Goal: Information Seeking & Learning: Find contact information

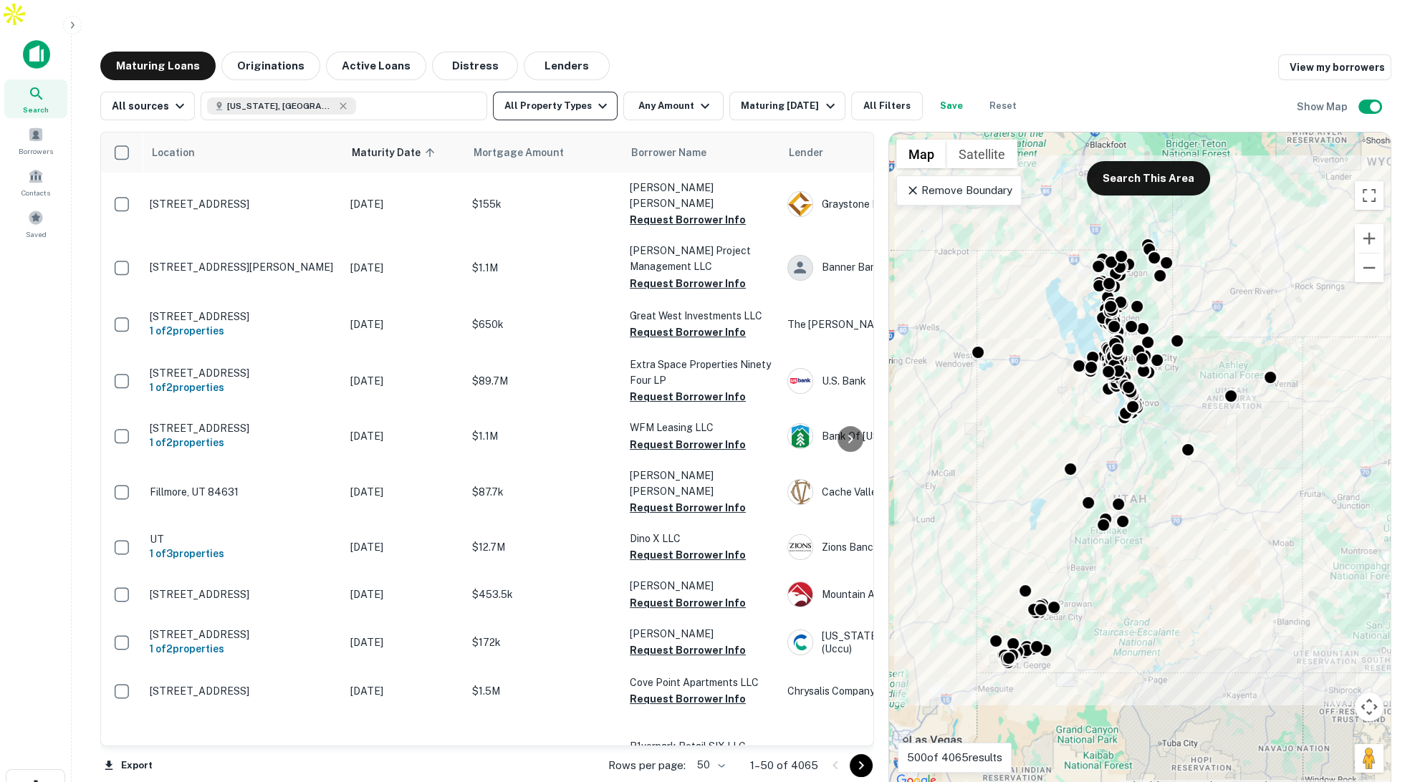
click at [550, 92] on button "All Property Types" at bounding box center [555, 106] width 125 height 29
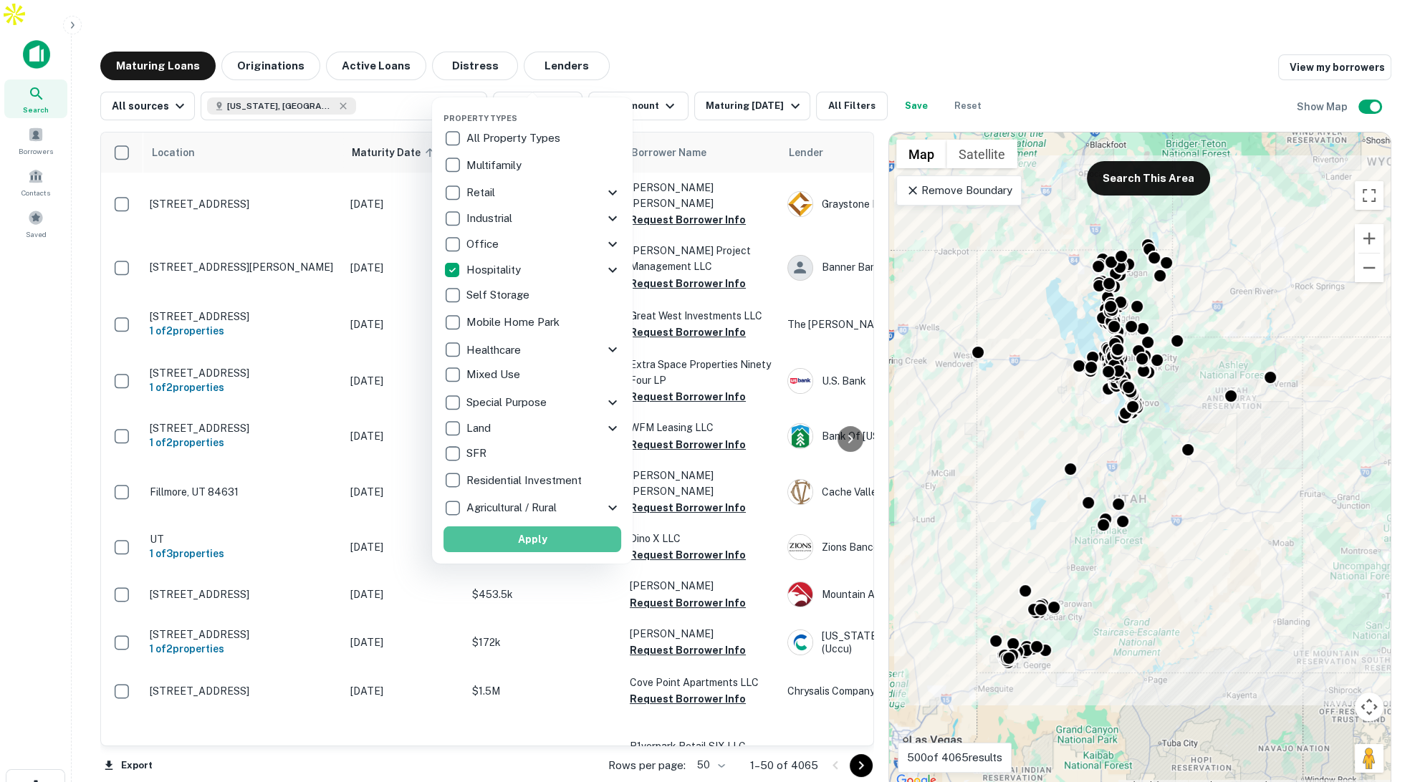
drag, startPoint x: 562, startPoint y: 535, endPoint x: 648, endPoint y: 335, distance: 217.2
click at [562, 535] on button "Apply" at bounding box center [533, 540] width 178 height 26
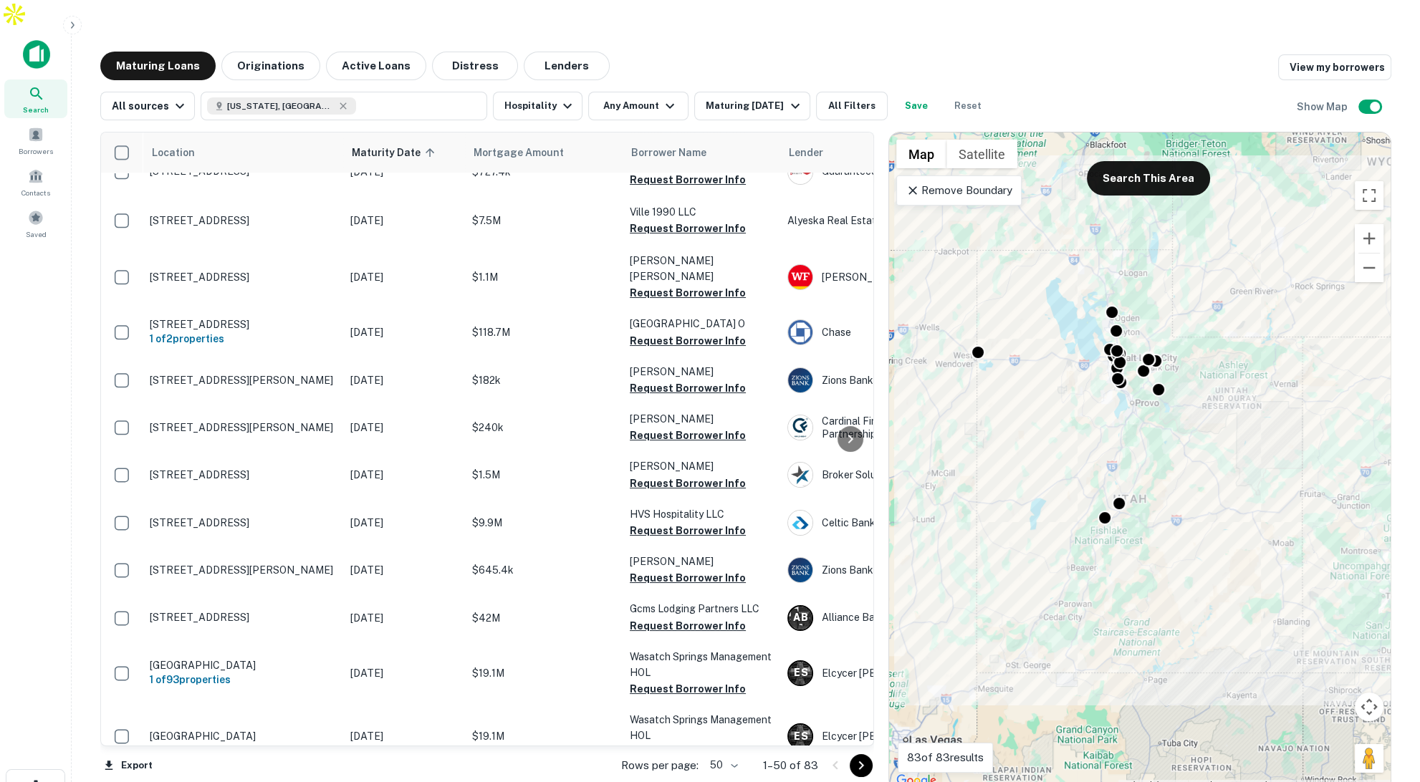
scroll to position [550, 0]
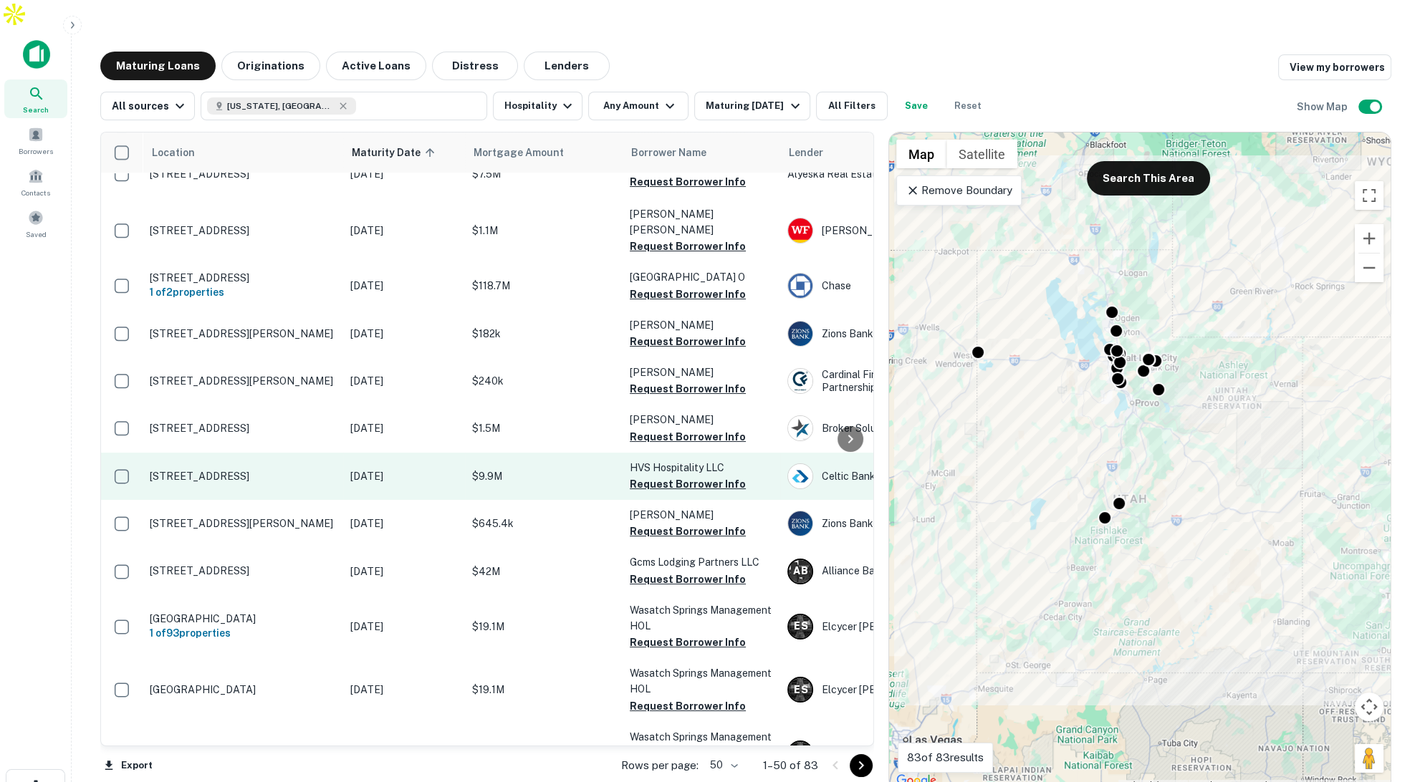
click at [438, 469] on p "Dec 13, 2025" at bounding box center [403, 477] width 107 height 16
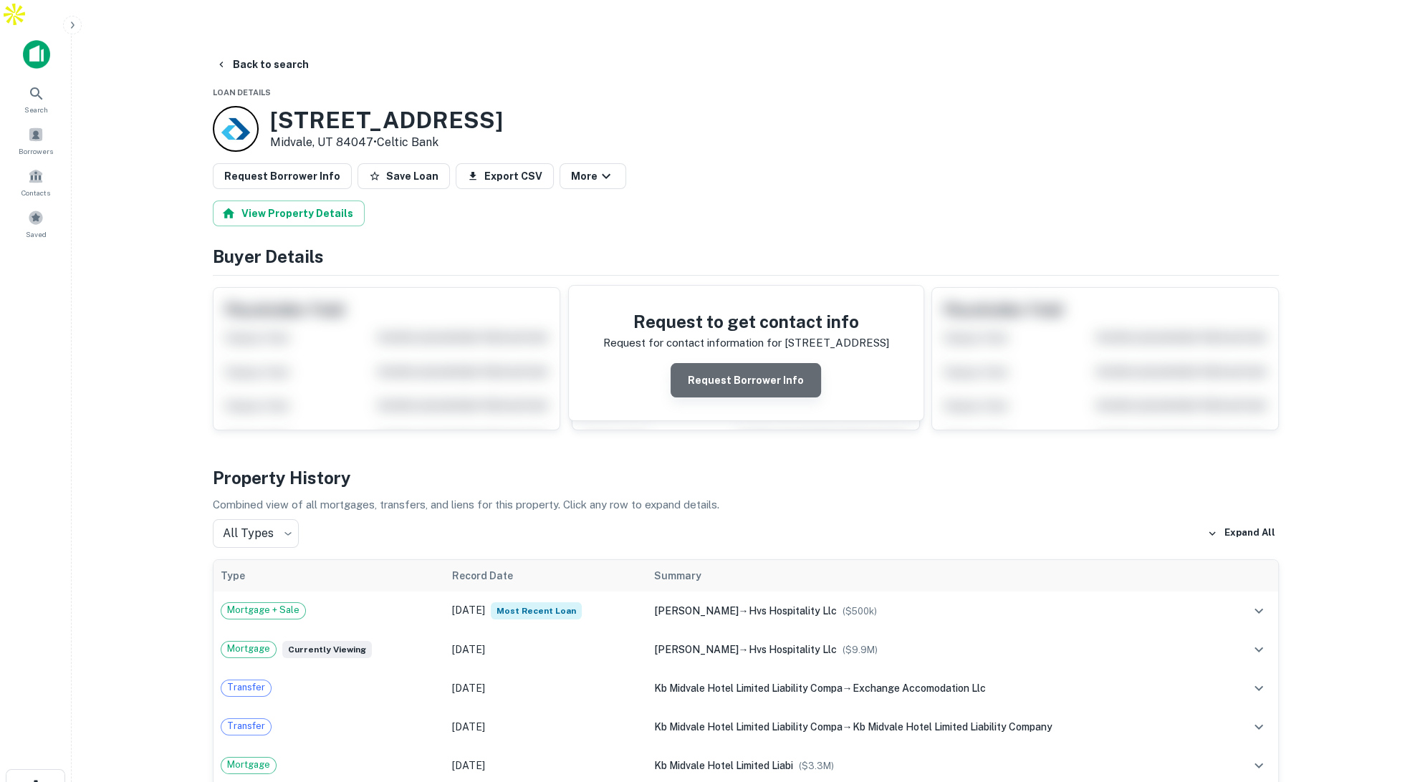
click at [791, 363] on button "Request Borrower Info" at bounding box center [746, 380] width 150 height 34
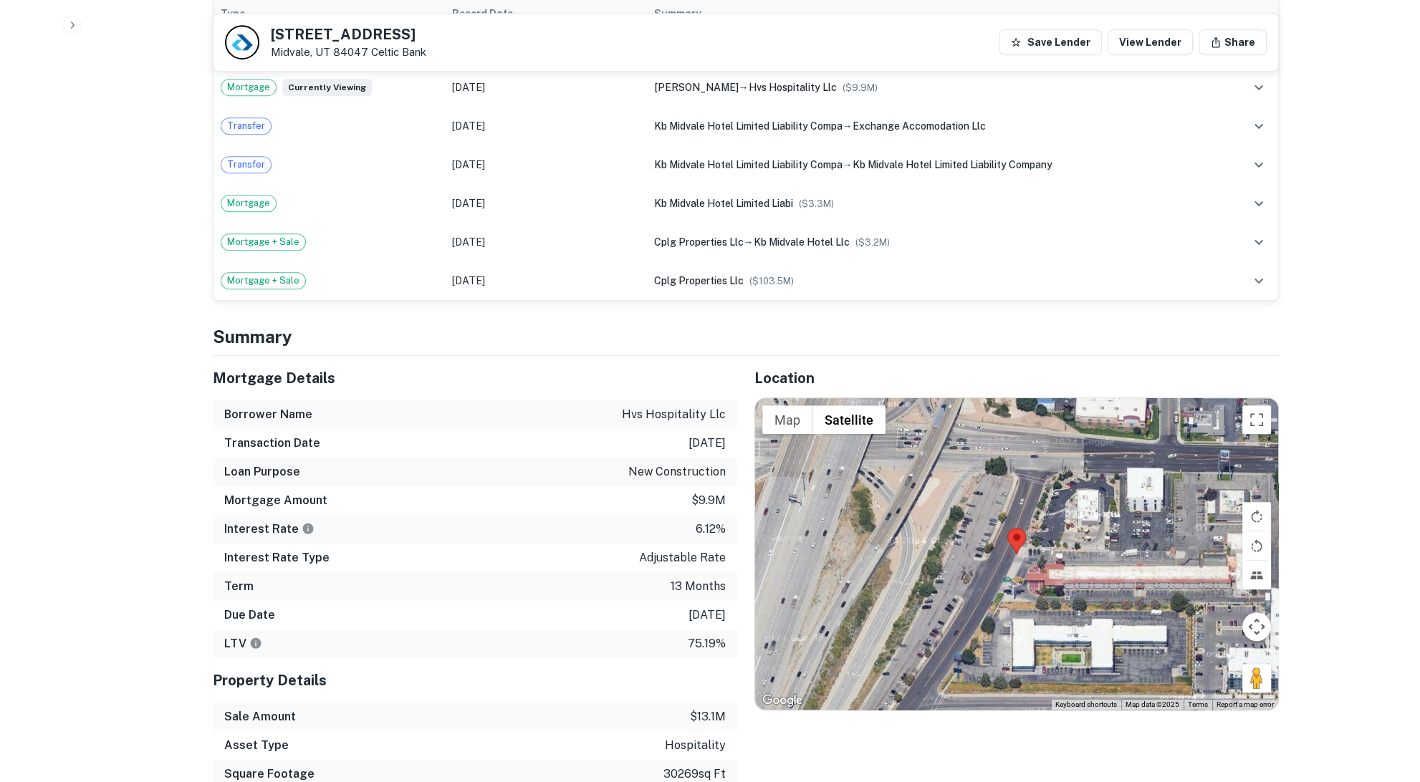
scroll to position [914, 0]
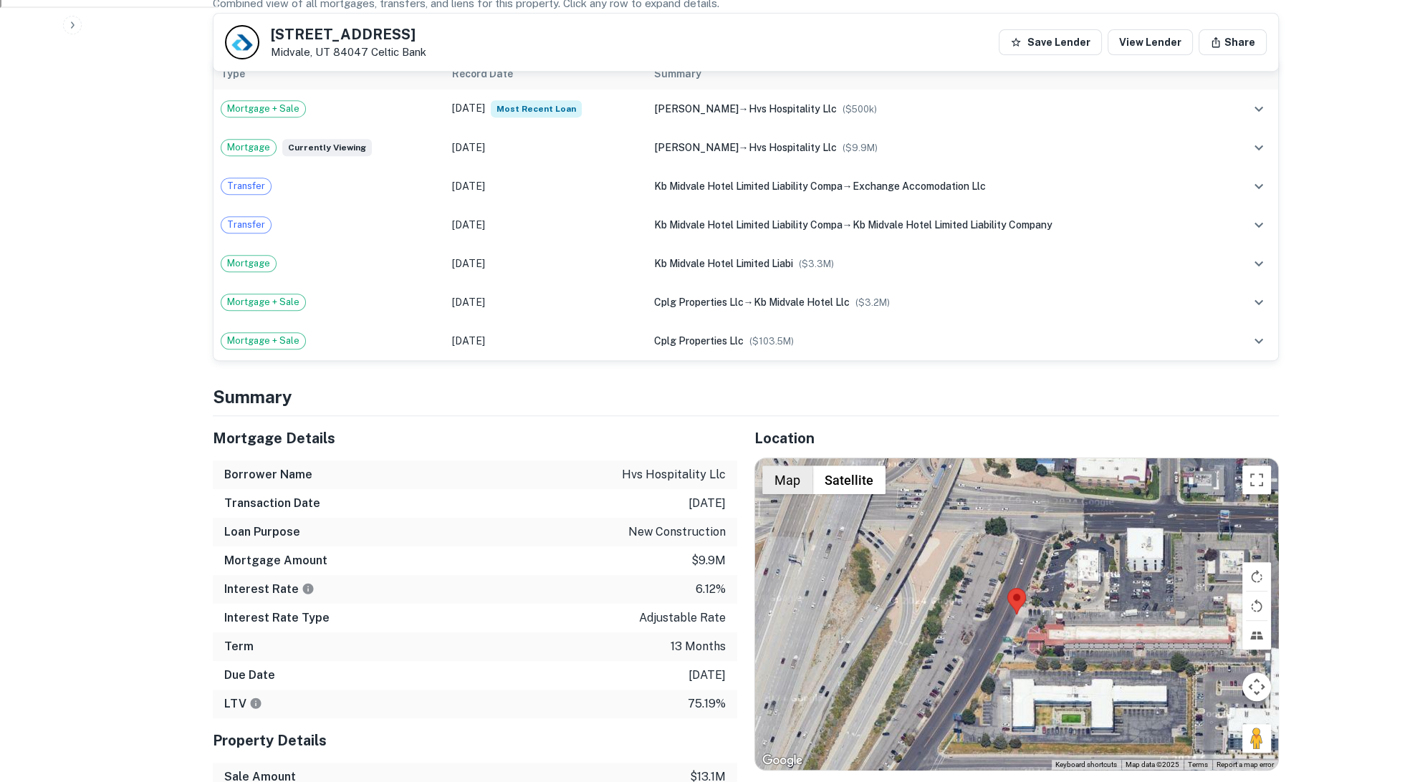
click at [782, 466] on button "Map" at bounding box center [787, 480] width 50 height 29
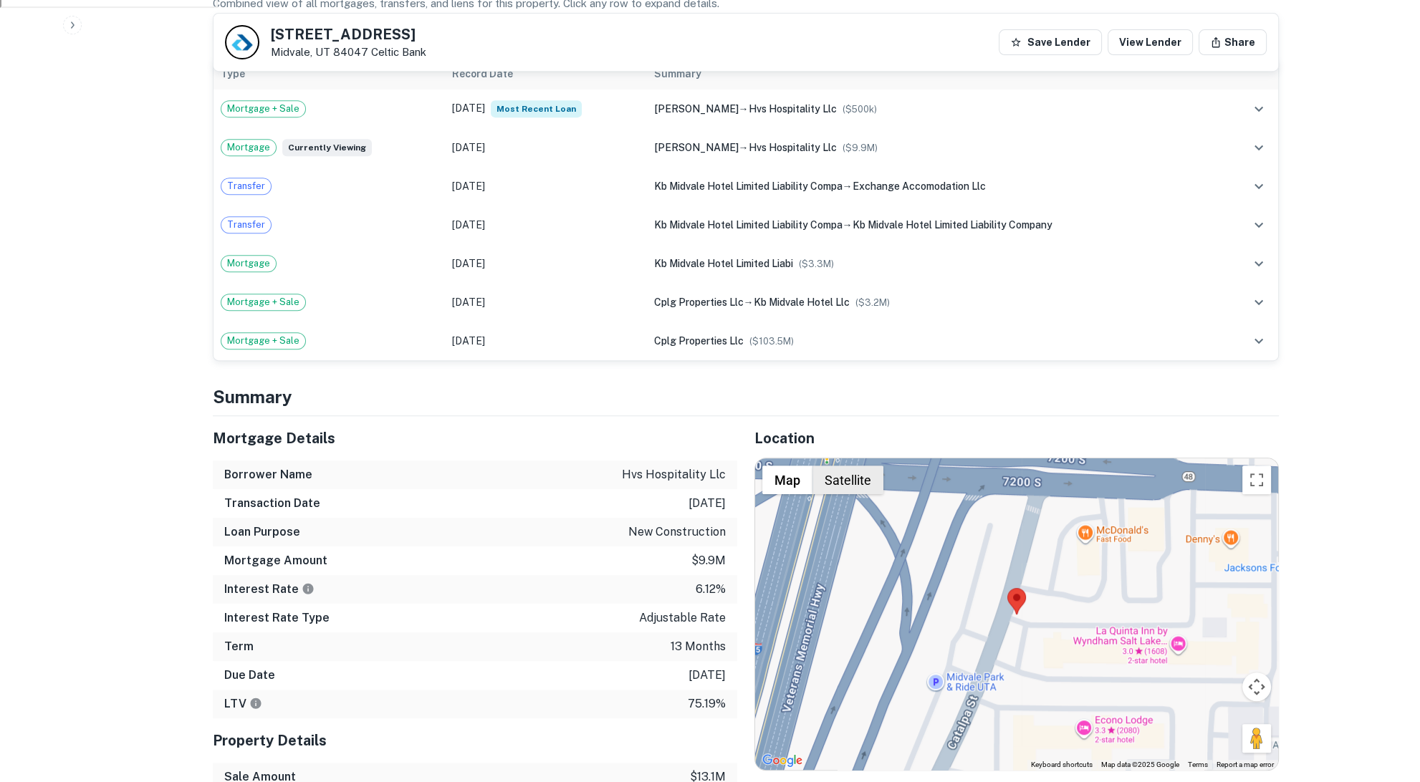
click at [851, 466] on button "Satellite" at bounding box center [848, 480] width 71 height 29
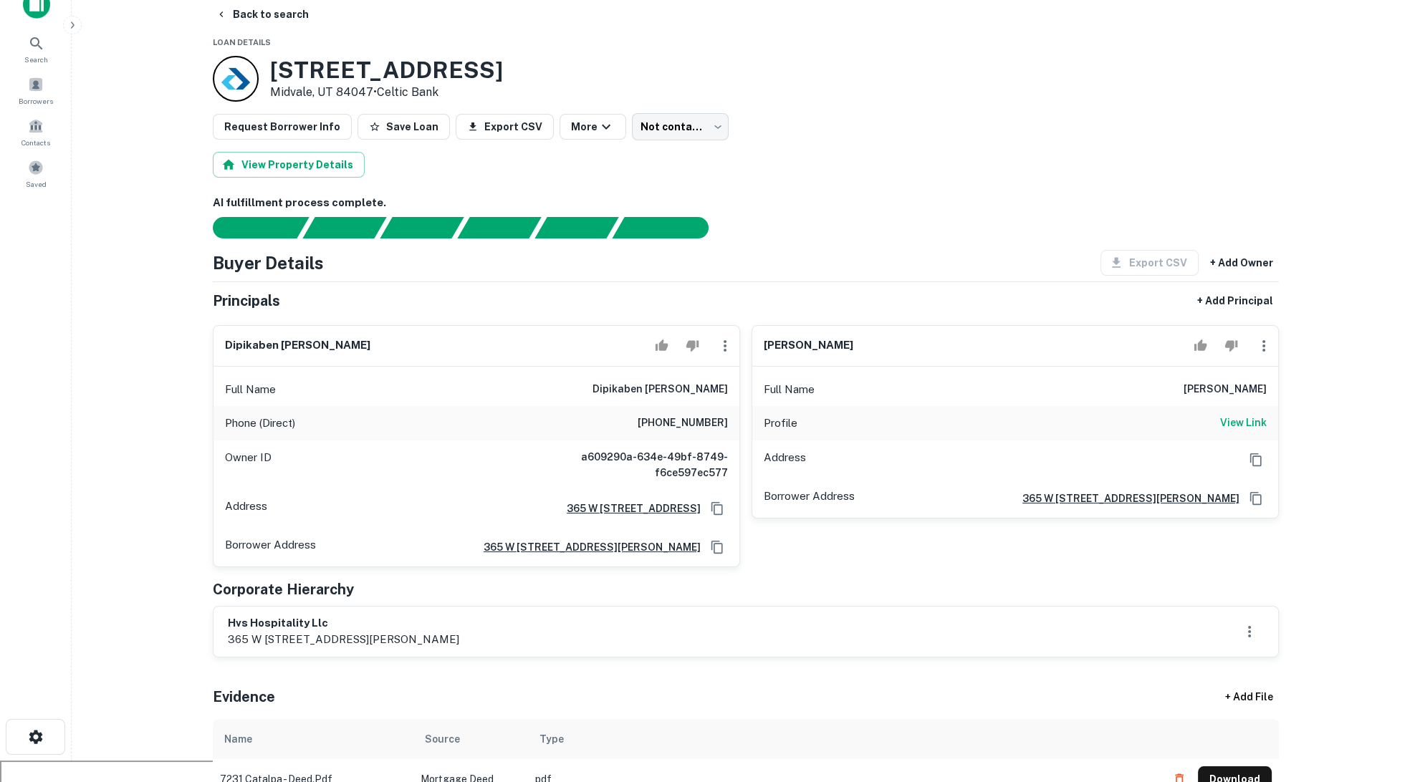
scroll to position [0, 0]
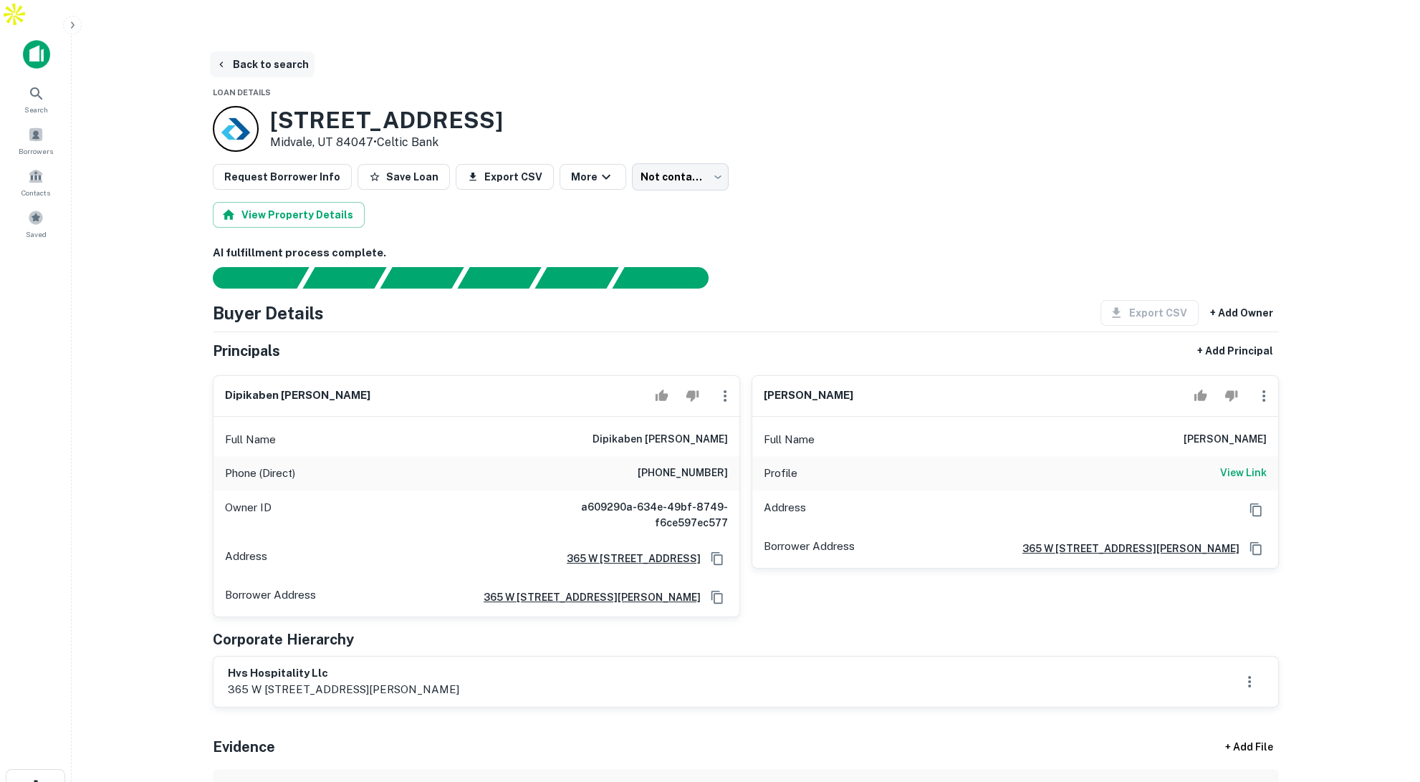
click at [269, 52] on button "Back to search" at bounding box center [262, 65] width 105 height 26
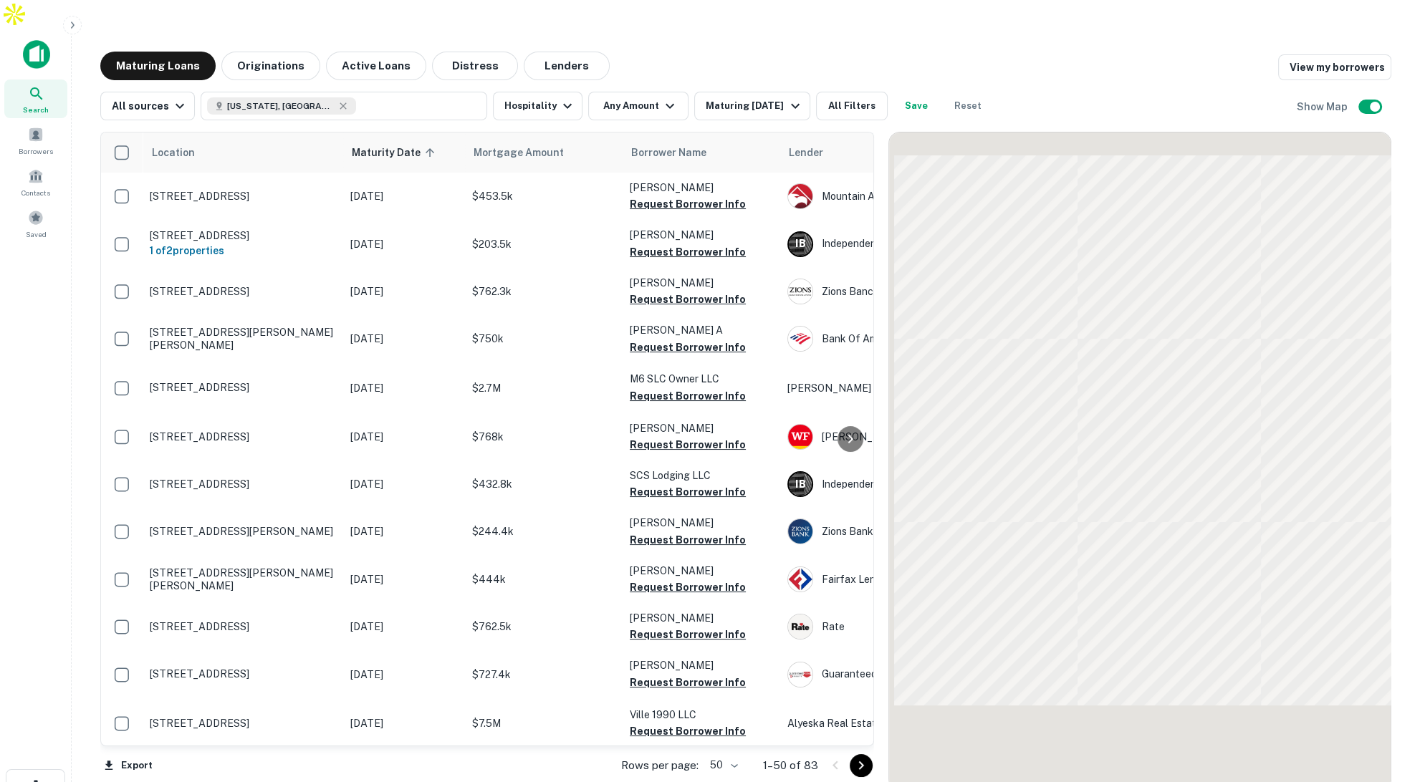
scroll to position [550, 0]
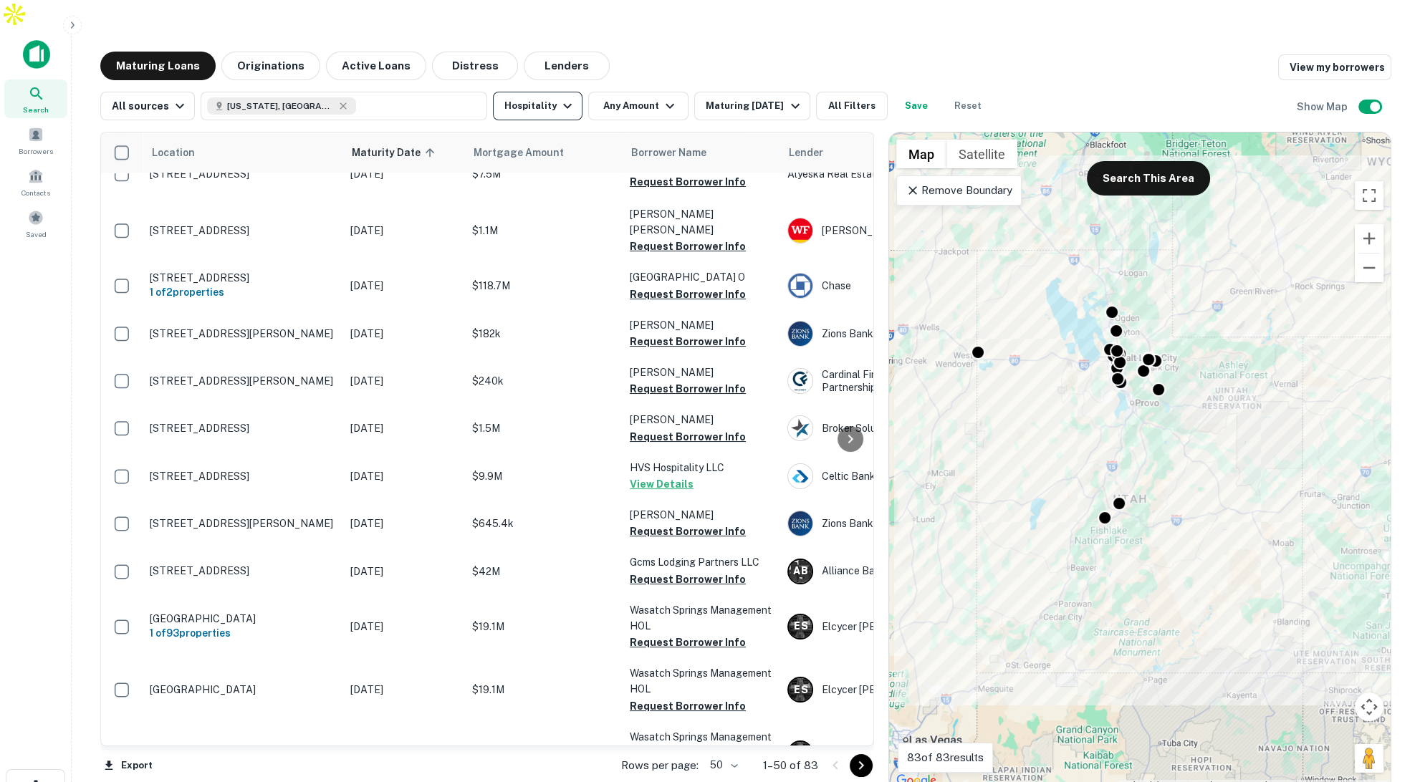
click at [559, 97] on icon "button" at bounding box center [567, 105] width 17 height 17
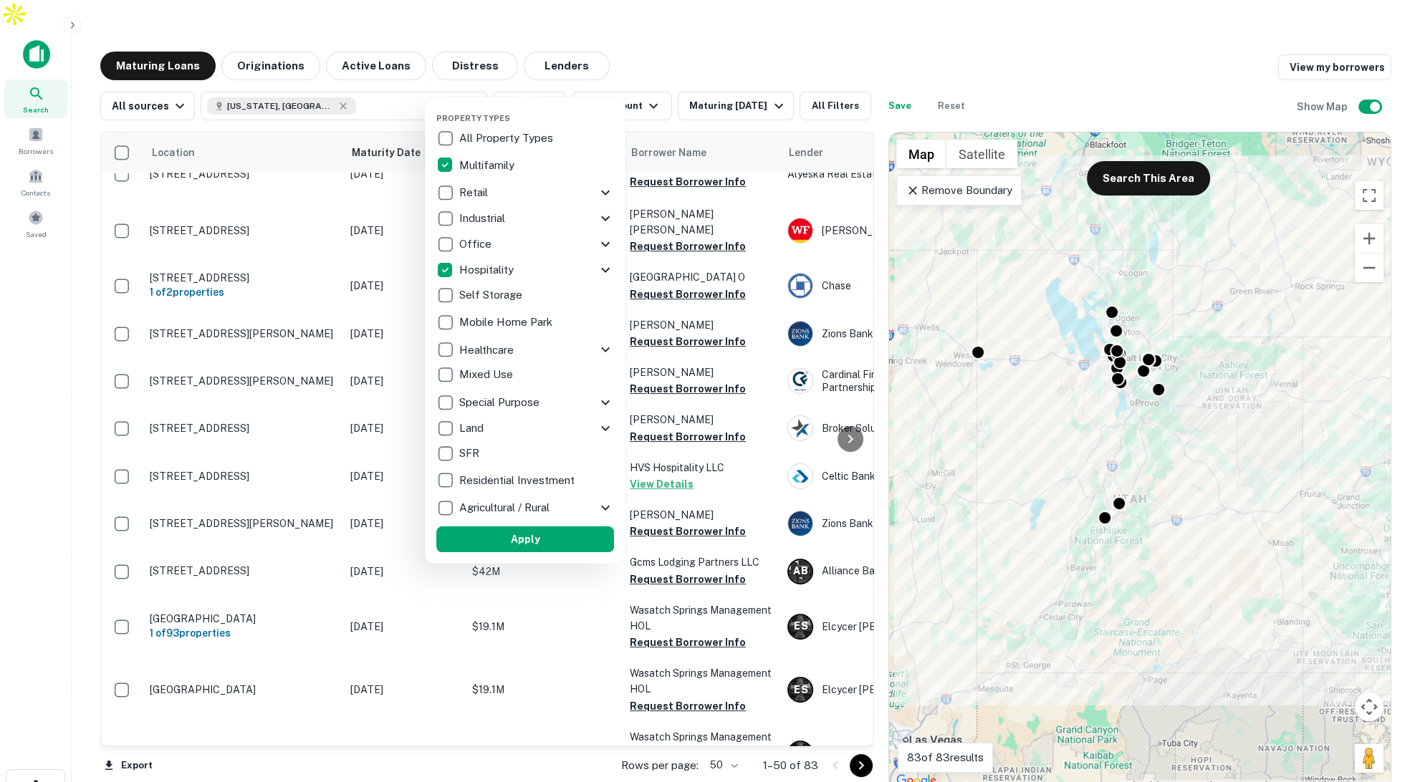
click at [572, 537] on button "Apply" at bounding box center [525, 540] width 178 height 26
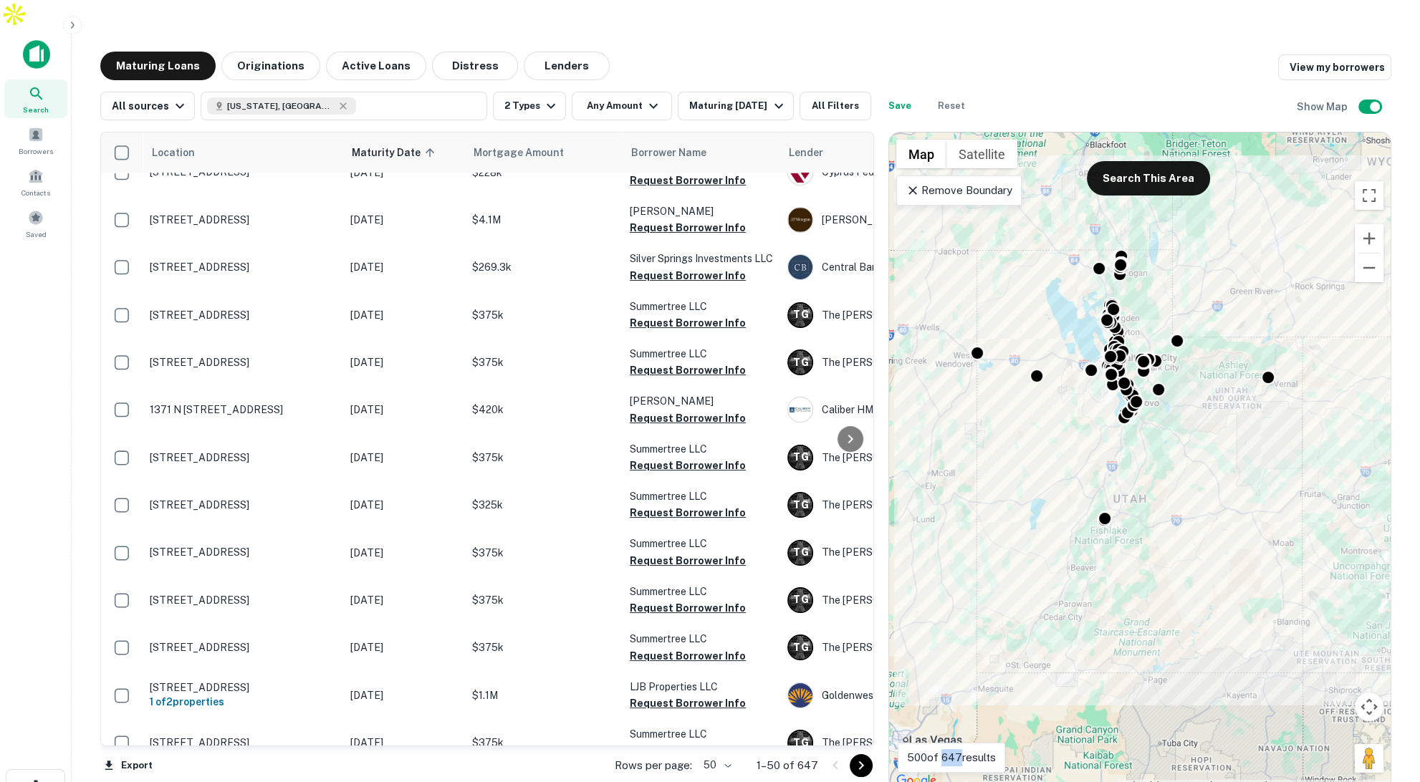
drag, startPoint x: 942, startPoint y: 729, endPoint x: 962, endPoint y: 729, distance: 19.4
click at [962, 749] on p "500 of 647 results" at bounding box center [951, 757] width 89 height 17
click at [821, 92] on button "All Filters" at bounding box center [836, 106] width 72 height 29
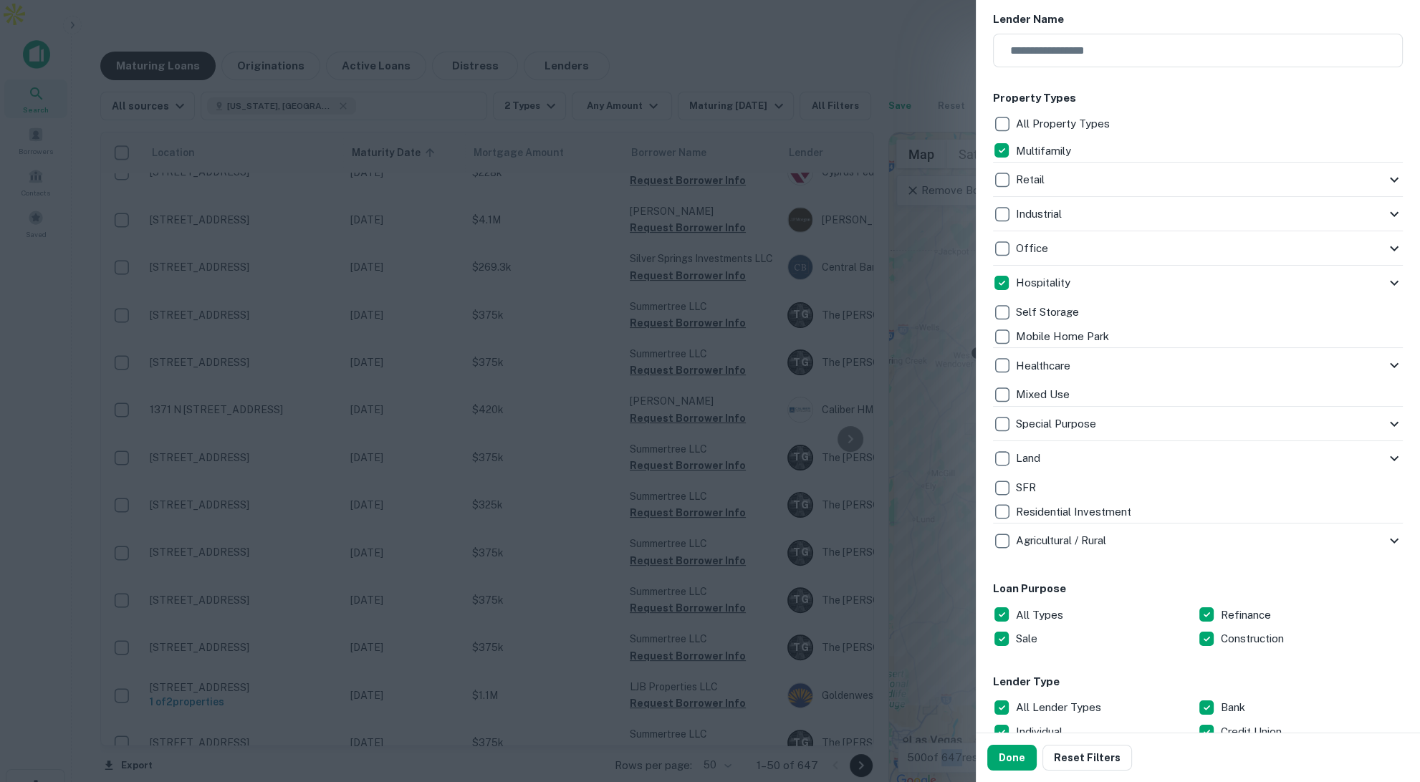
scroll to position [150, 0]
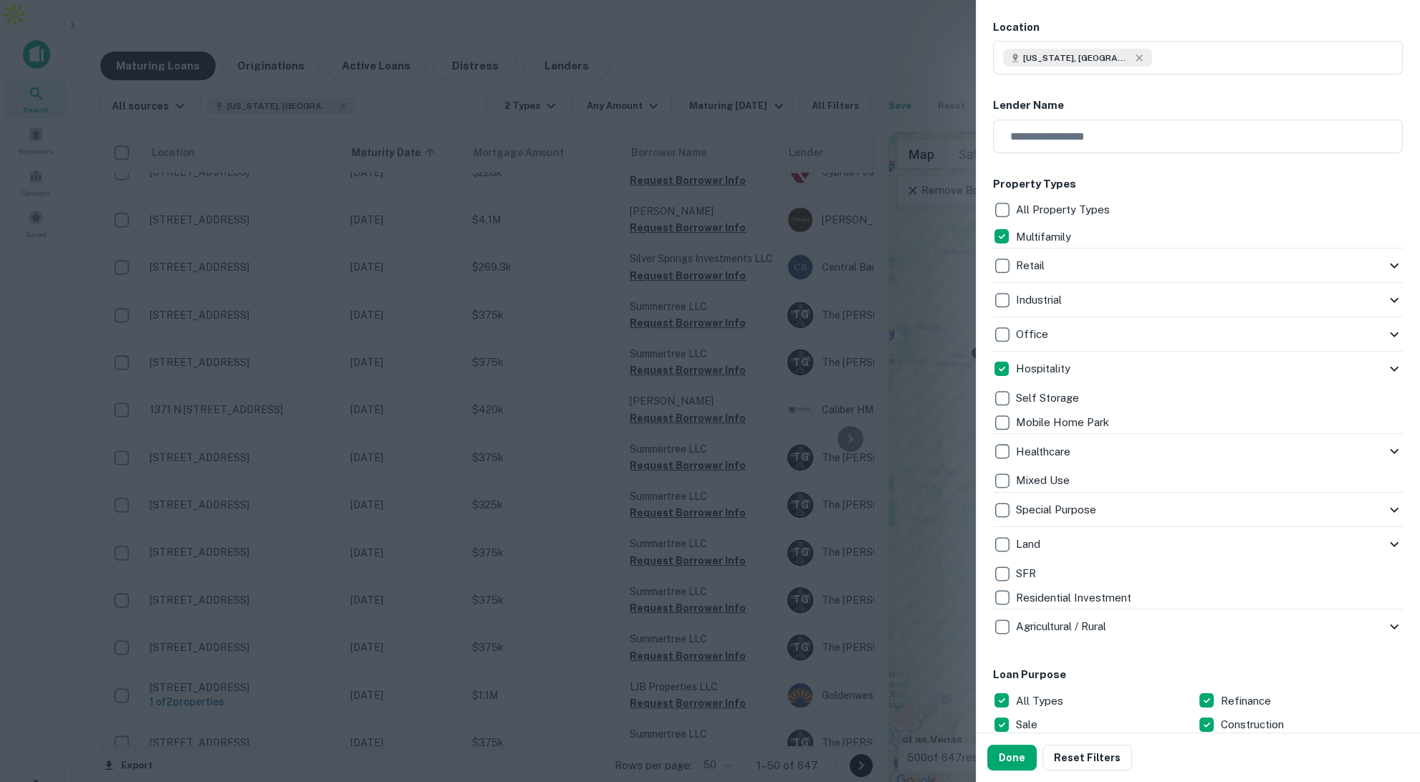
click at [891, 11] on div at bounding box center [710, 391] width 1420 height 782
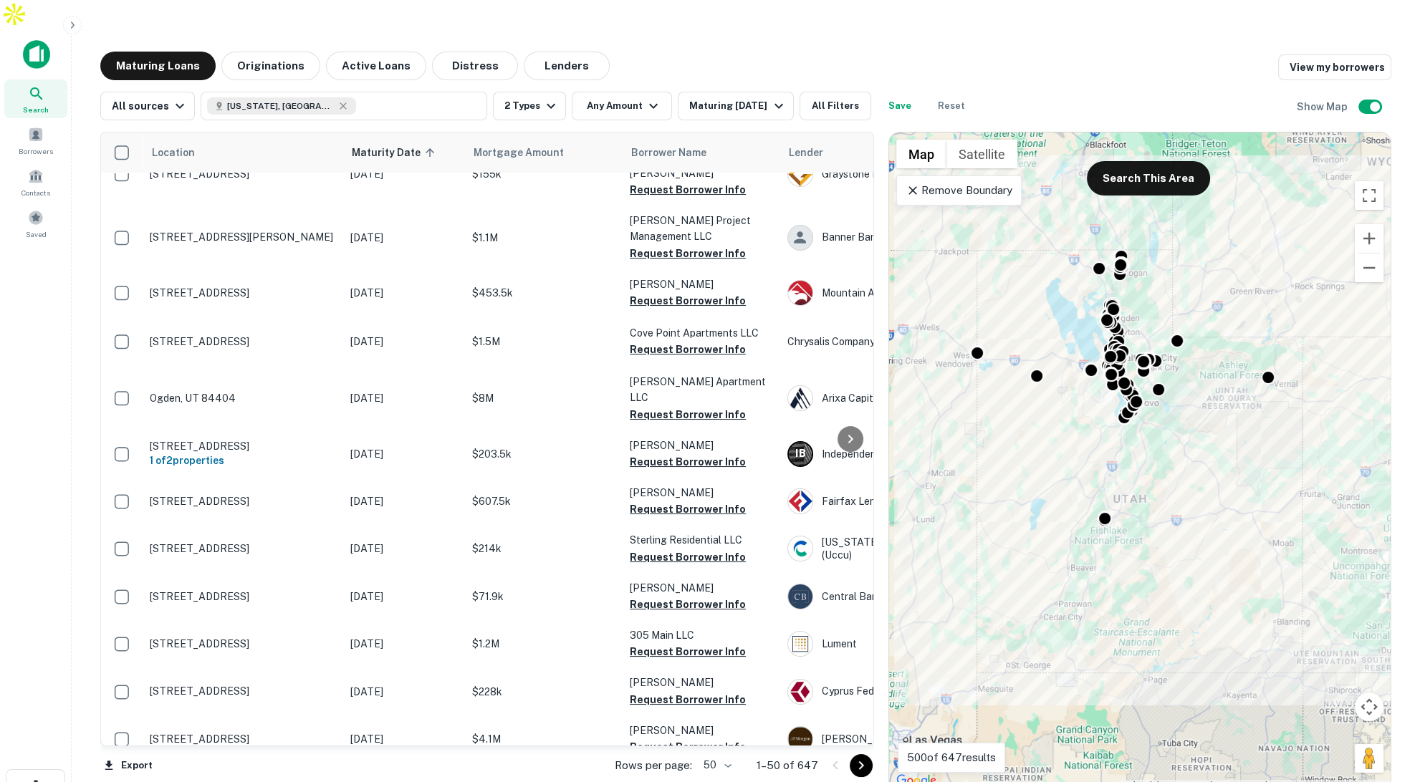
scroll to position [0, 0]
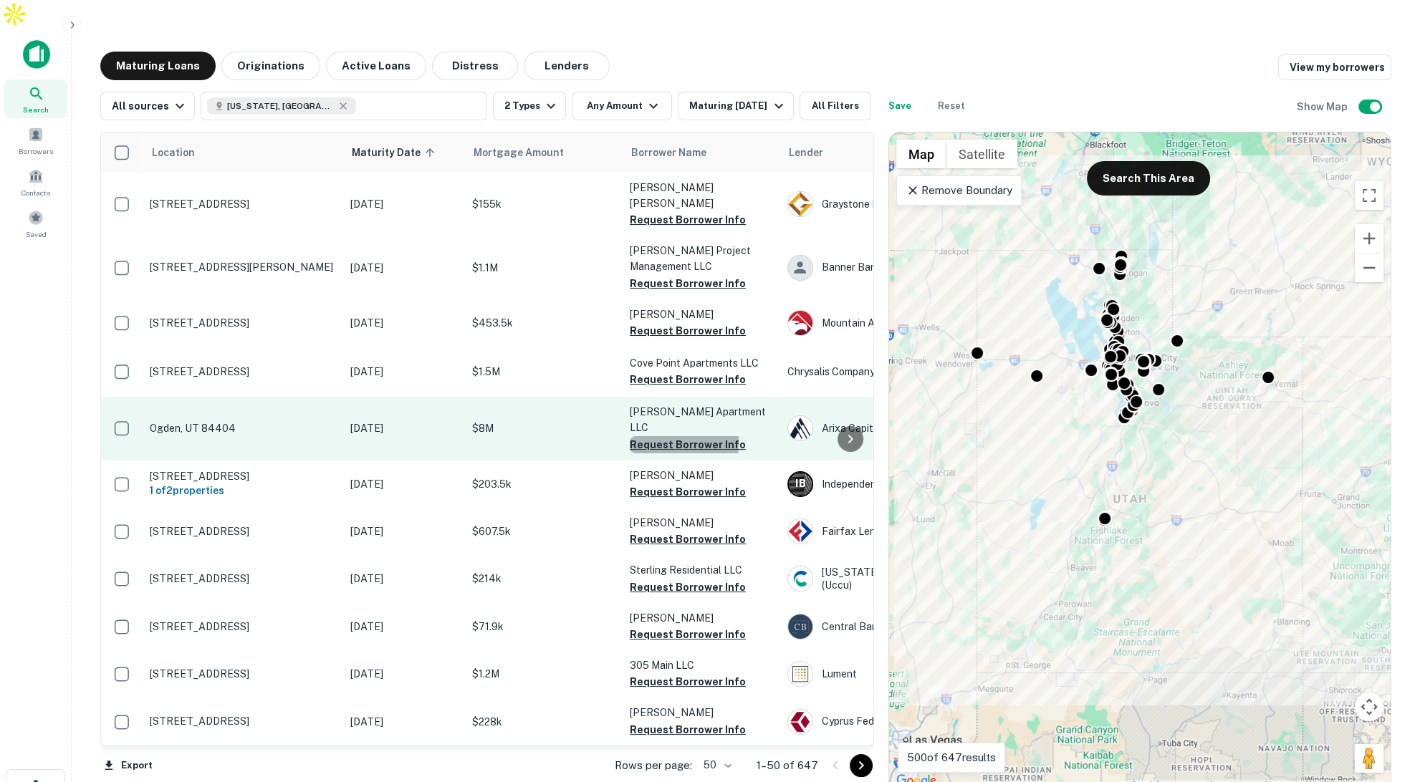
click at [655, 436] on button "Request Borrower Info" at bounding box center [688, 444] width 116 height 17
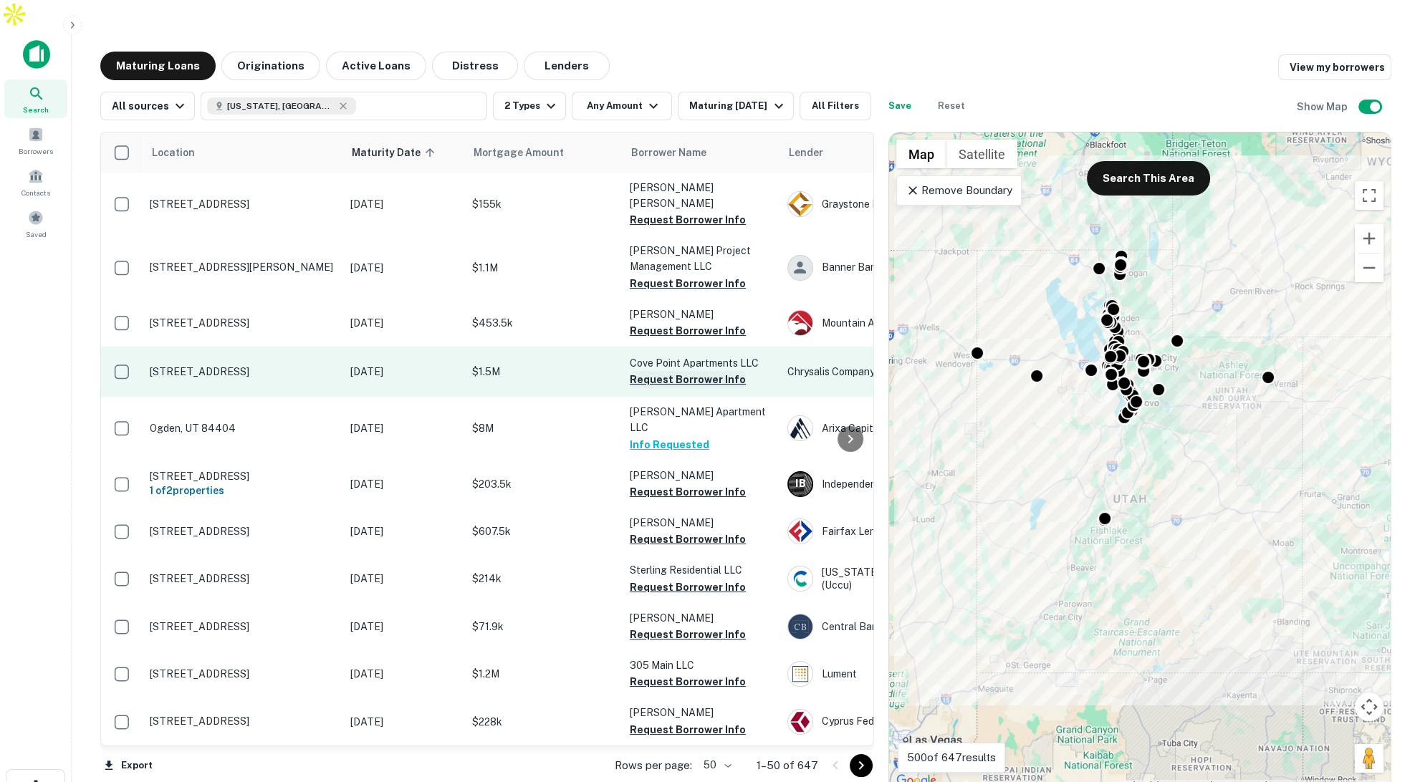
click at [656, 371] on button "Request Borrower Info" at bounding box center [688, 379] width 116 height 17
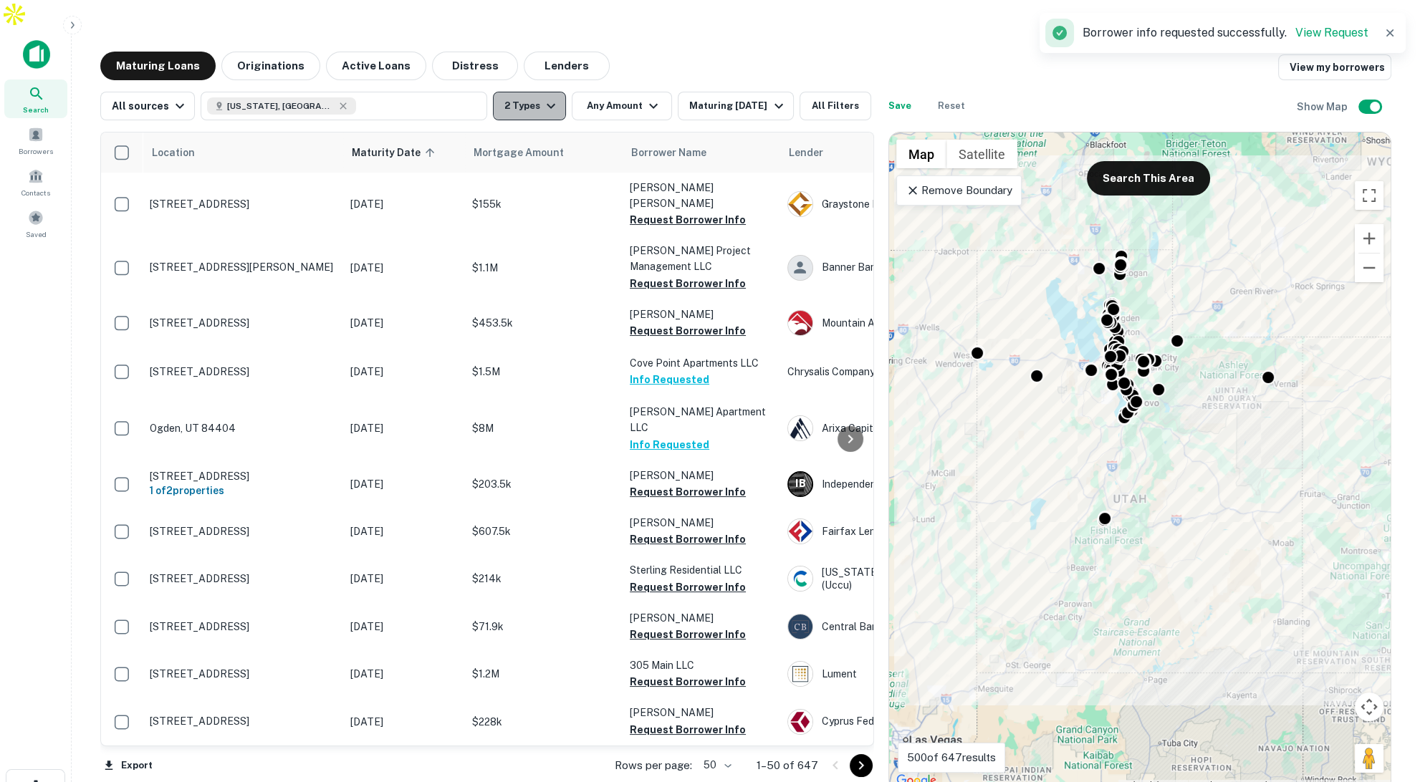
click at [545, 97] on icon "button" at bounding box center [550, 105] width 17 height 17
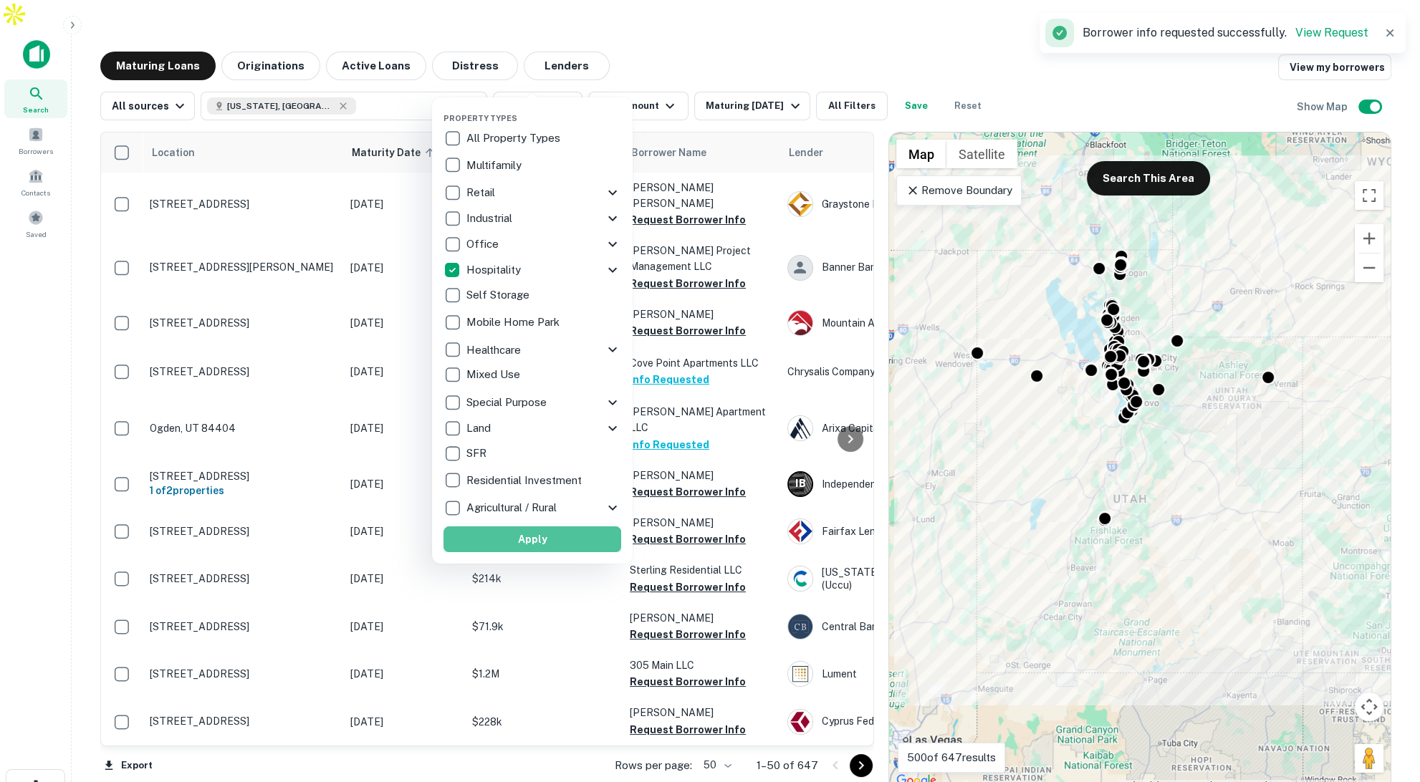
click at [578, 535] on button "Apply" at bounding box center [533, 540] width 178 height 26
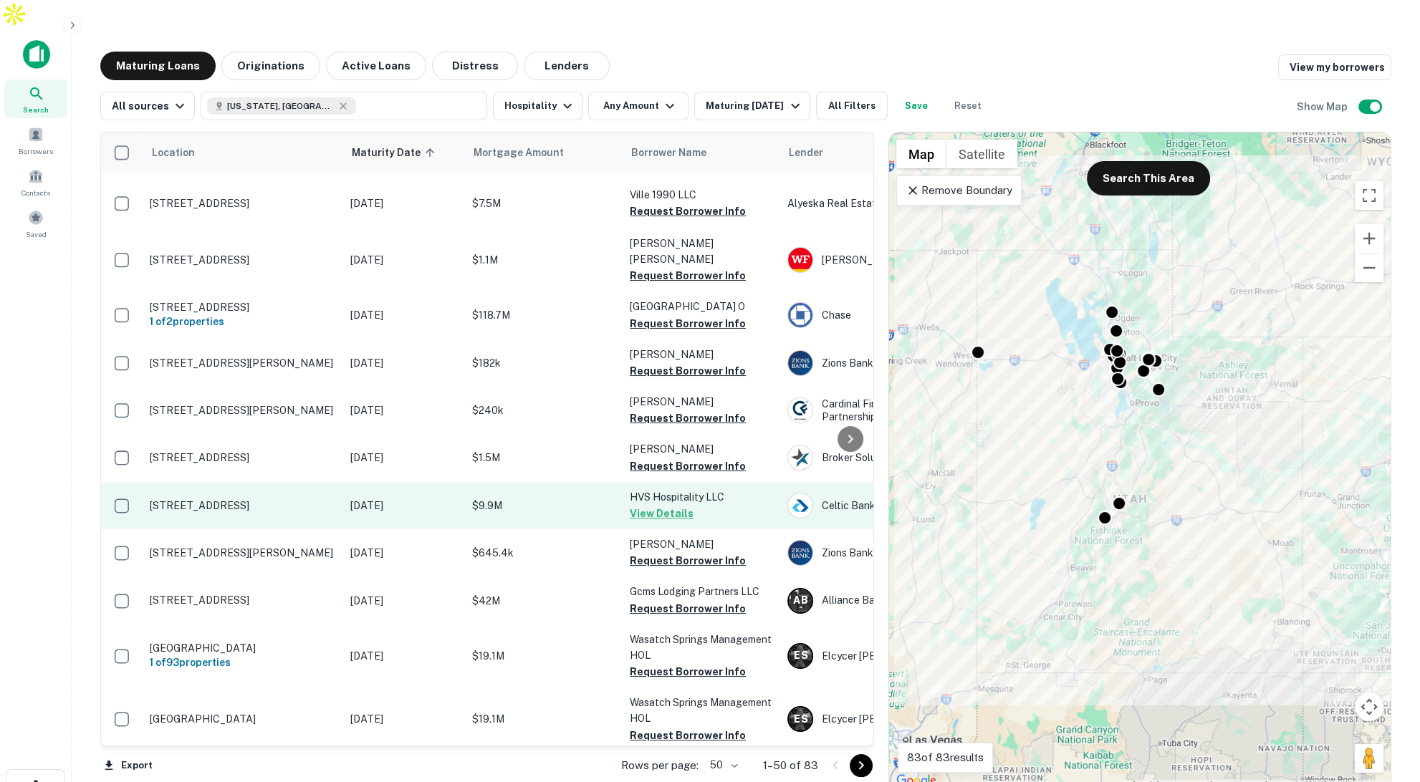
scroll to position [529, 0]
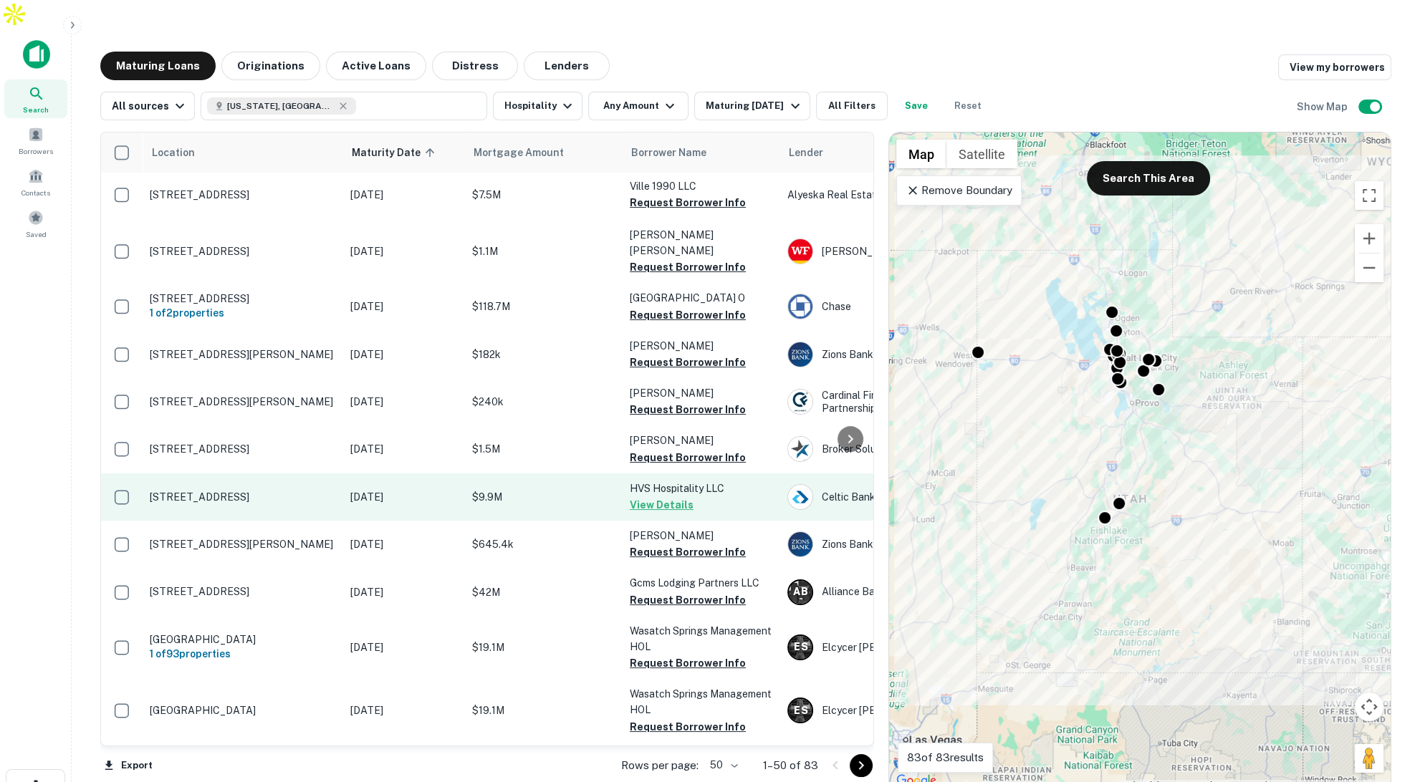
click at [560, 489] on p "$9.9M" at bounding box center [543, 497] width 143 height 16
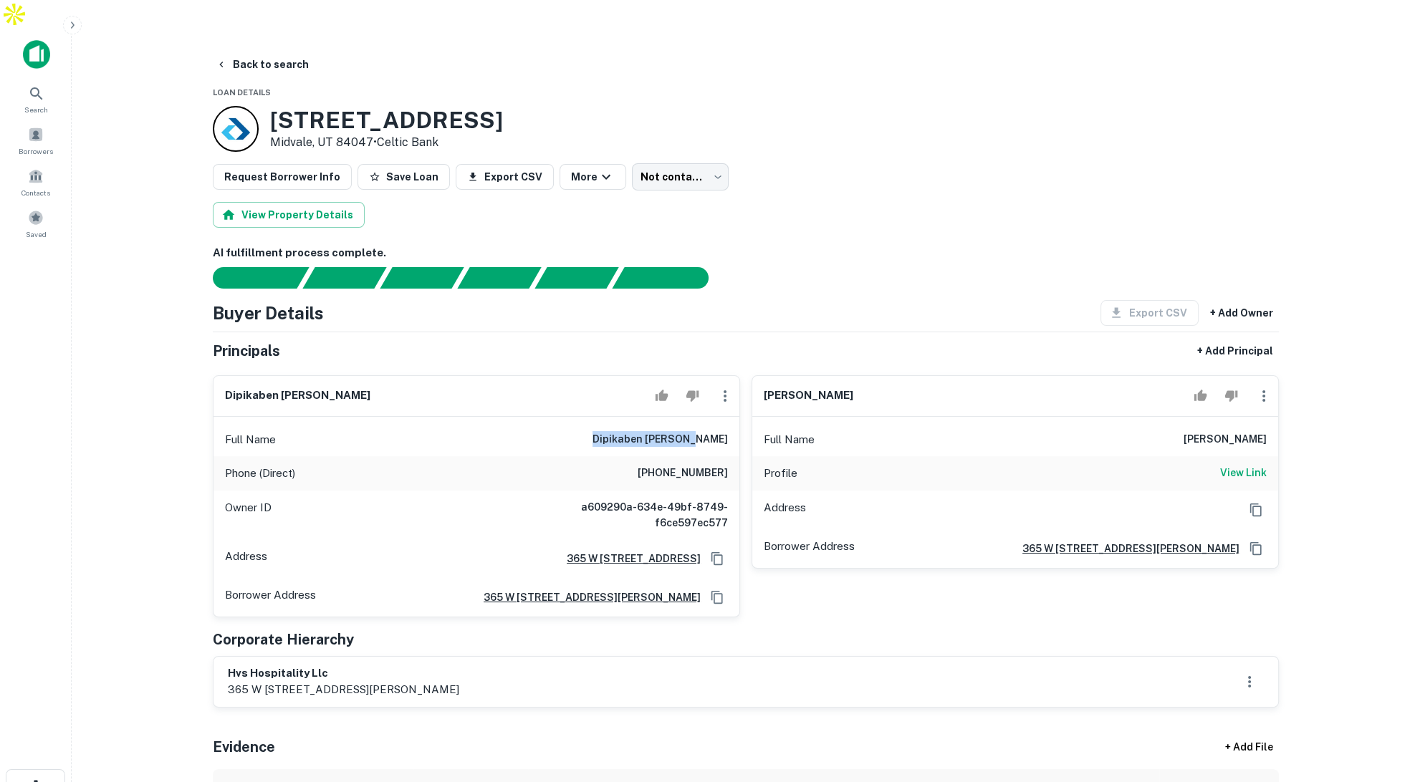
drag, startPoint x: 642, startPoint y: 409, endPoint x: 731, endPoint y: 413, distance: 88.9
click at [731, 423] on div "Full Name dipikaben v. patel" at bounding box center [477, 440] width 526 height 34
drag, startPoint x: 654, startPoint y: 442, endPoint x: 726, endPoint y: 443, distance: 71.7
click at [726, 465] on h6 "(801) 690-5564" at bounding box center [683, 473] width 90 height 17
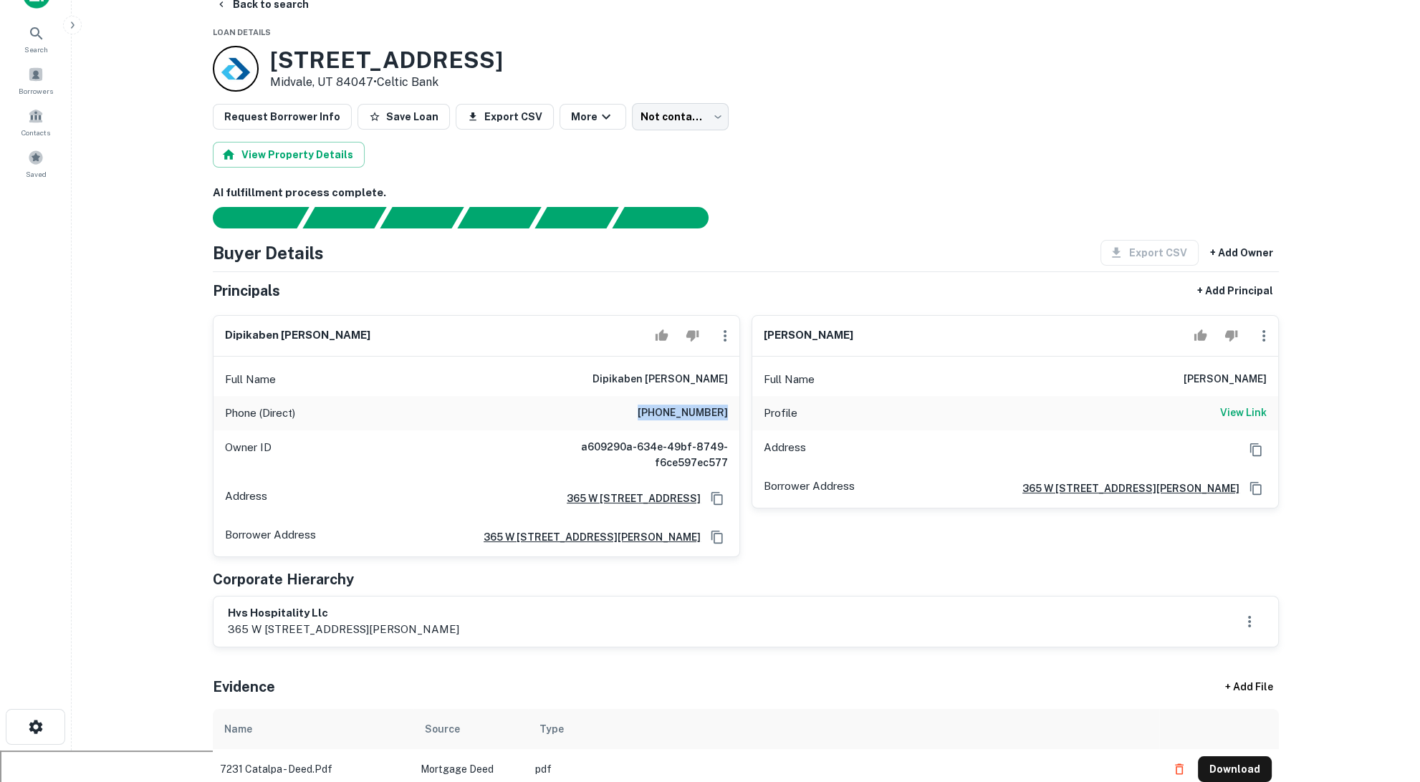
scroll to position [9, 0]
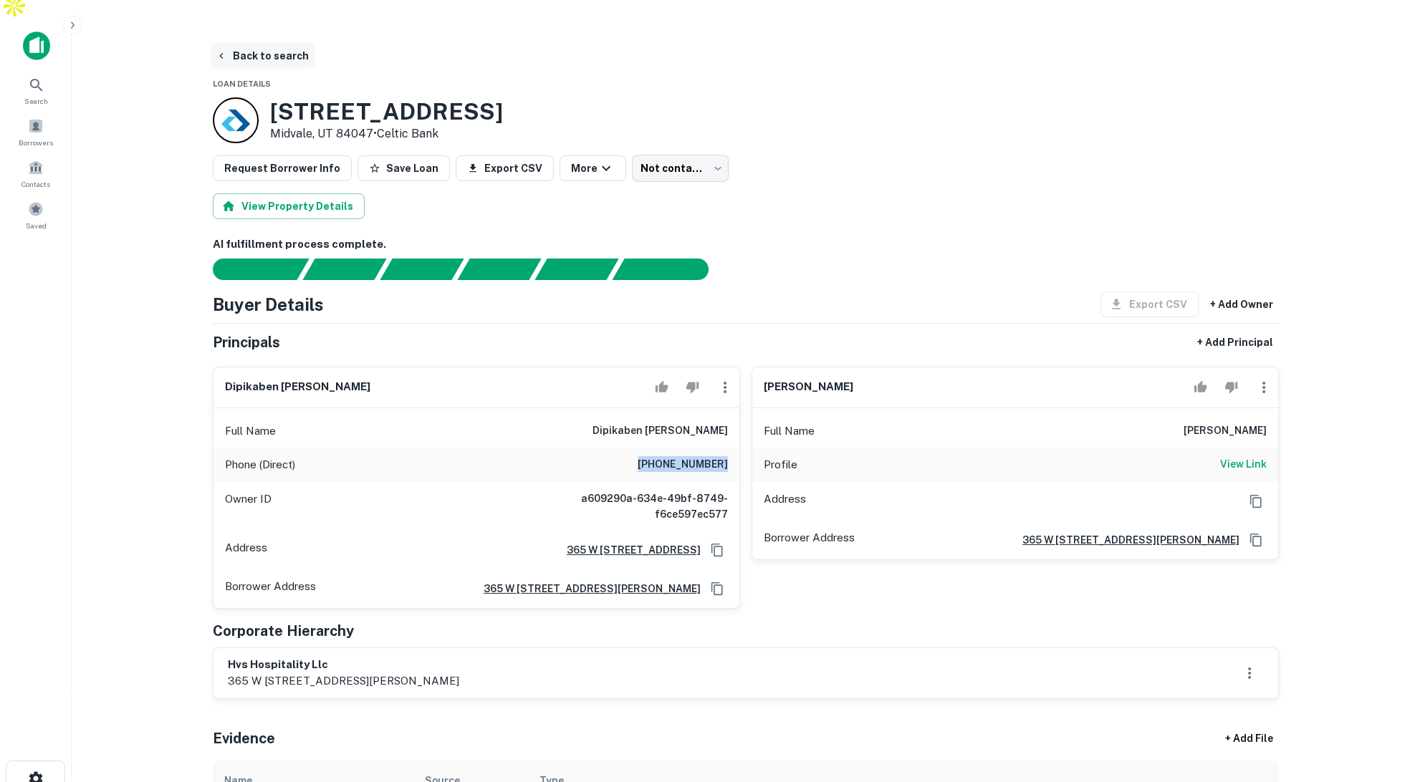
click at [259, 43] on button "Back to search" at bounding box center [262, 56] width 105 height 26
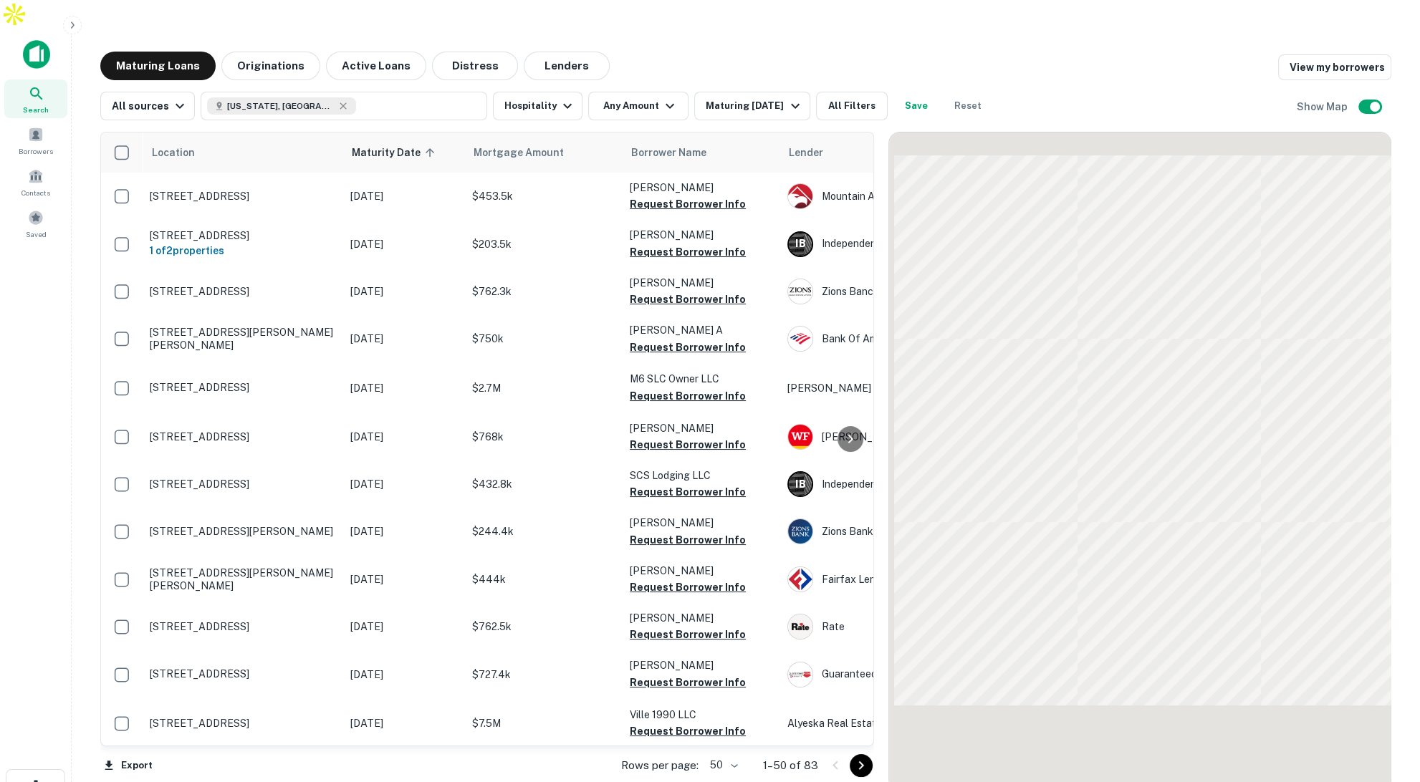
scroll to position [529, 0]
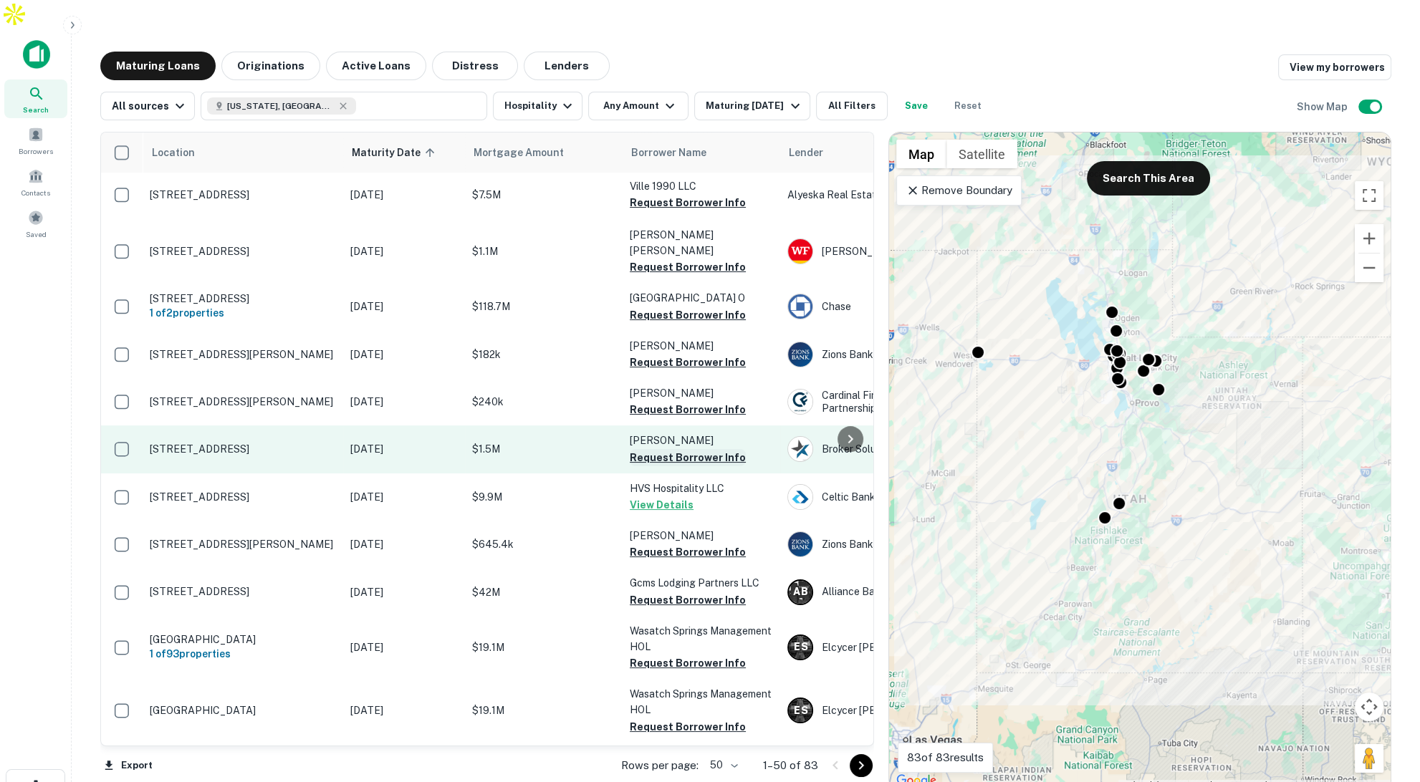
click at [674, 449] on button "Request Borrower Info" at bounding box center [688, 457] width 116 height 17
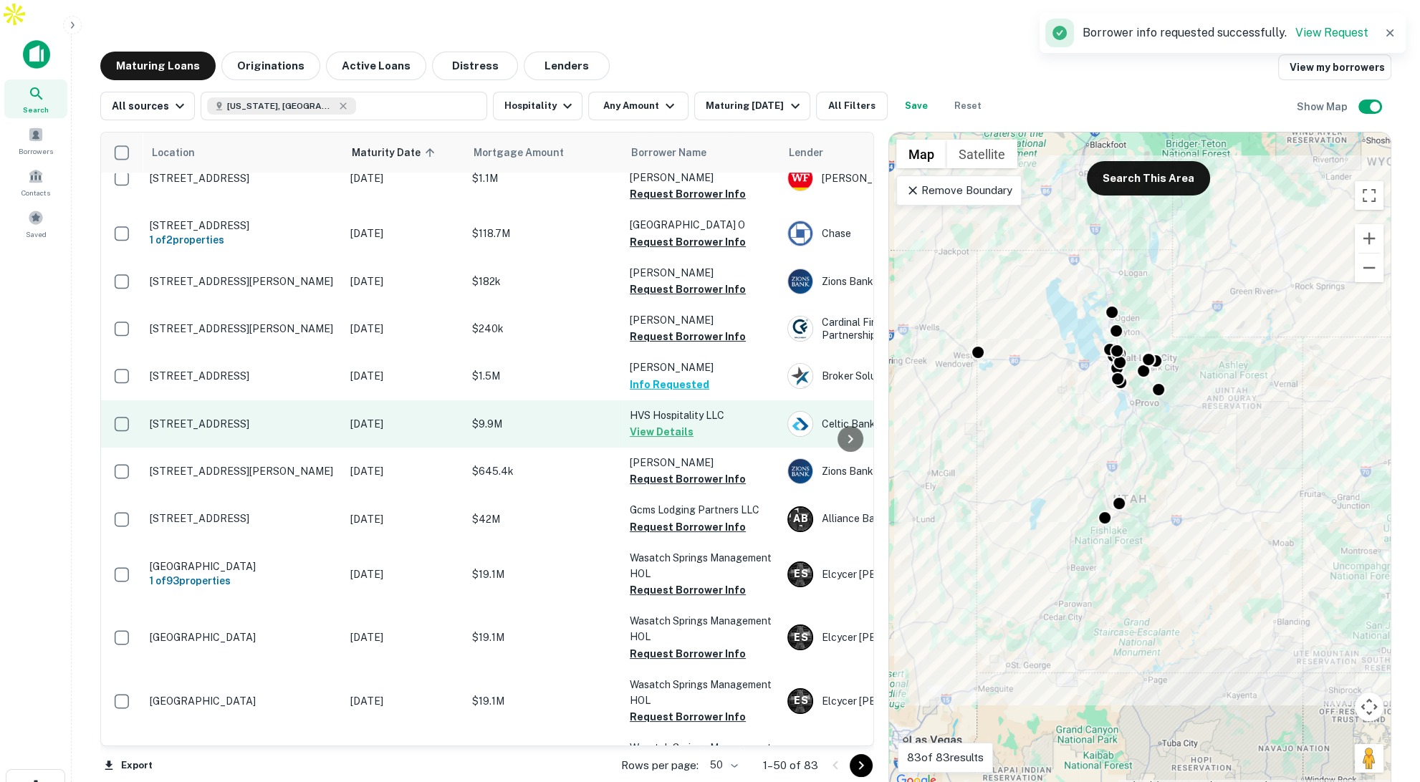
scroll to position [603, 0]
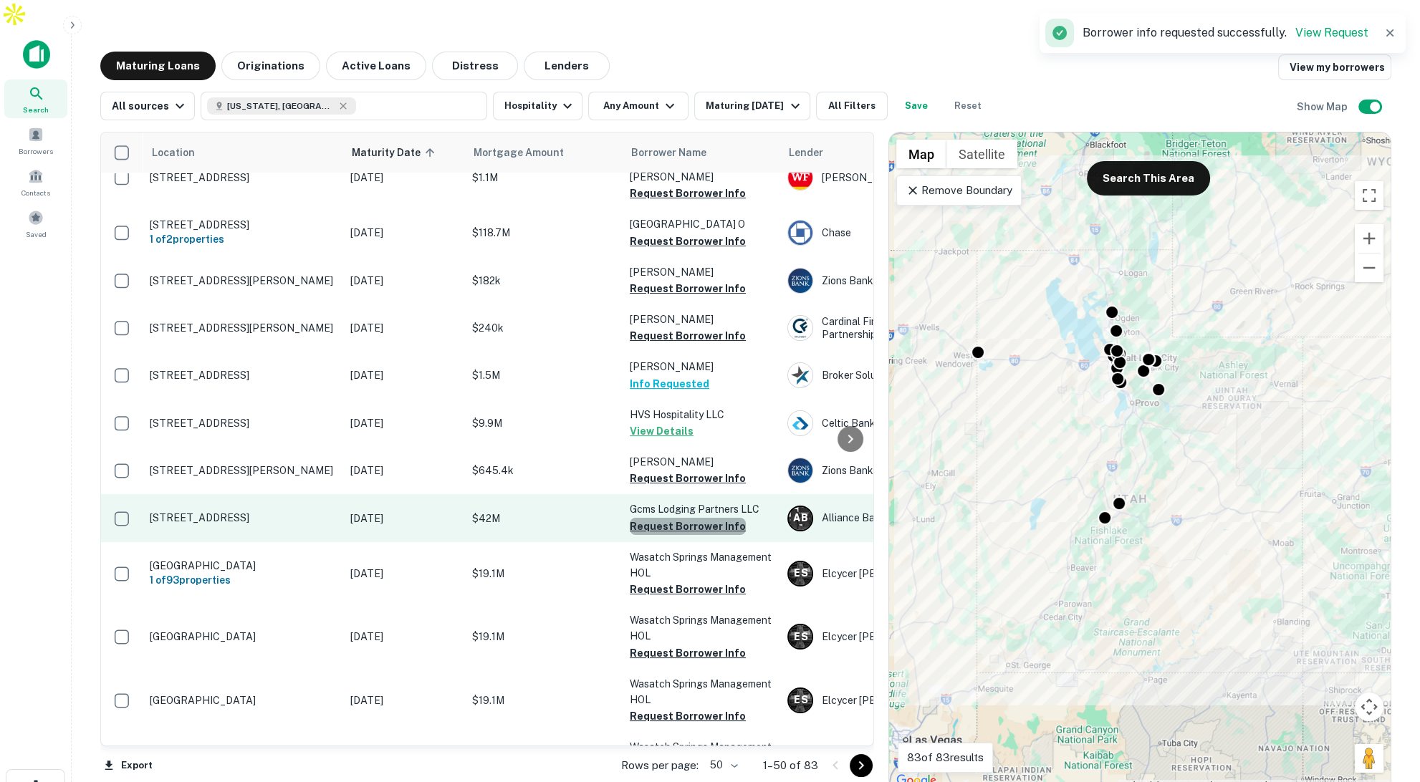
click at [714, 518] on button "Request Borrower Info" at bounding box center [688, 526] width 116 height 17
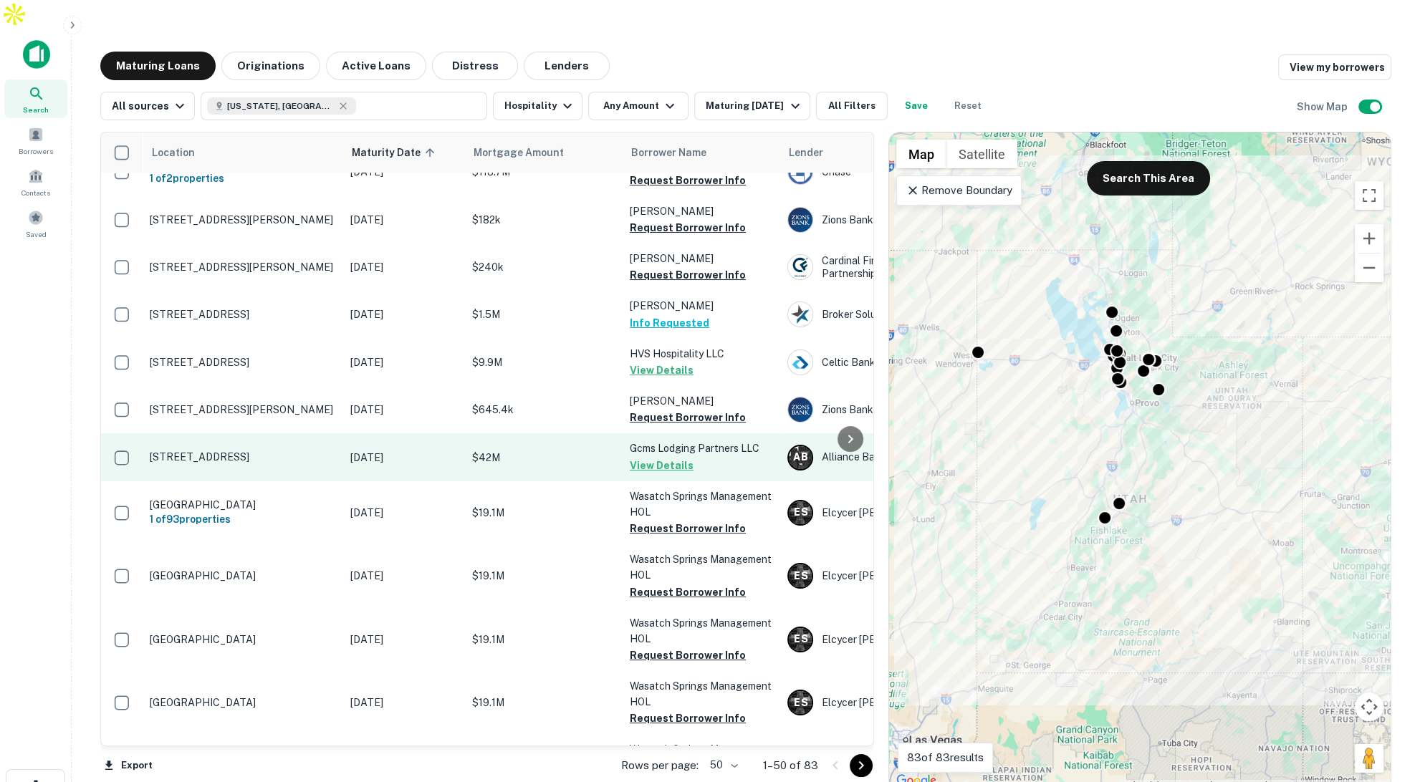
click at [580, 450] on p "$42M" at bounding box center [543, 458] width 143 height 16
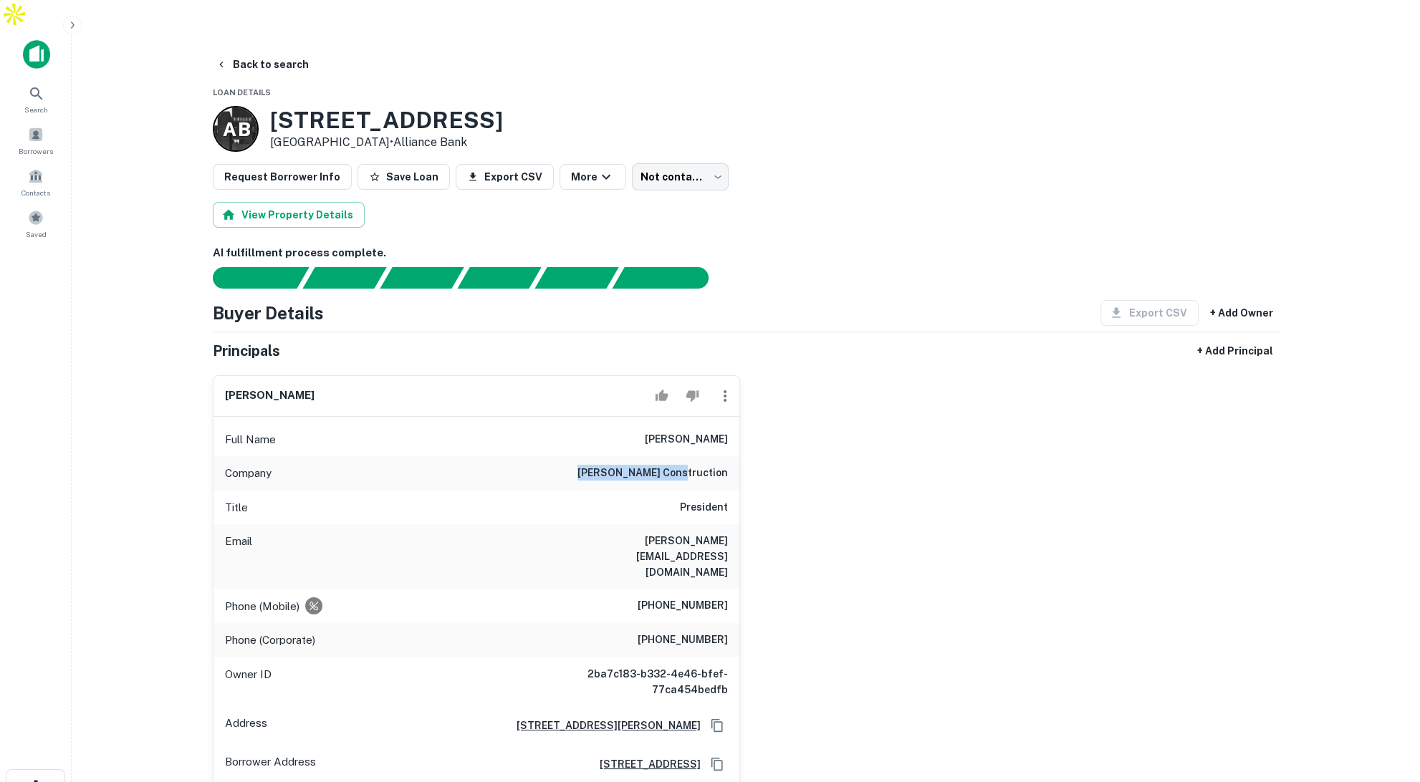
drag, startPoint x: 615, startPoint y: 438, endPoint x: 709, endPoint y: 444, distance: 94.0
click at [709, 456] on div "Company jl walker construction" at bounding box center [477, 473] width 526 height 34
drag, startPoint x: 666, startPoint y: 408, endPoint x: 718, endPoint y: 411, distance: 51.7
click at [720, 431] on h6 "james walker" at bounding box center [686, 439] width 83 height 17
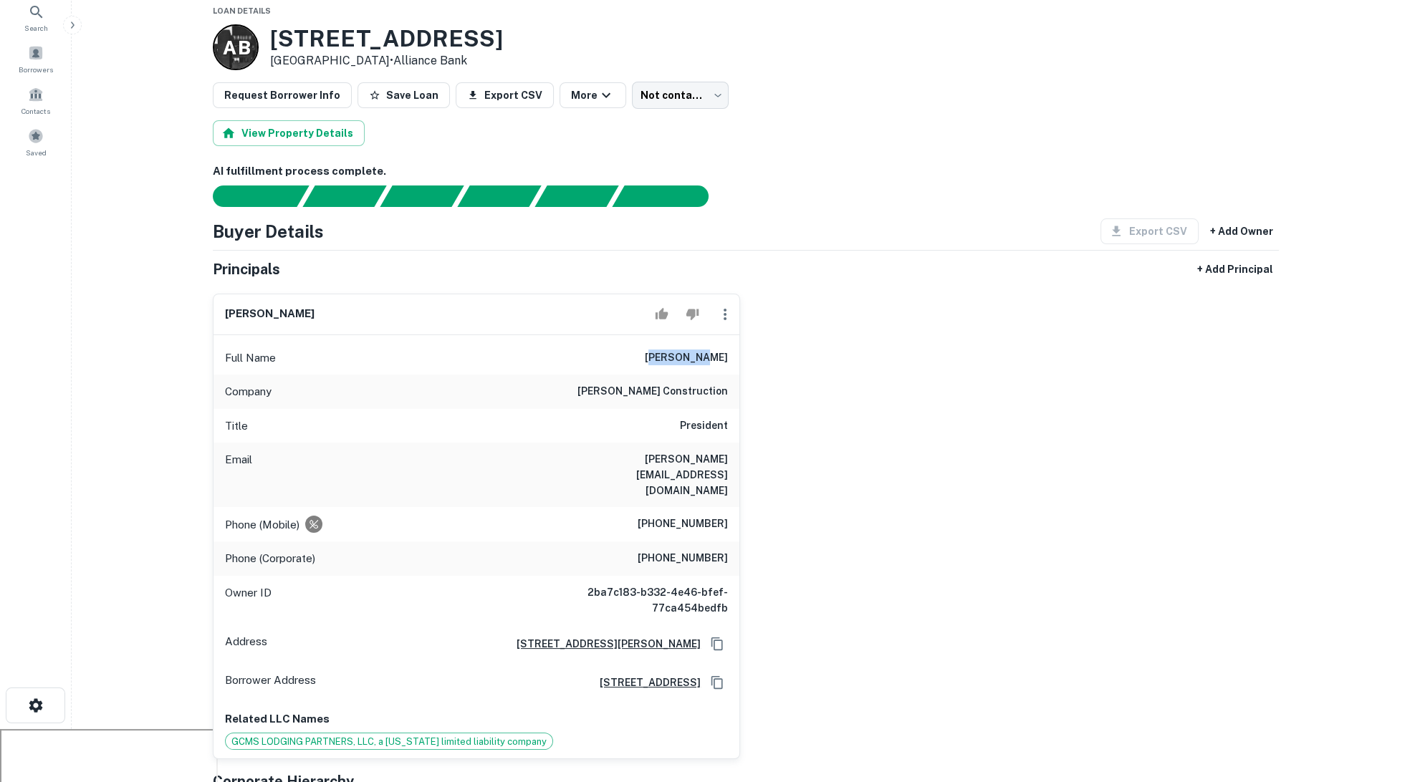
scroll to position [83, 0]
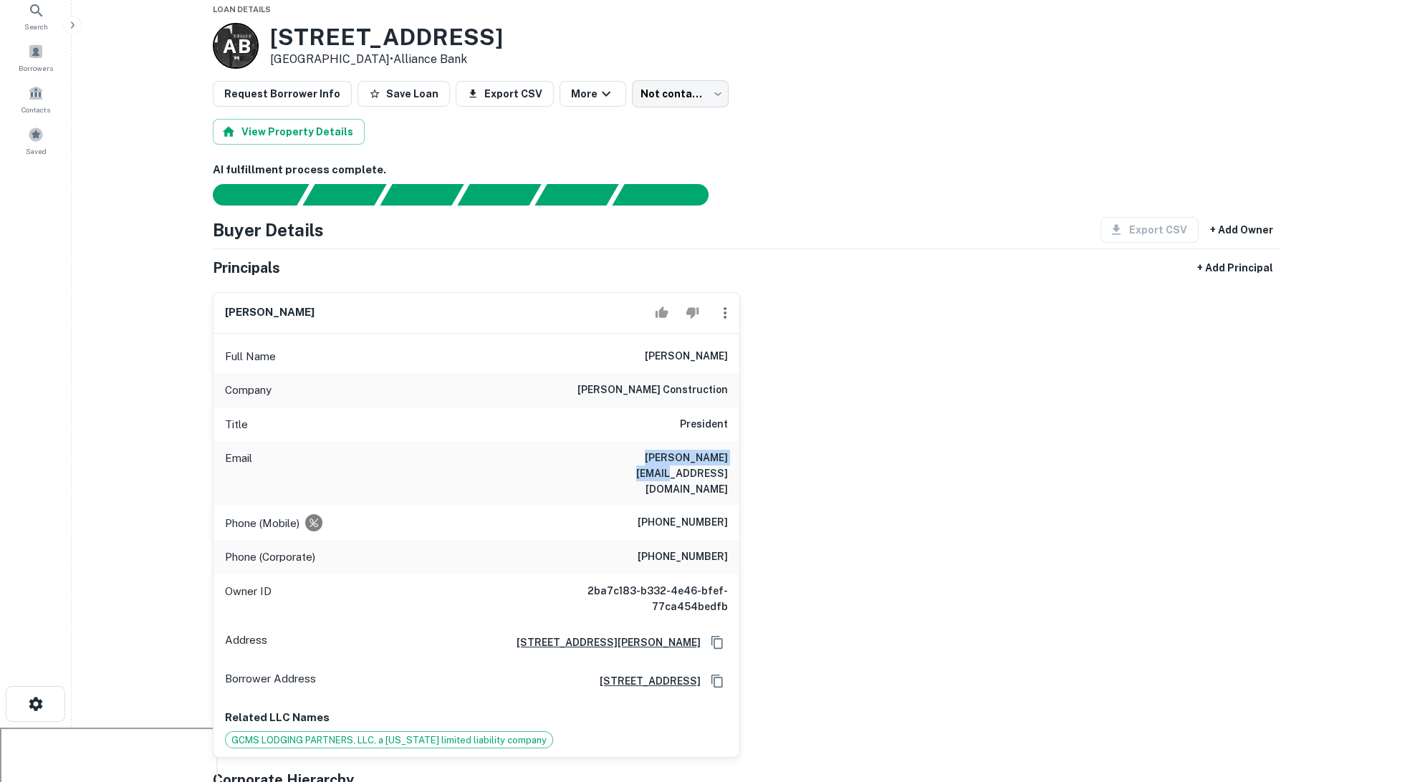
drag, startPoint x: 661, startPoint y: 433, endPoint x: 716, endPoint y: 433, distance: 54.5
click at [716, 441] on div "Email james@jlwalkersd.com" at bounding box center [477, 473] width 526 height 64
drag, startPoint x: 636, startPoint y: 455, endPoint x: 744, endPoint y: 458, distance: 108.2
click at [744, 458] on div "james walker Full Name james walker Company jl walker construction Title Presid…" at bounding box center [740, 520] width 1078 height 478
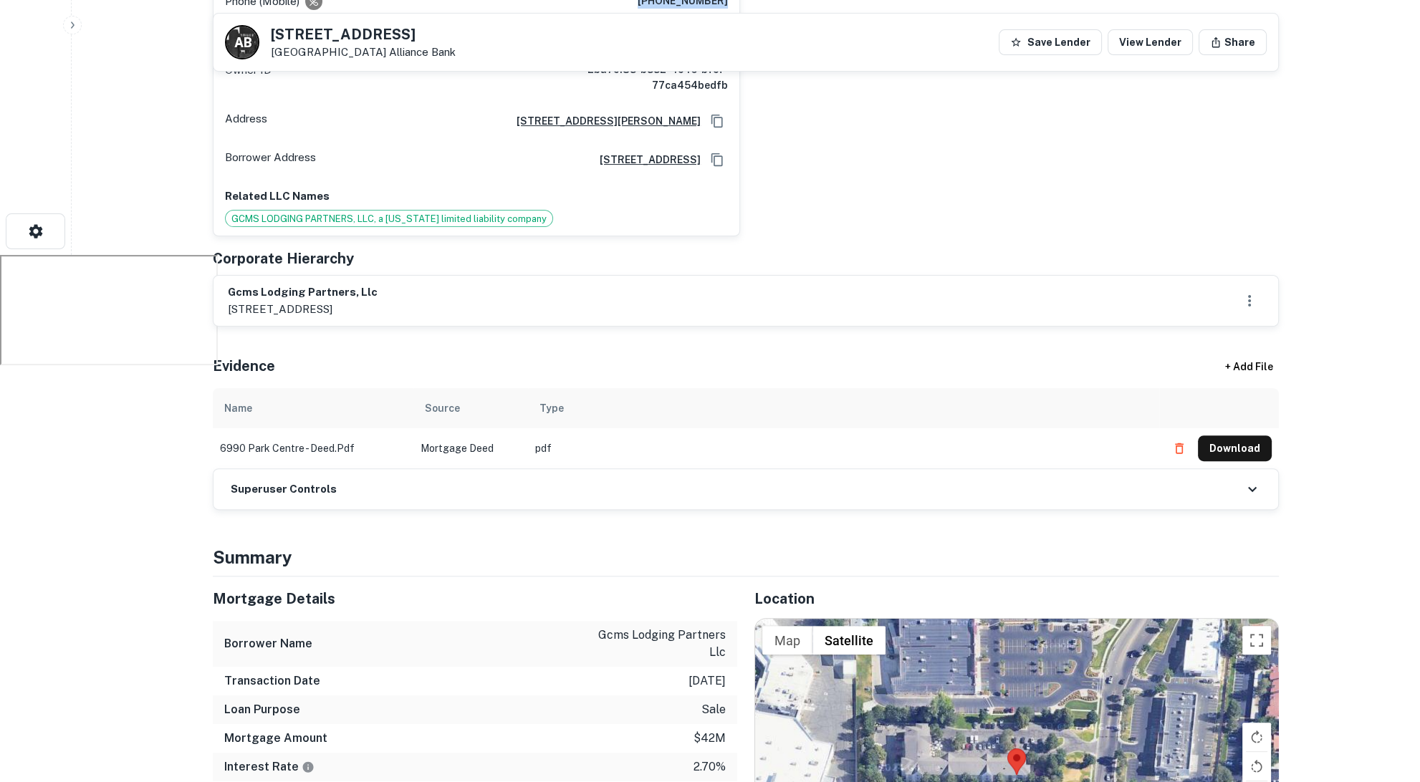
scroll to position [770, 0]
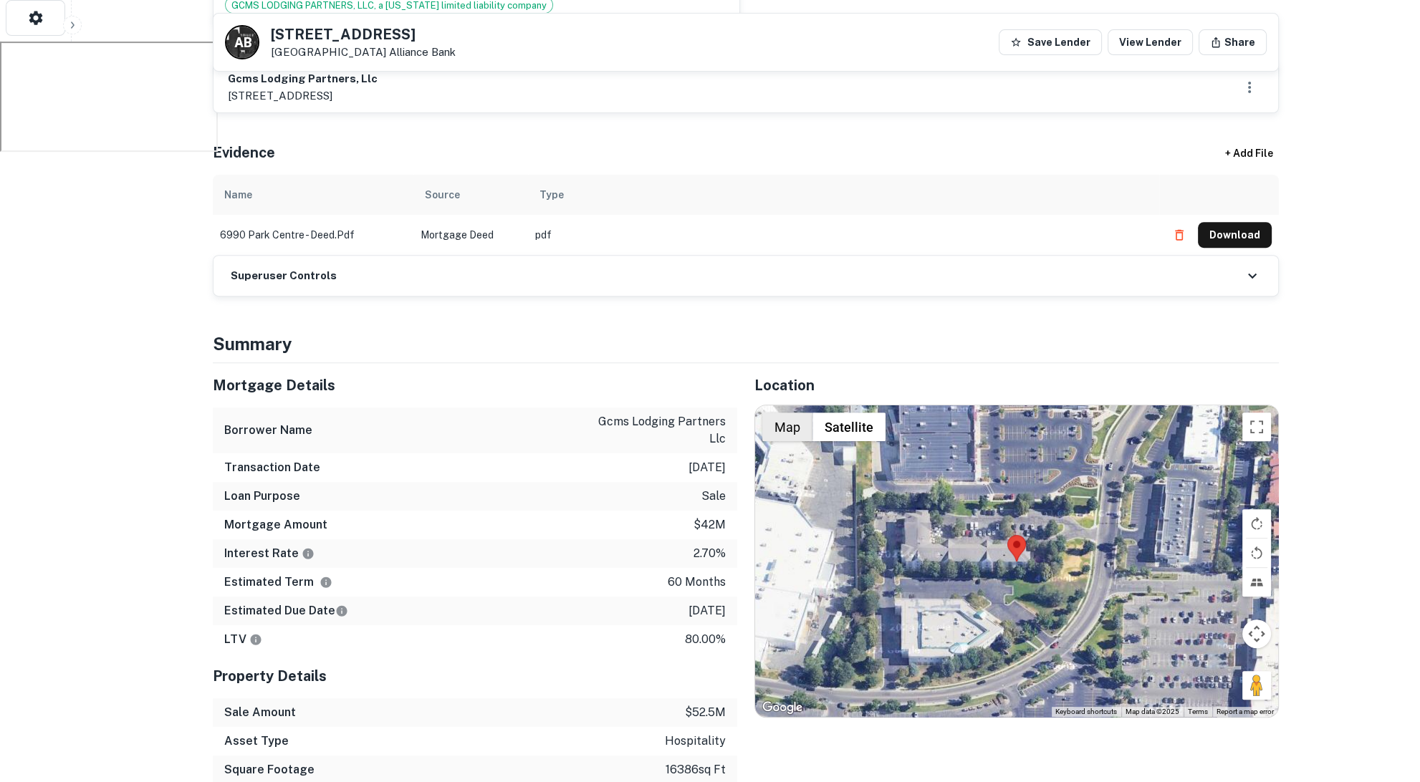
click at [790, 413] on button "Map" at bounding box center [787, 427] width 50 height 29
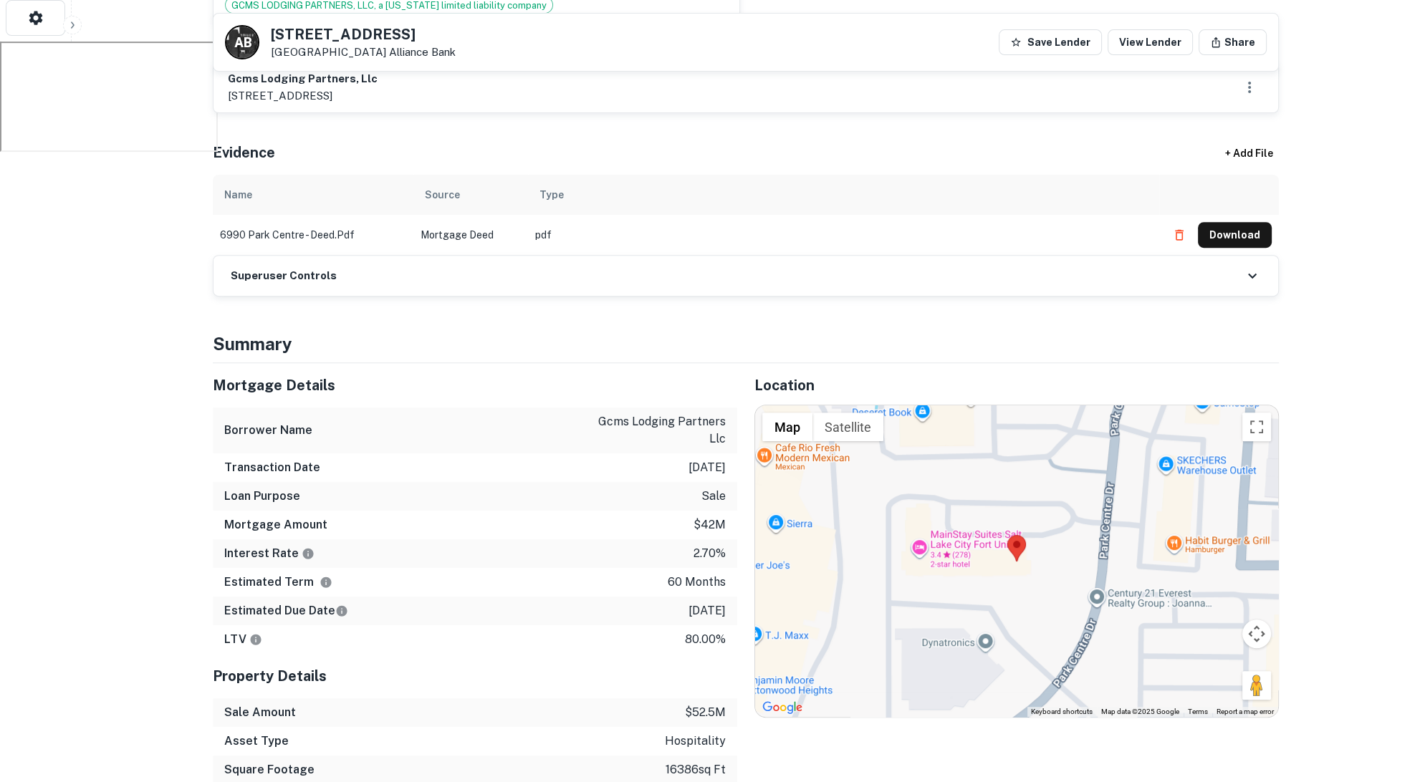
click at [794, 413] on button "Map" at bounding box center [787, 427] width 50 height 29
drag, startPoint x: 698, startPoint y: 463, endPoint x: 759, endPoint y: 466, distance: 61.0
click at [759, 466] on div "Mortgage Details Borrower Name gcms lodging partners llc Transaction Date 12/29…" at bounding box center [737, 631] width 1083 height 536
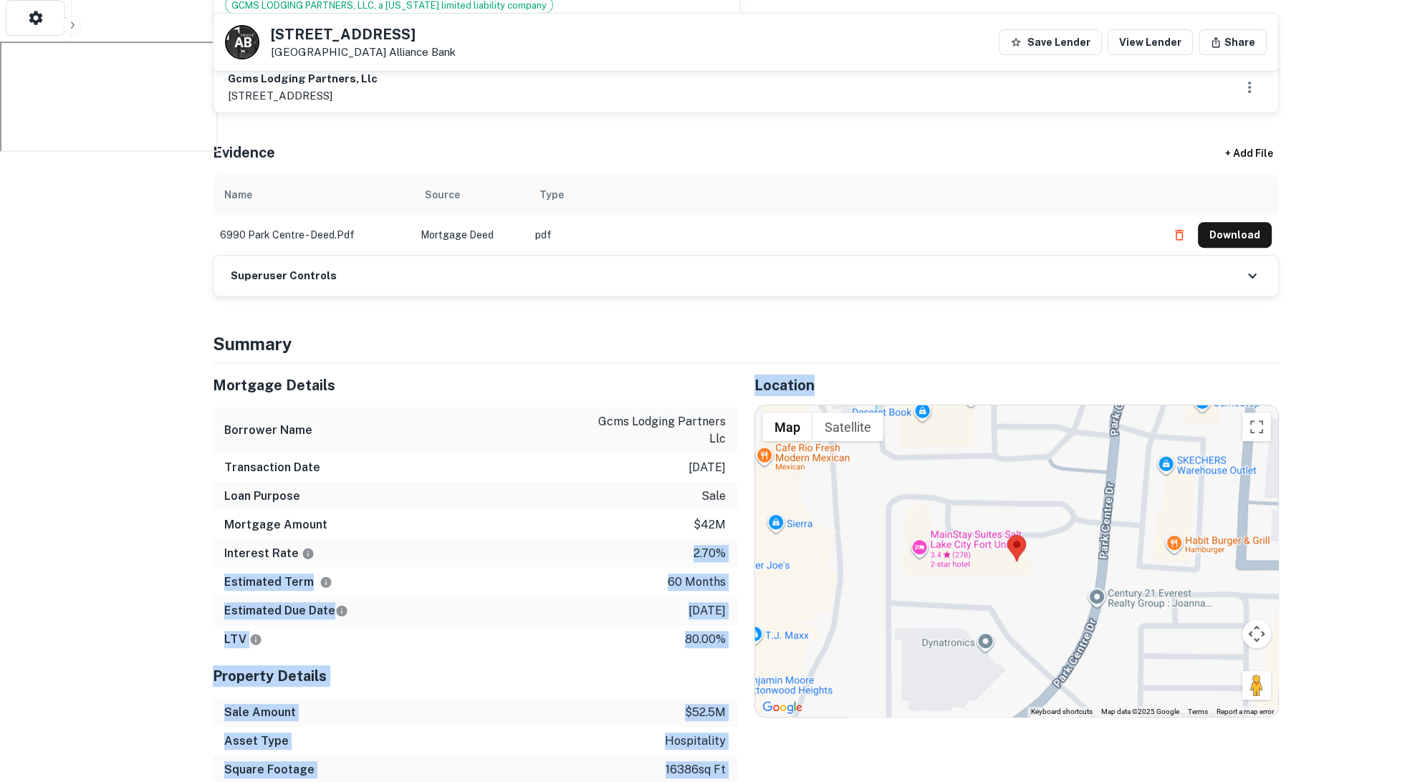
drag, startPoint x: 724, startPoint y: 493, endPoint x: 750, endPoint y: 492, distance: 26.5
click at [750, 492] on div "Mortgage Details Borrower Name gcms lodging partners llc Transaction Date 12/29…" at bounding box center [737, 631] width 1083 height 536
click at [684, 484] on div "Loan Purpose sale" at bounding box center [475, 498] width 524 height 29
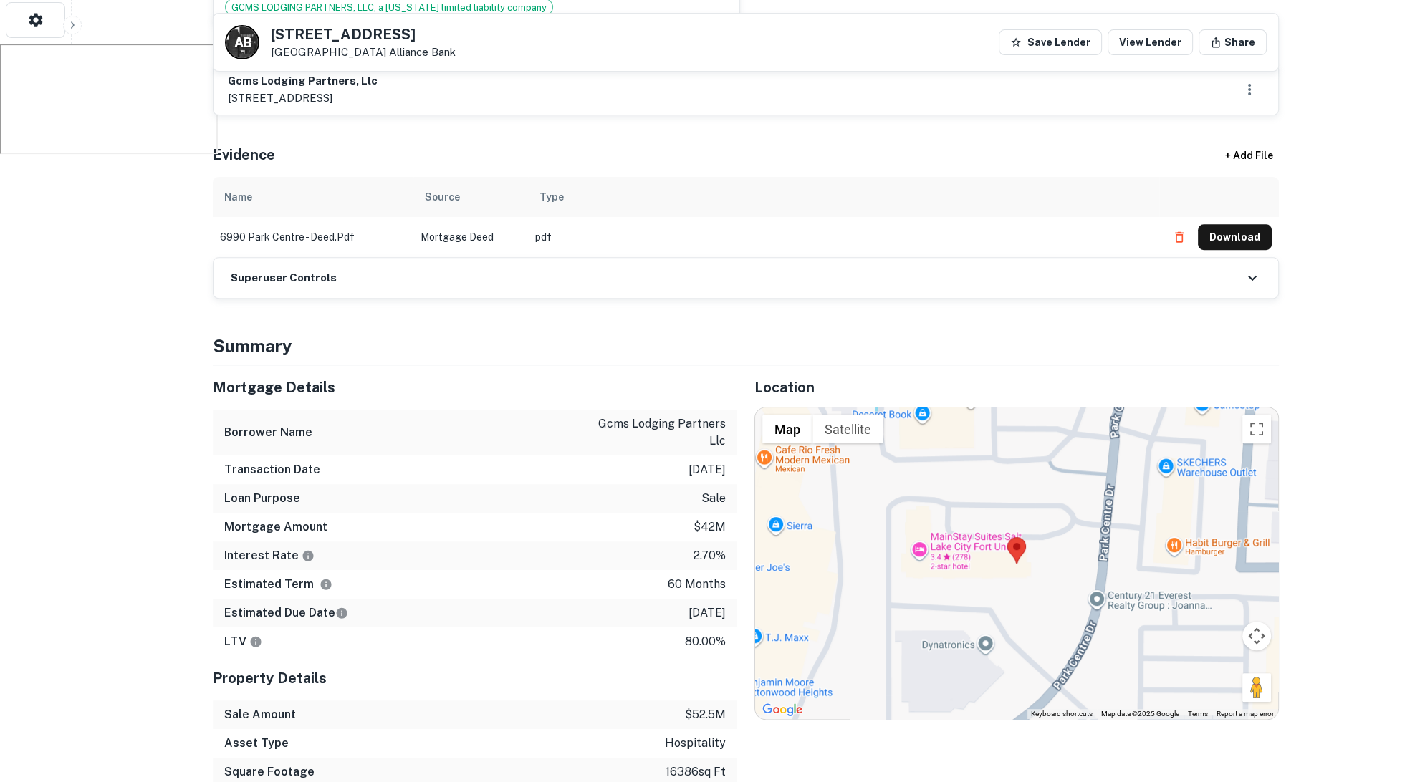
drag, startPoint x: 707, startPoint y: 403, endPoint x: 731, endPoint y: 404, distance: 23.7
click at [731, 456] on div "Transaction Date 12/29/2020" at bounding box center [475, 470] width 524 height 29
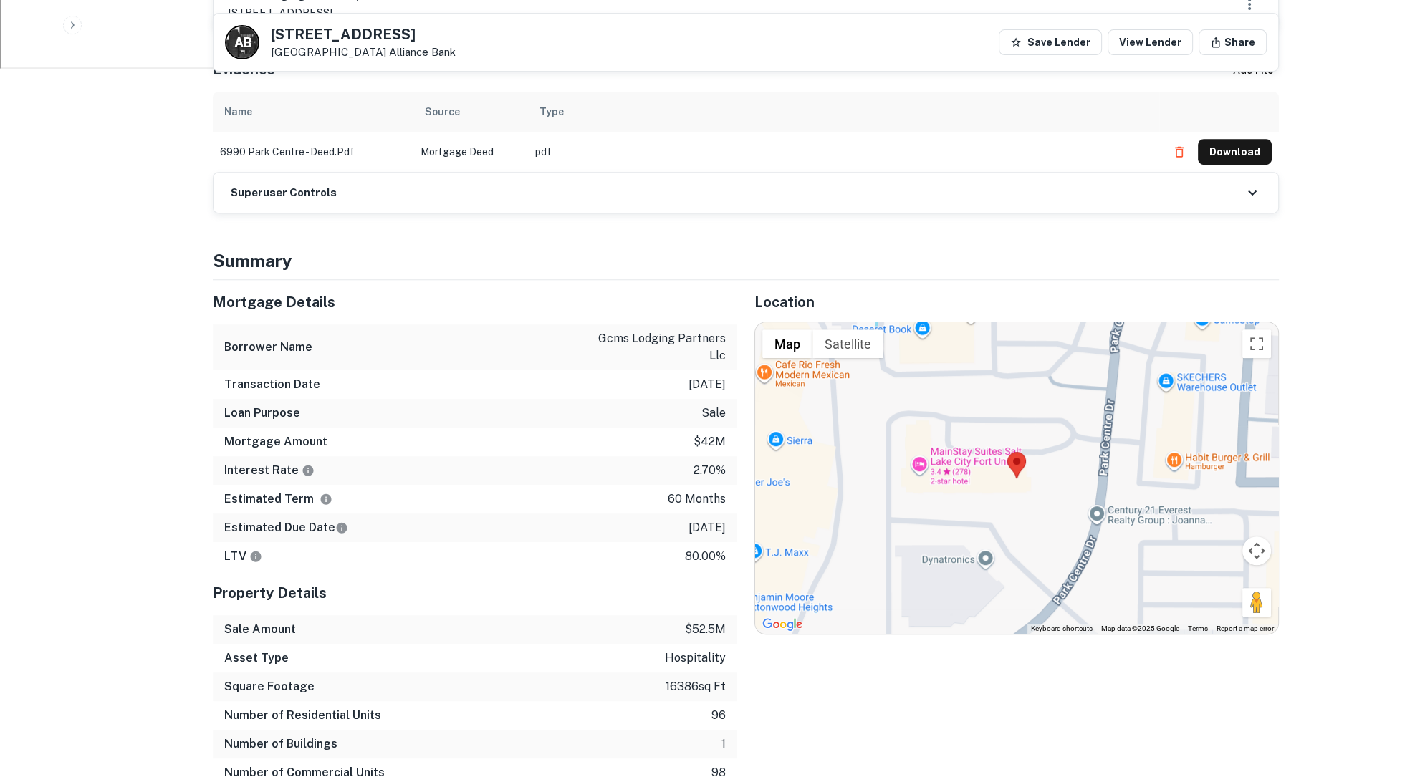
scroll to position [855, 0]
drag, startPoint x: 666, startPoint y: 464, endPoint x: 728, endPoint y: 465, distance: 62.4
click at [728, 512] on div "Estimated Due Date 12/29/2025" at bounding box center [475, 526] width 524 height 29
click at [732, 540] on div "LTV 80.00%" at bounding box center [475, 554] width 524 height 29
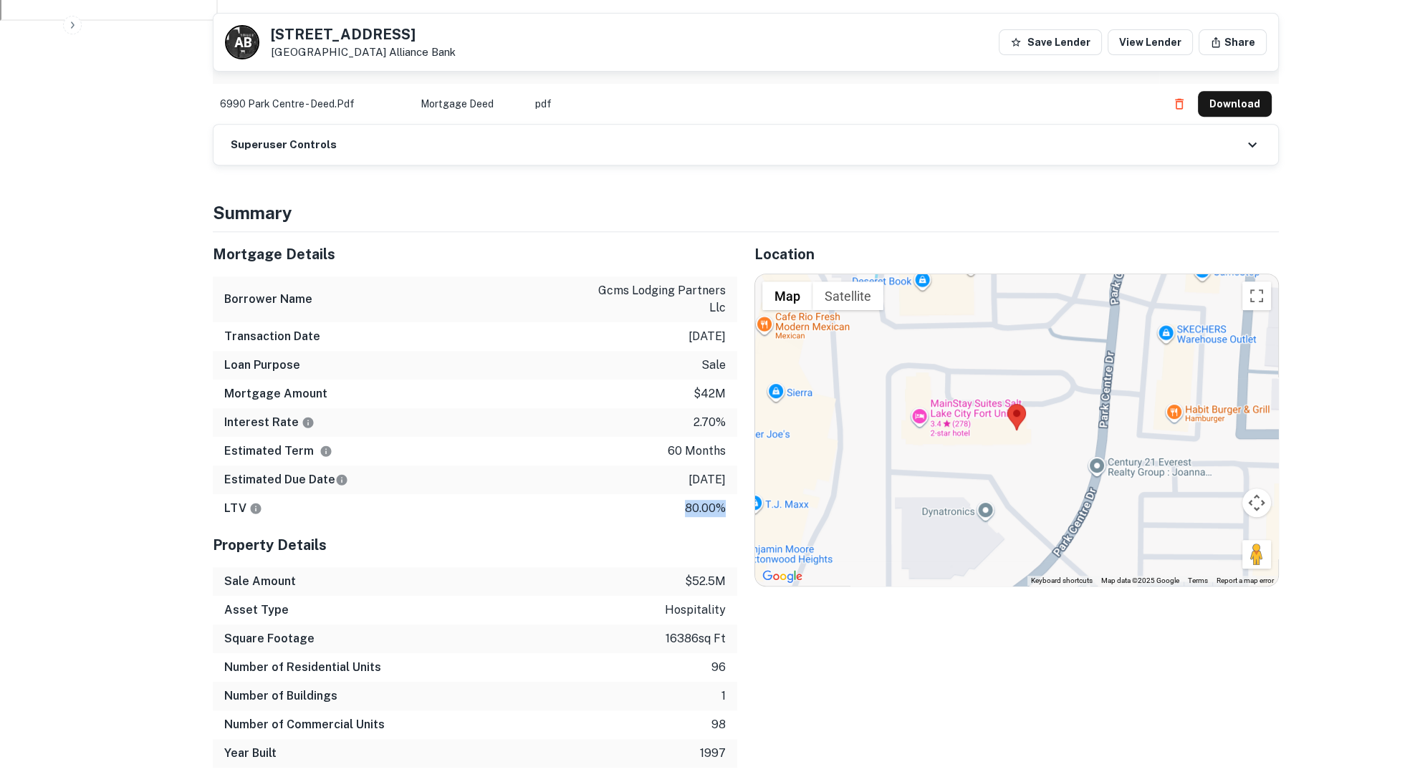
scroll to position [947, 0]
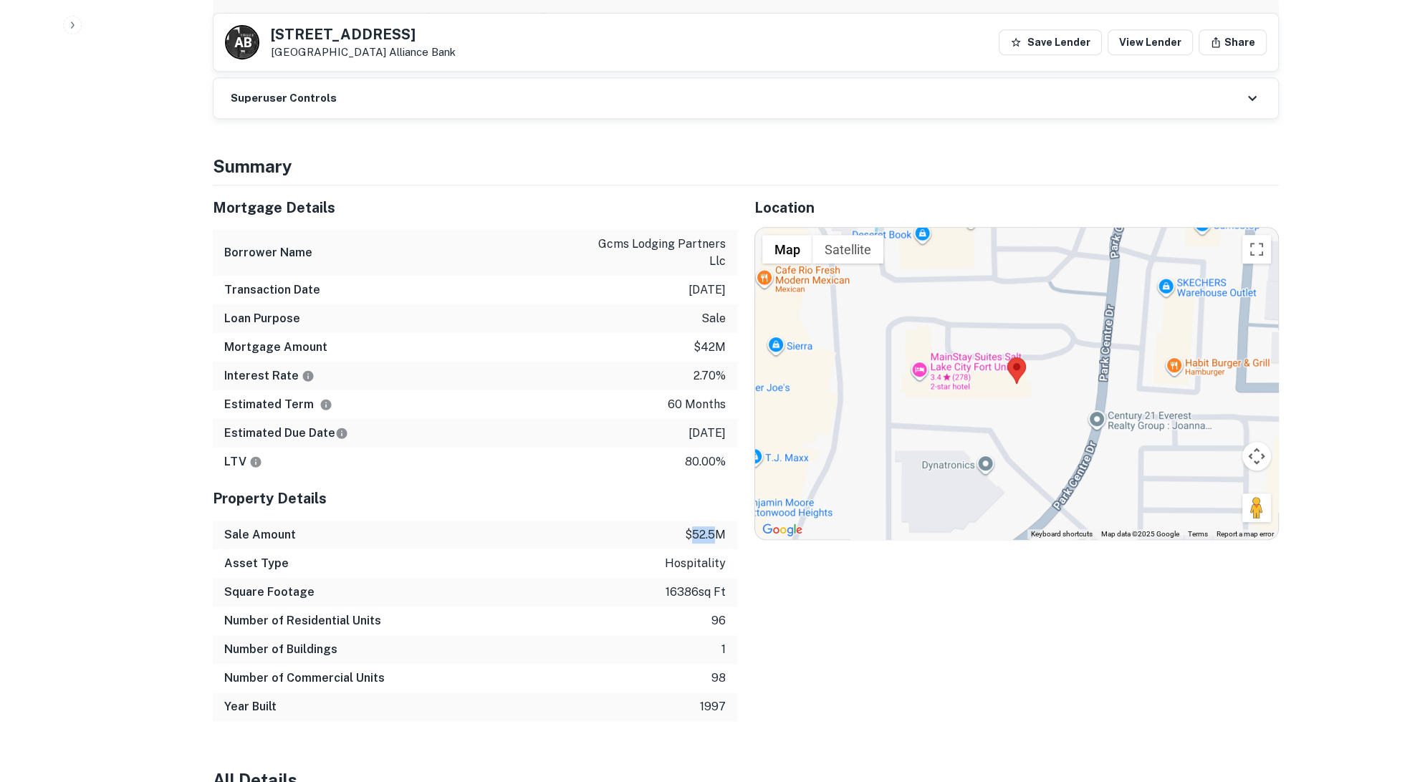
click at [722, 527] on p "$52.5m" at bounding box center [705, 535] width 41 height 17
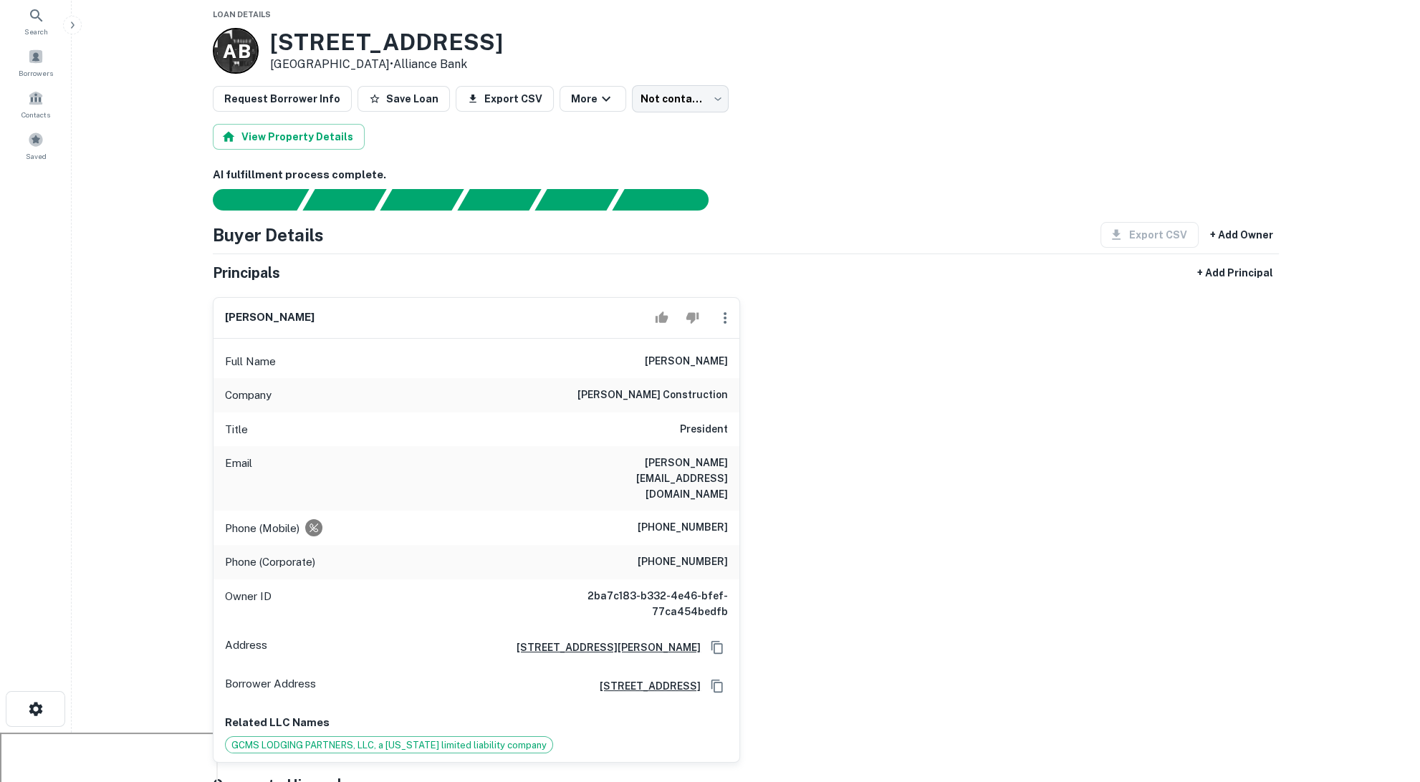
scroll to position [0, 0]
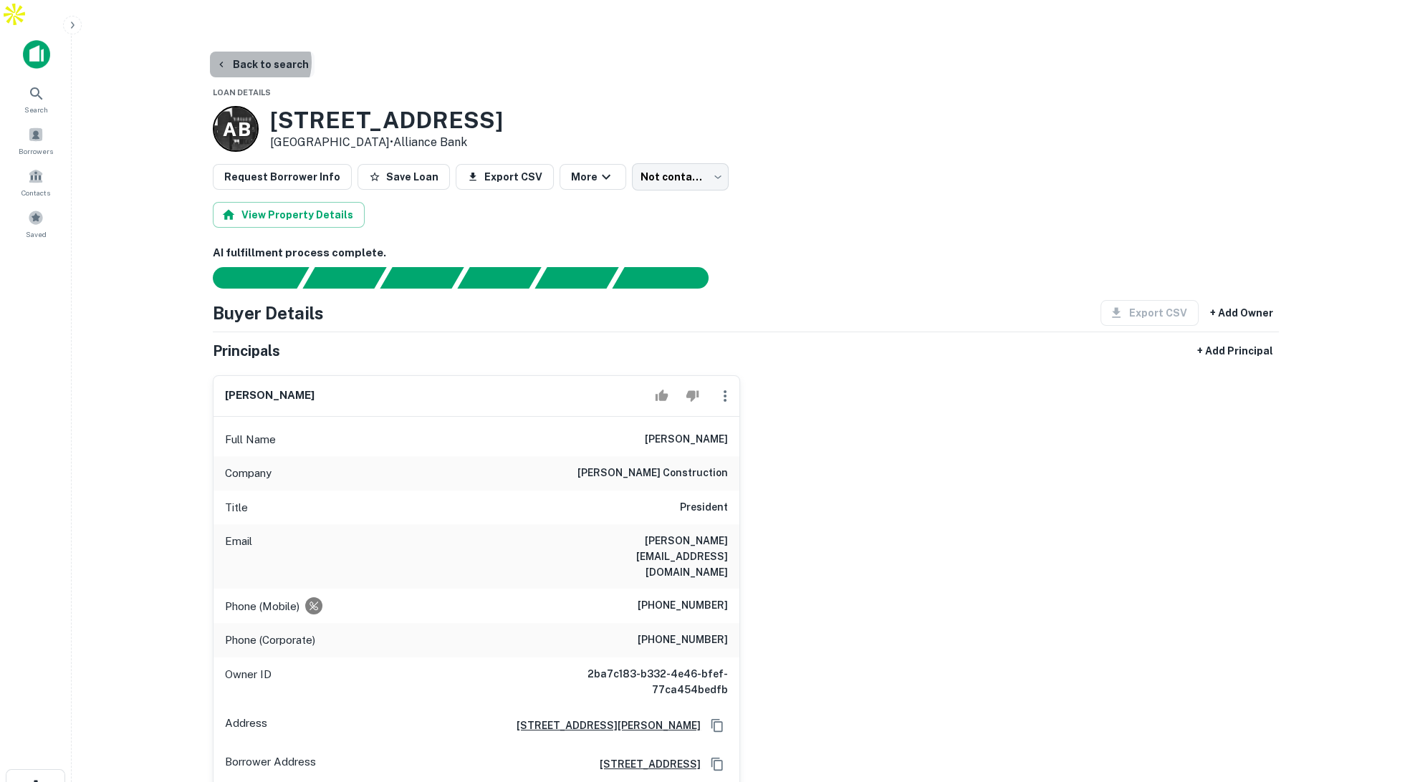
click at [258, 52] on button "Back to search" at bounding box center [262, 65] width 105 height 26
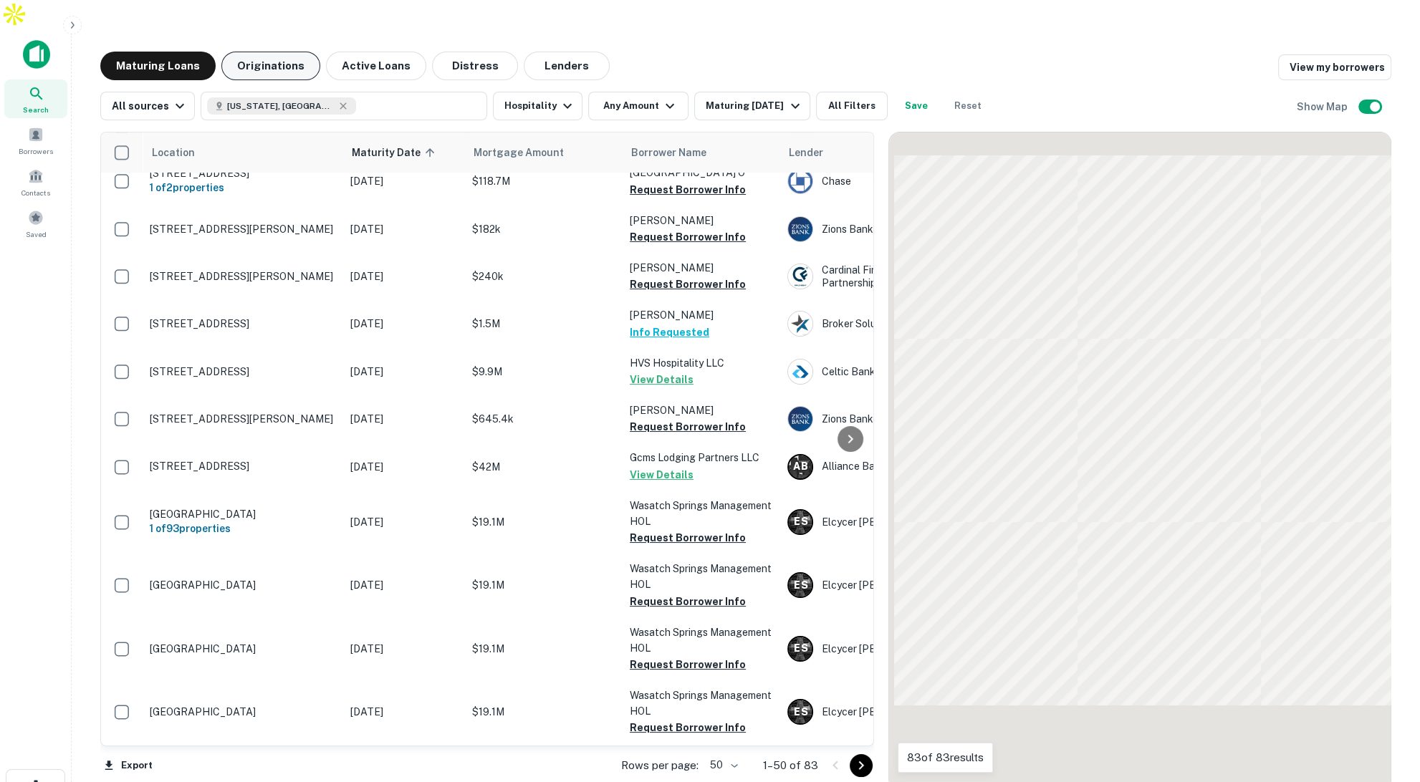
scroll to position [663, 0]
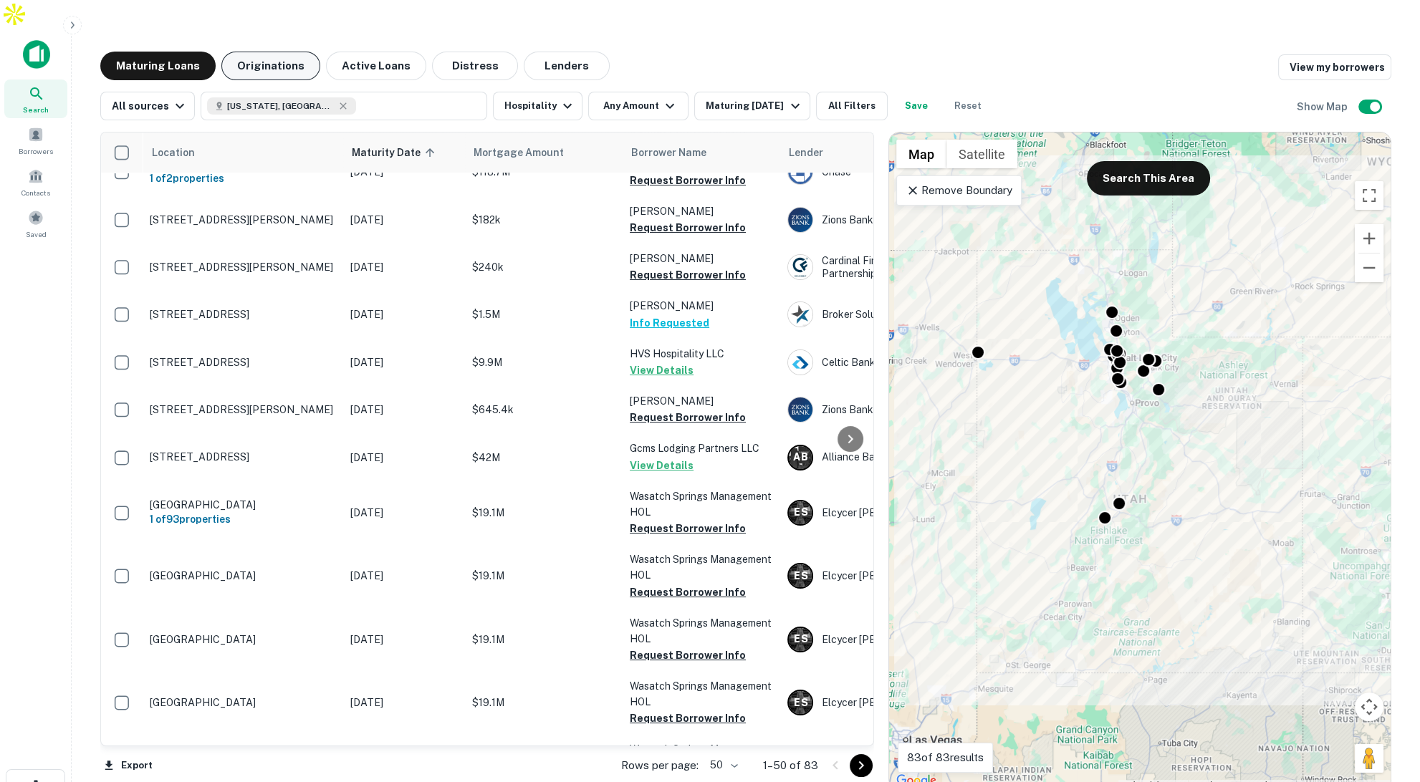
click at [276, 52] on button "Originations" at bounding box center [270, 66] width 99 height 29
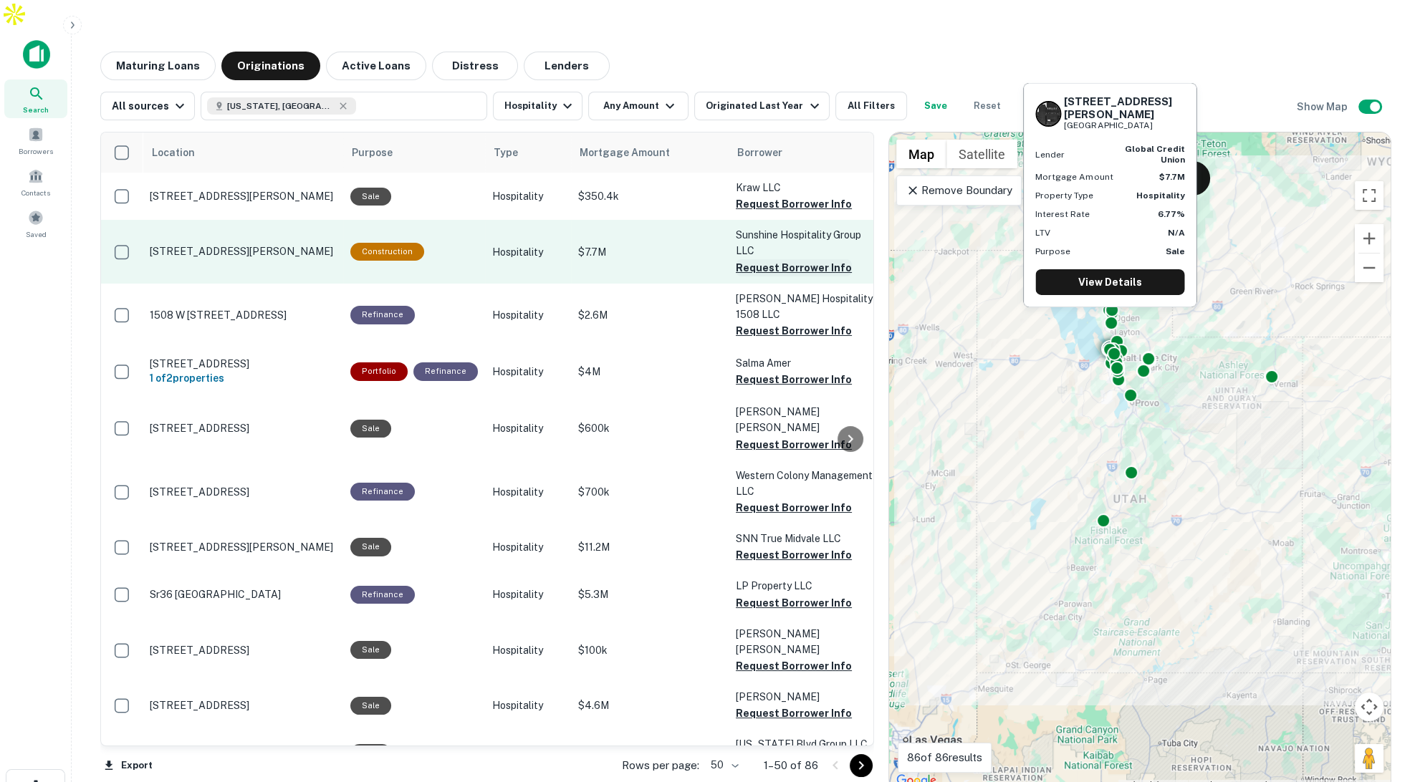
click at [772, 259] on button "Request Borrower Info" at bounding box center [794, 267] width 116 height 17
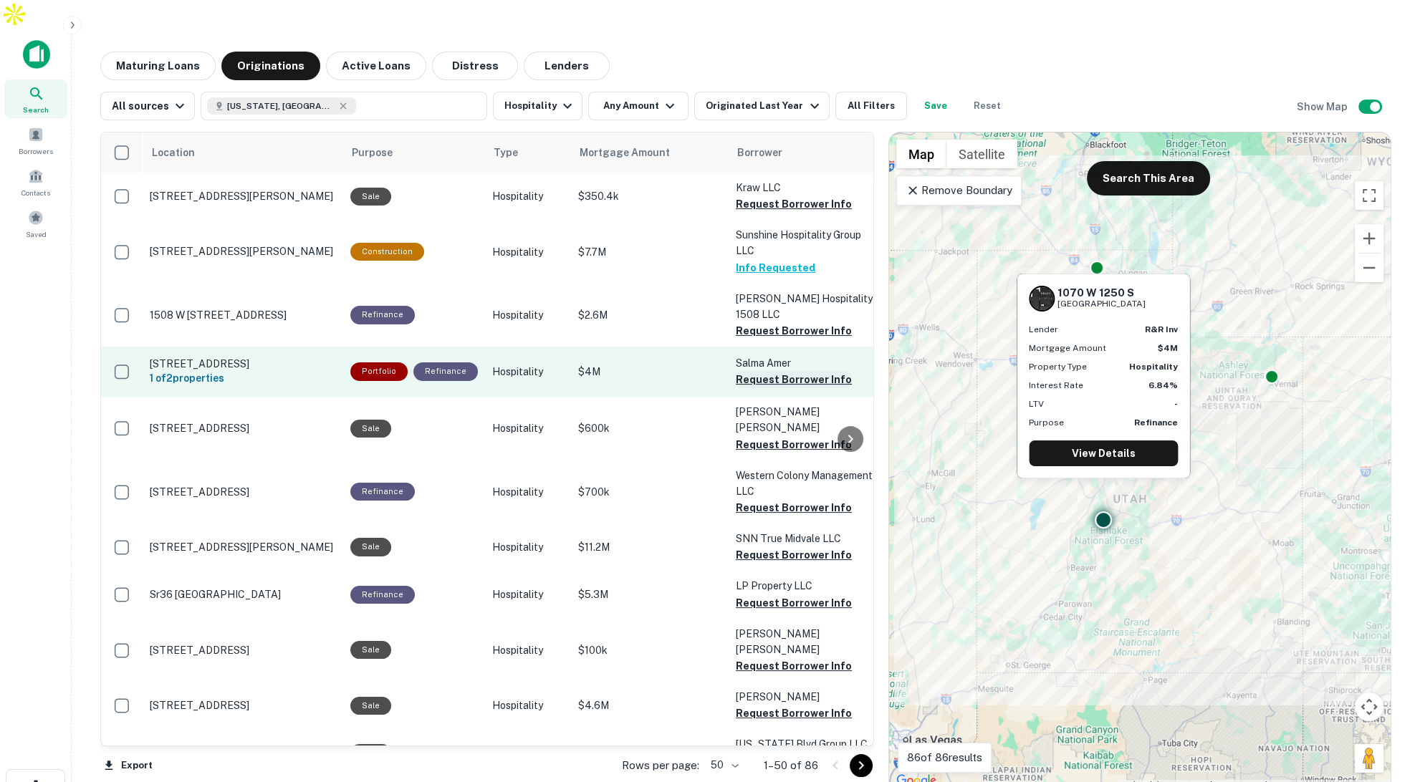
click at [758, 371] on button "Request Borrower Info" at bounding box center [794, 379] width 116 height 17
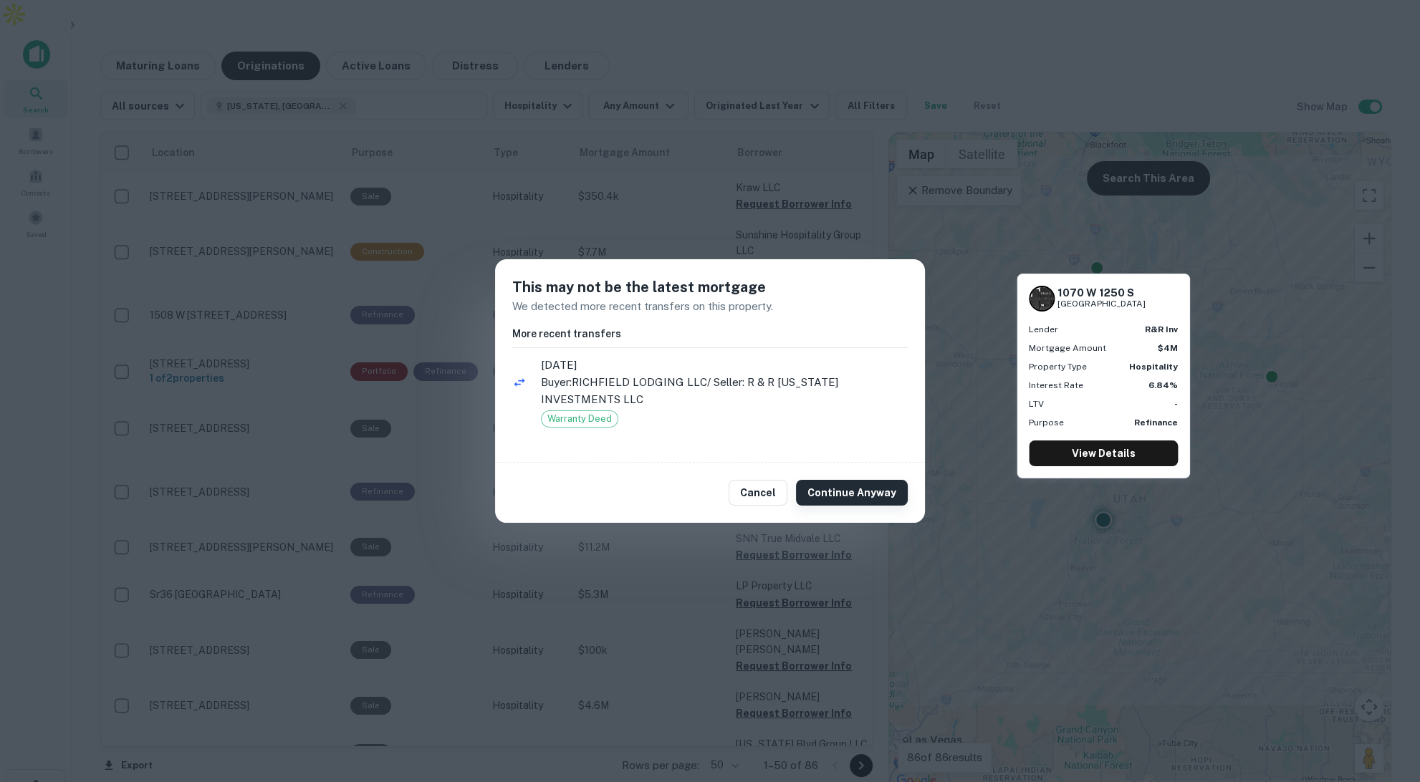
click at [863, 489] on button "Continue Anyway" at bounding box center [852, 493] width 112 height 26
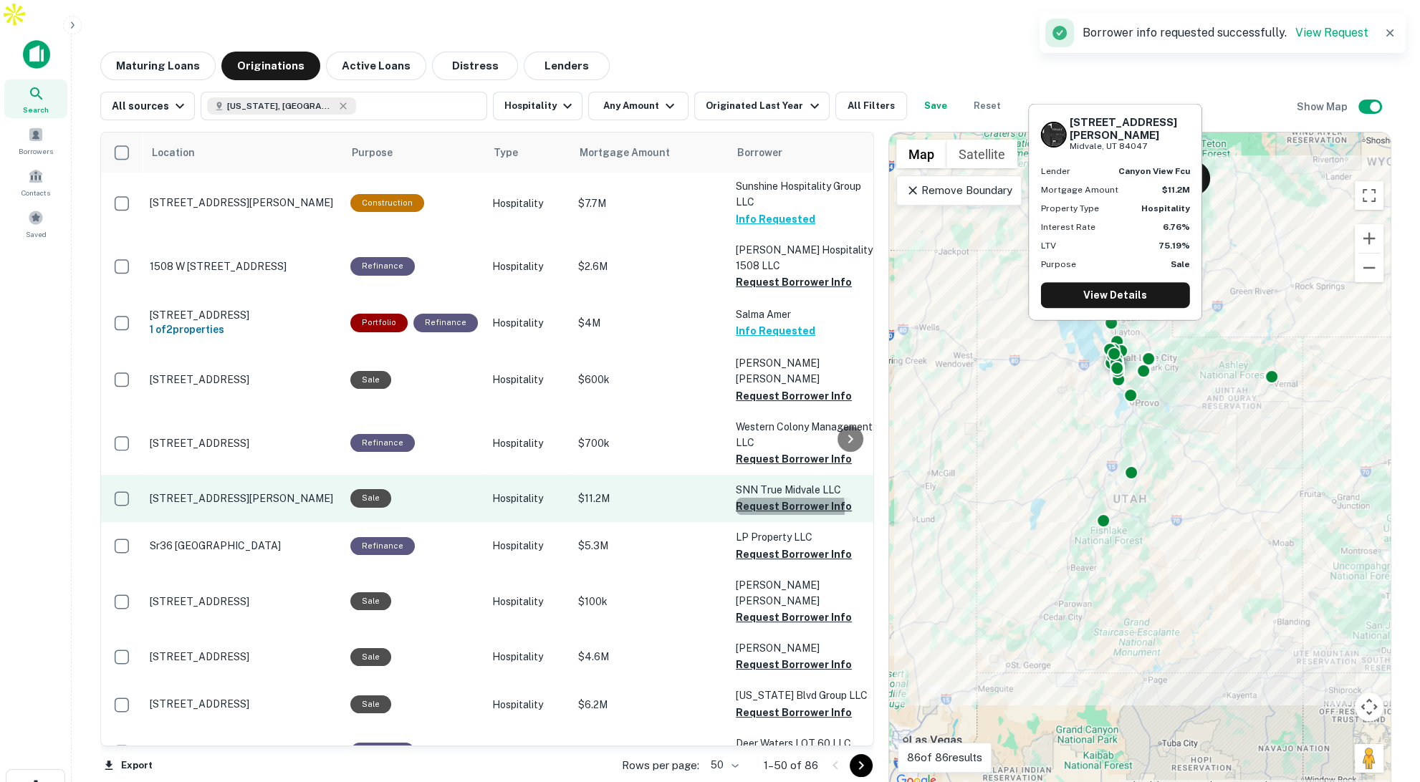
click at [751, 498] on button "Request Borrower Info" at bounding box center [794, 506] width 116 height 17
click at [426, 489] on div "Sale" at bounding box center [414, 498] width 128 height 18
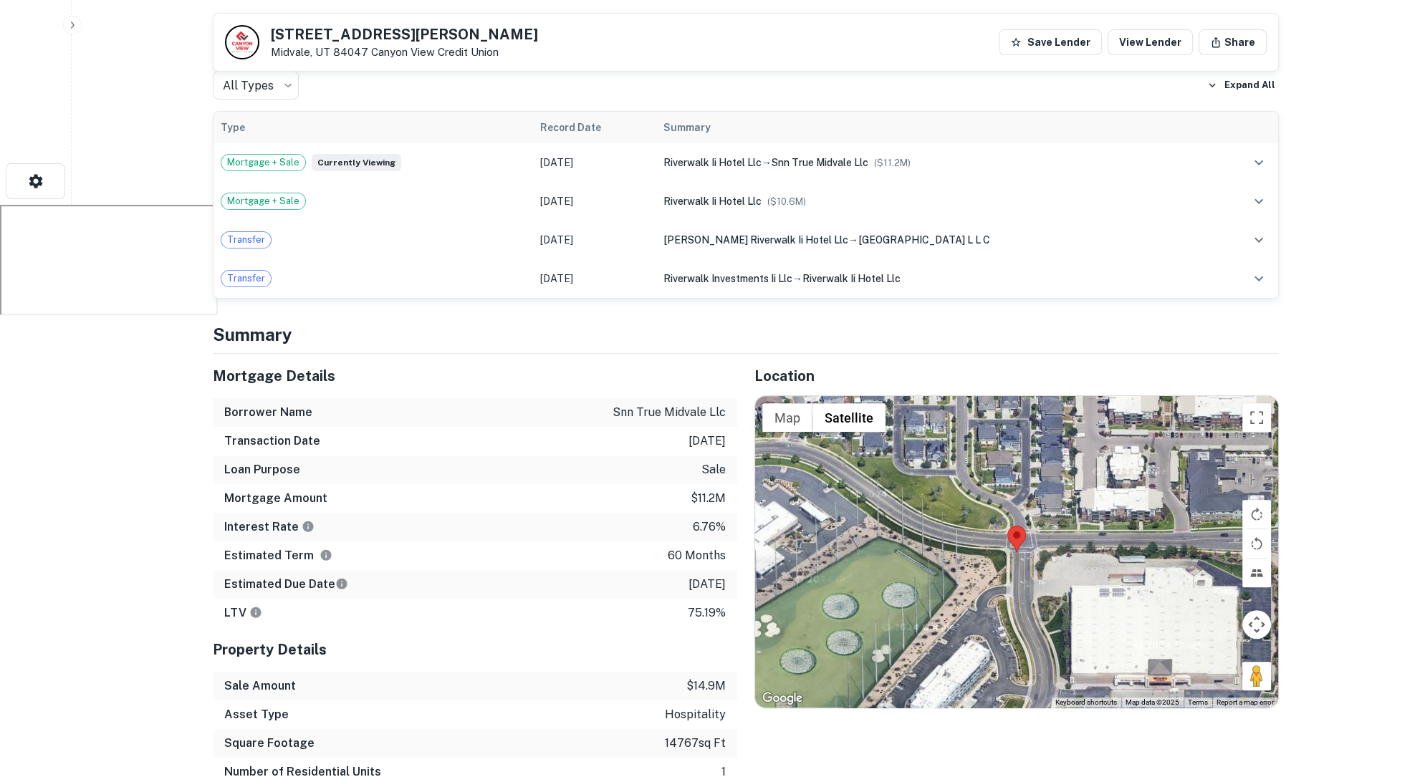
scroll to position [651, 0]
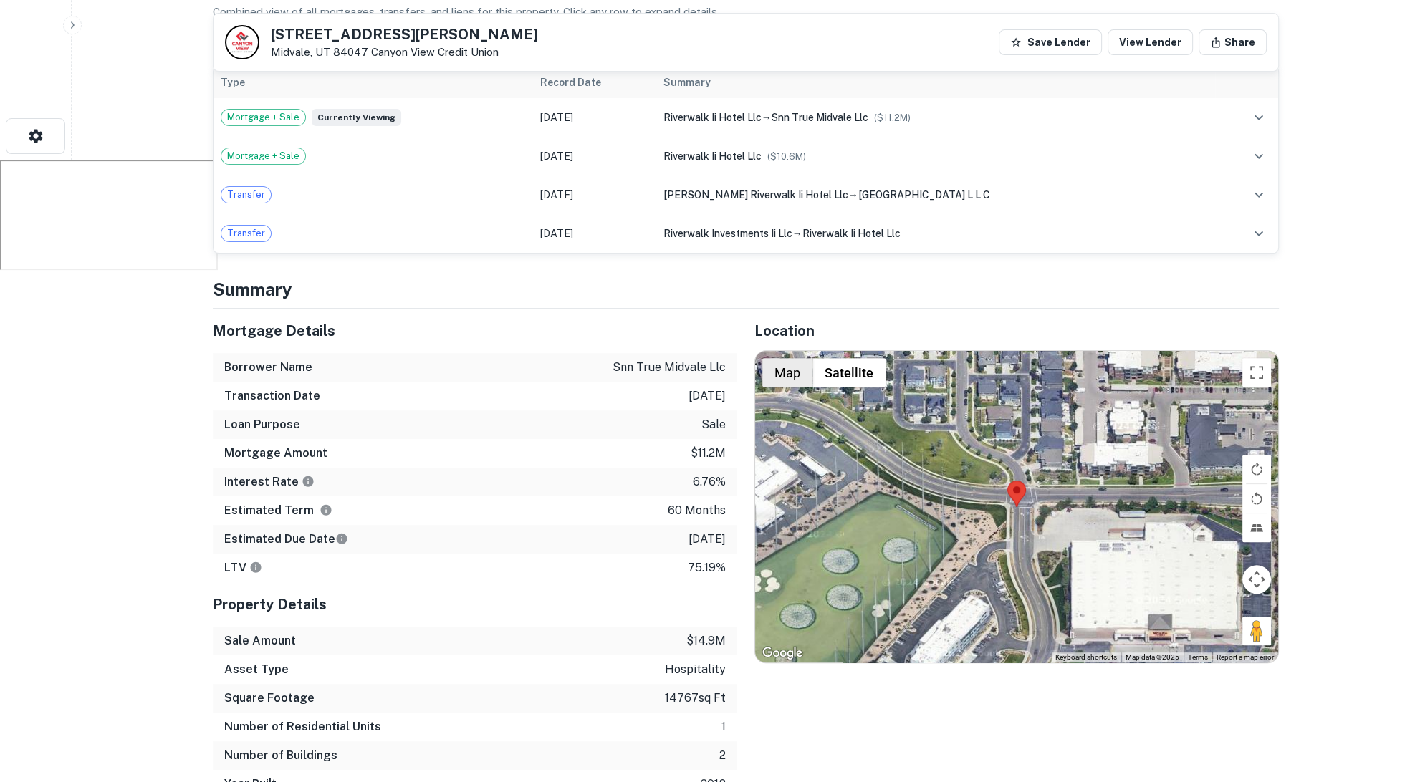
click at [800, 358] on button "Map" at bounding box center [787, 372] width 50 height 29
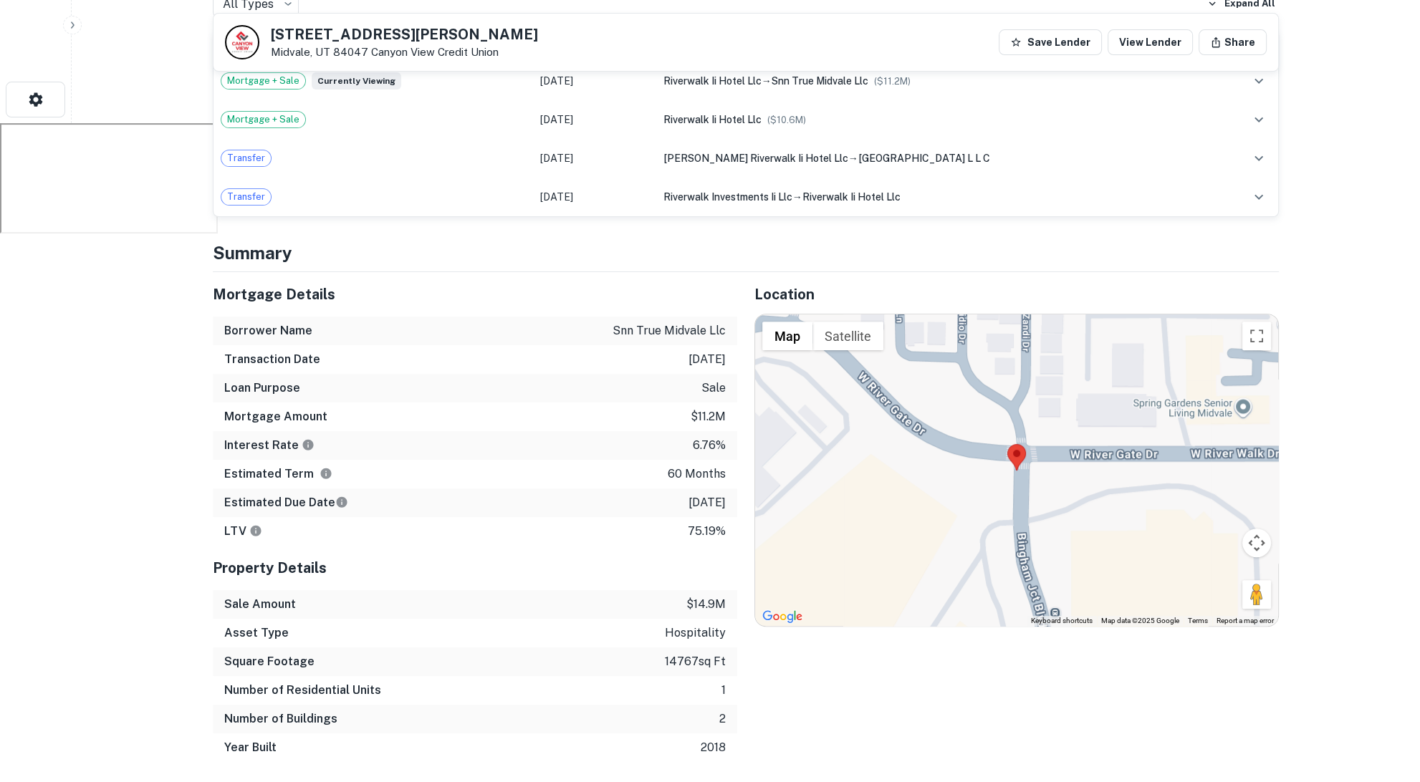
scroll to position [691, 0]
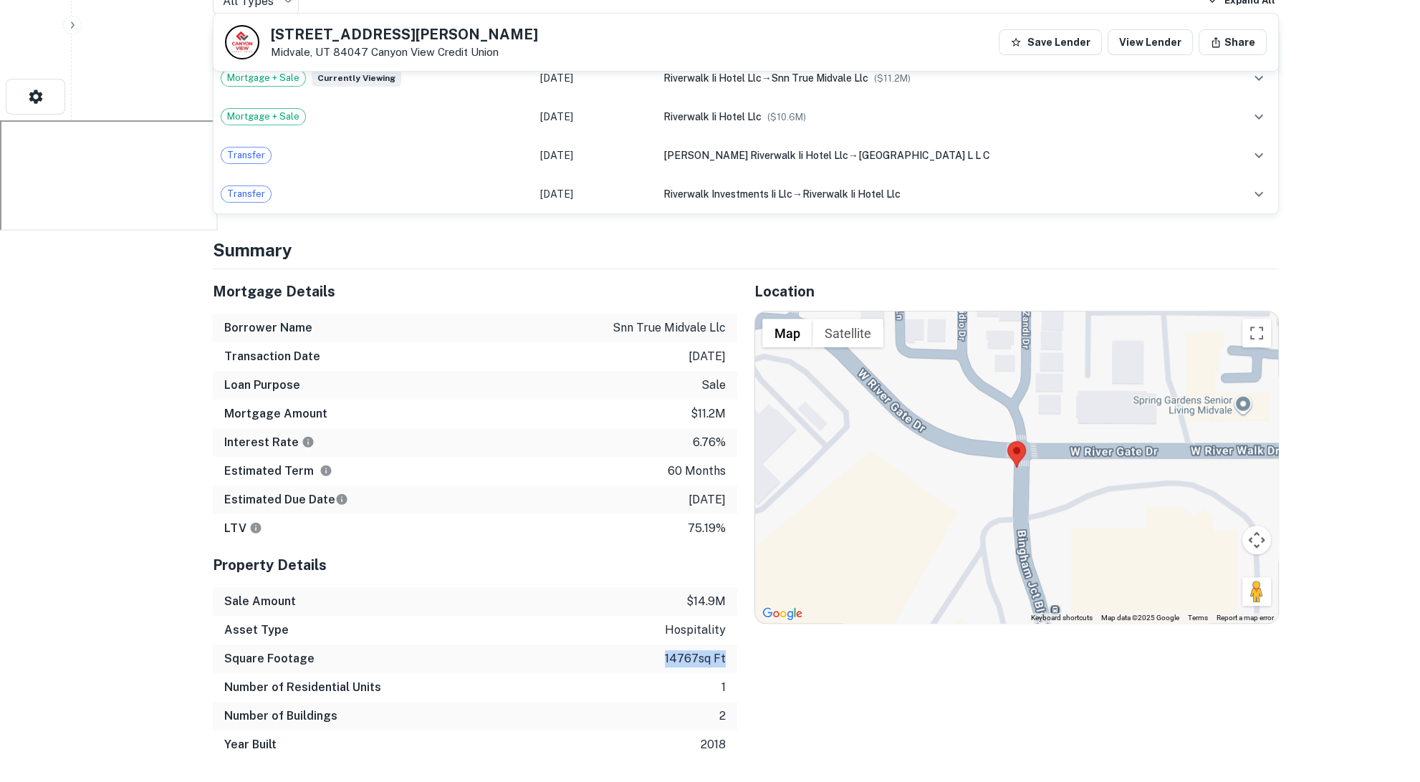
drag, startPoint x: 672, startPoint y: 631, endPoint x: 719, endPoint y: 633, distance: 47.3
click at [719, 645] on div "Square Footage 14767 sq ft" at bounding box center [475, 659] width 524 height 29
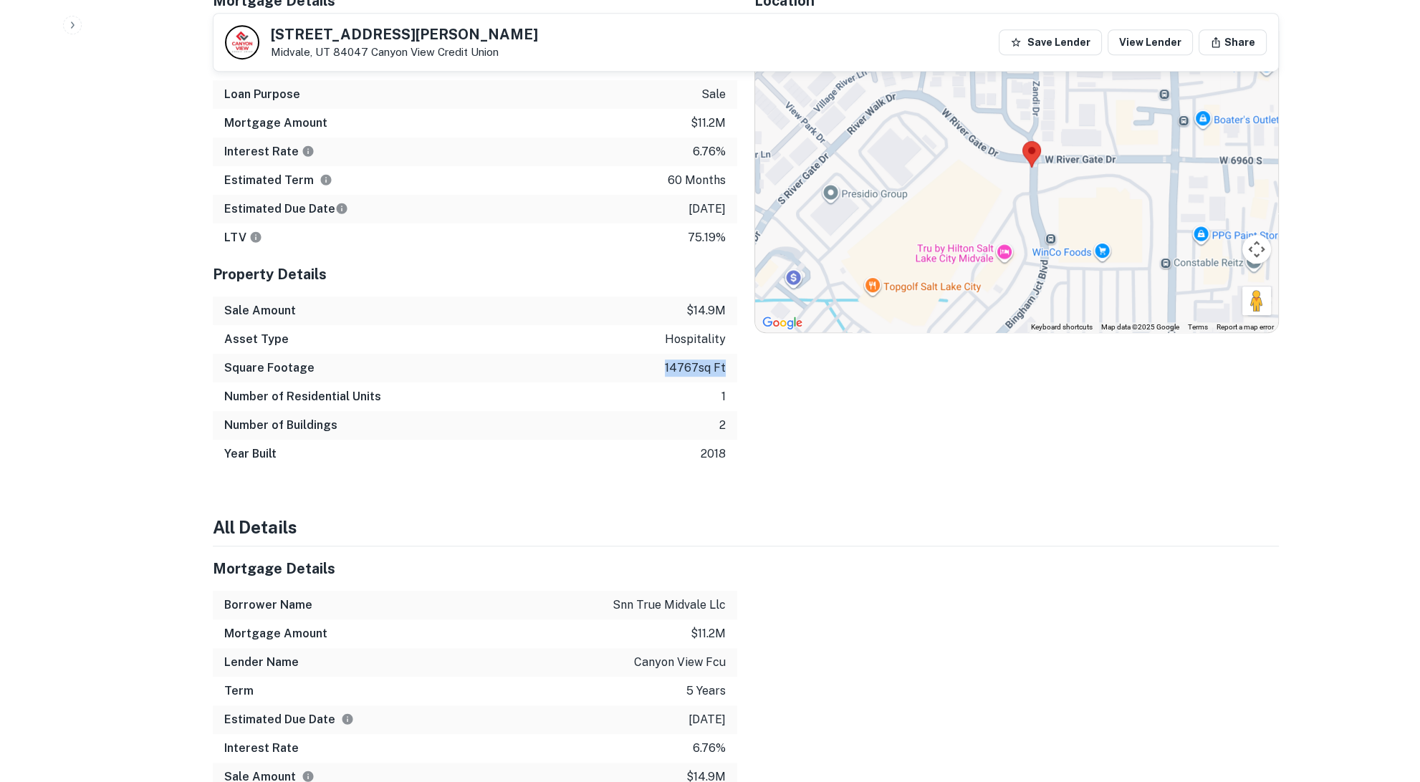
scroll to position [1071, 0]
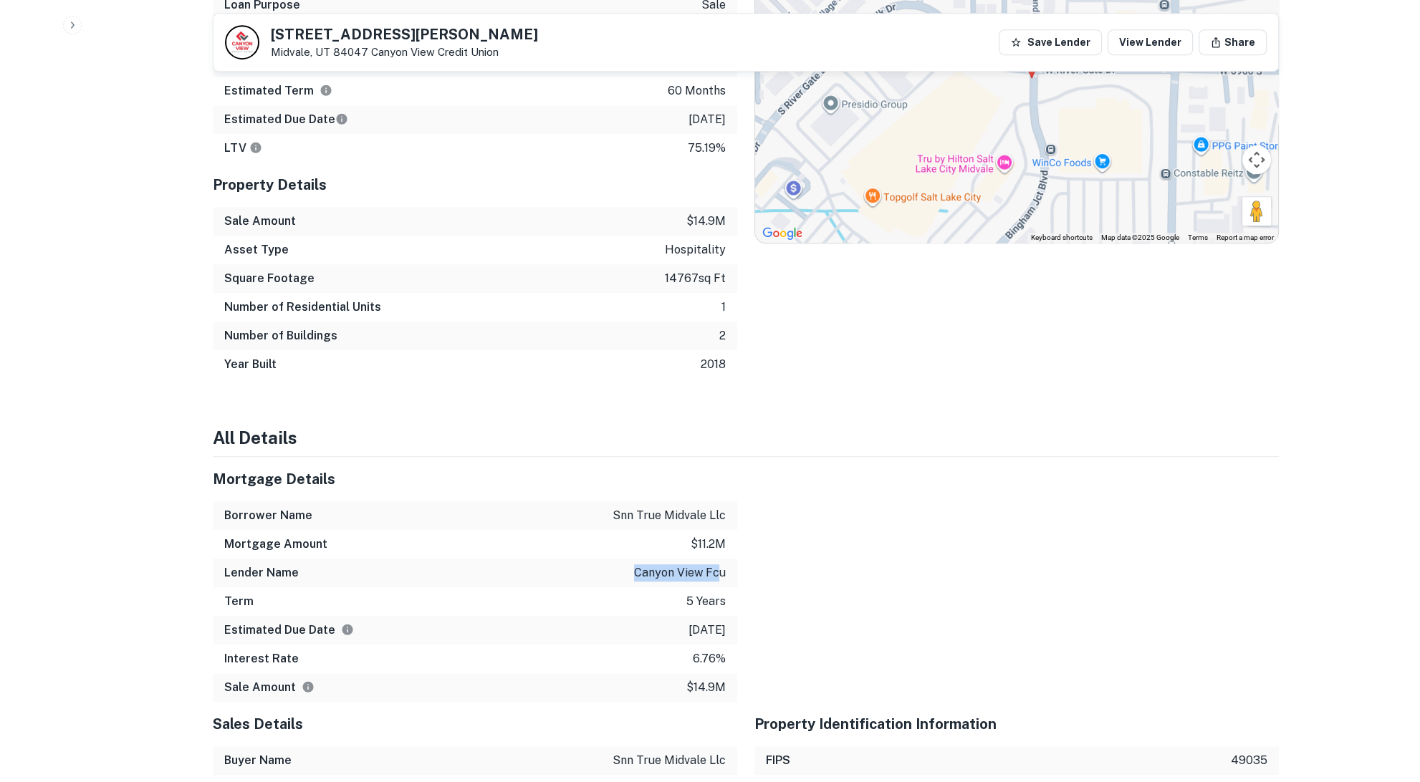
drag, startPoint x: 636, startPoint y: 546, endPoint x: 722, endPoint y: 549, distance: 86.7
click at [722, 565] on p "canyon view fcu" at bounding box center [680, 573] width 92 height 17
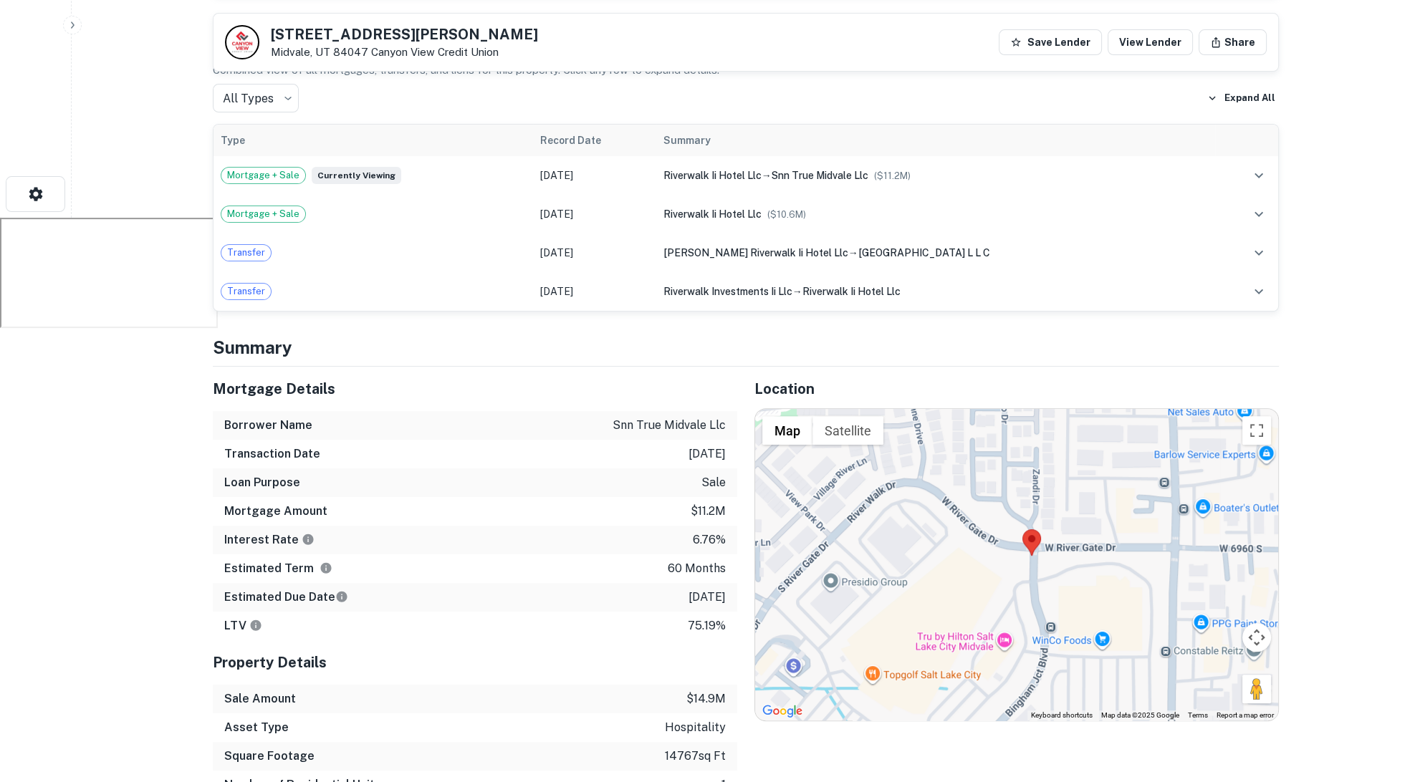
scroll to position [594, 0]
drag, startPoint x: 697, startPoint y: 508, endPoint x: 729, endPoint y: 507, distance: 31.5
click at [729, 525] on div "Interest Rate 6.76%" at bounding box center [475, 539] width 524 height 29
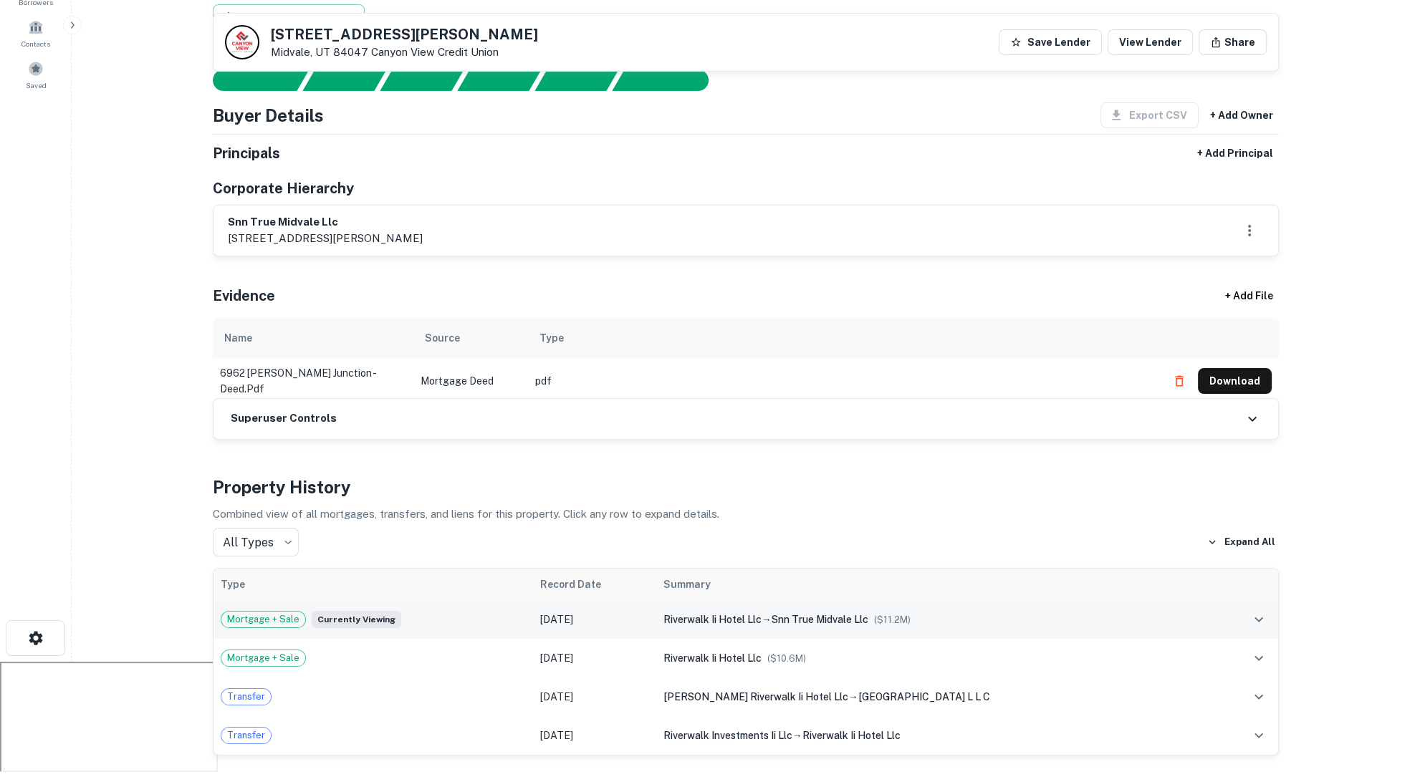
scroll to position [75, 0]
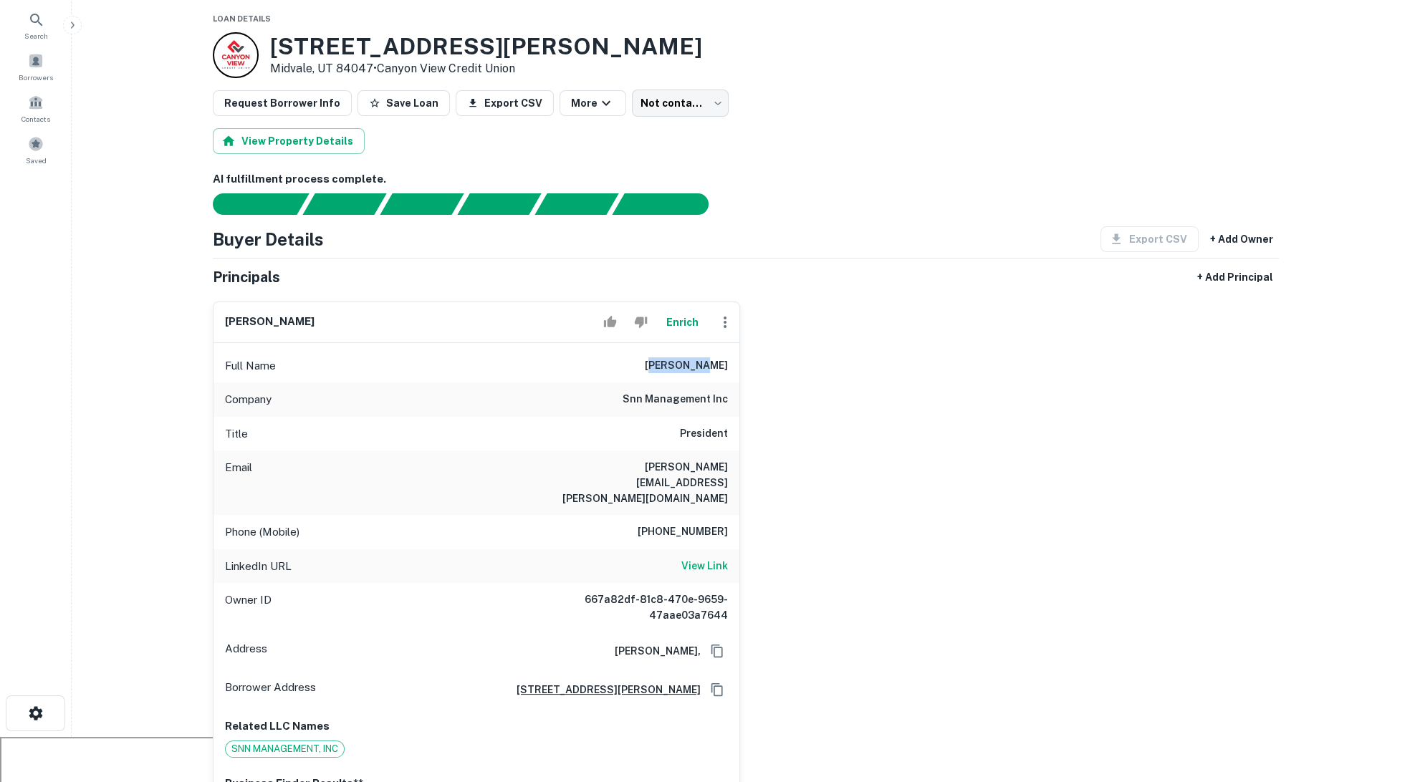
drag, startPoint x: 691, startPoint y: 332, endPoint x: 714, endPoint y: 334, distance: 22.3
click at [714, 358] on h6 "[PERSON_NAME]" at bounding box center [686, 366] width 83 height 17
drag, startPoint x: 641, startPoint y: 372, endPoint x: 704, endPoint y: 390, distance: 65.5
click at [704, 391] on h6 "snn management inc" at bounding box center [675, 399] width 105 height 17
click at [709, 558] on h6 "View Link" at bounding box center [704, 566] width 47 height 16
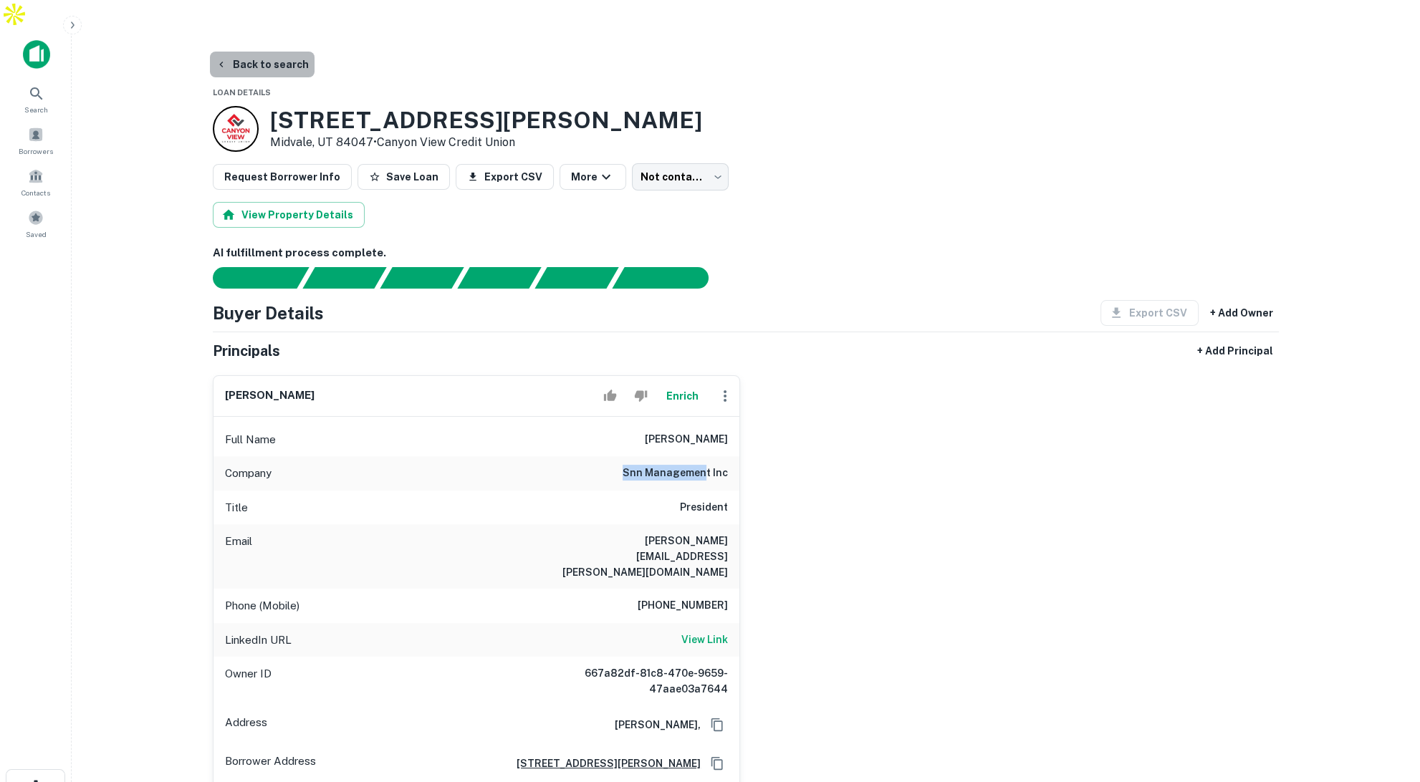
click at [277, 52] on button "Back to search" at bounding box center [262, 65] width 105 height 26
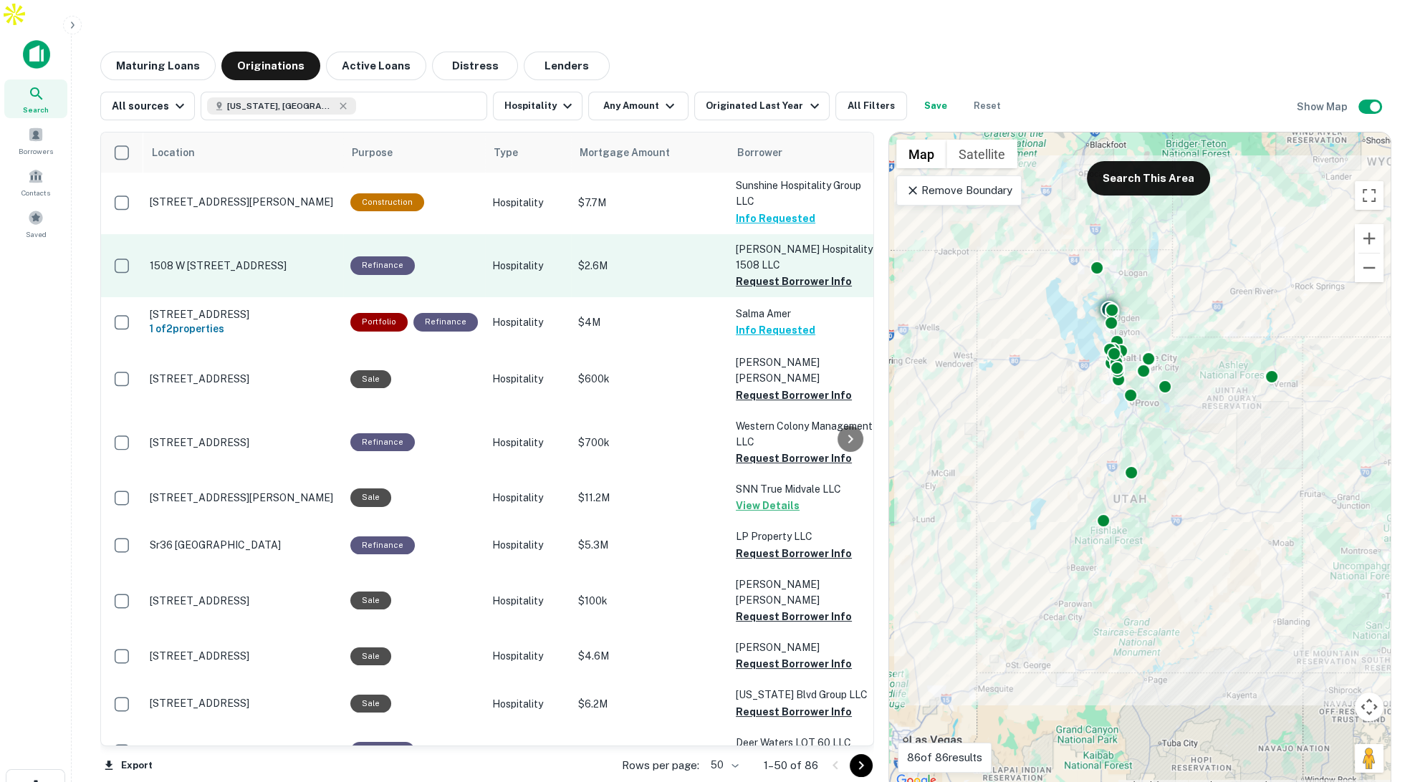
scroll to position [28, 0]
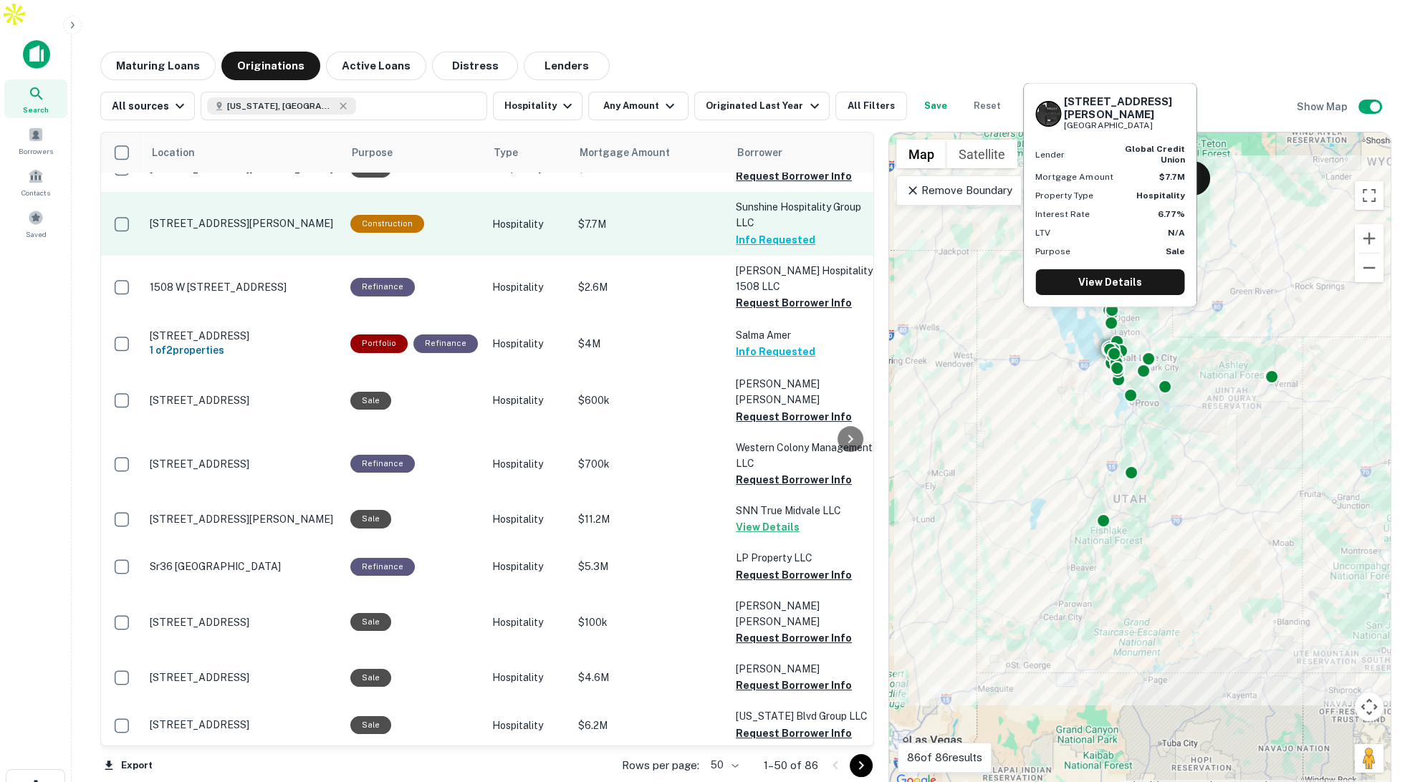
click at [667, 216] on p "$7.7M" at bounding box center [649, 224] width 143 height 16
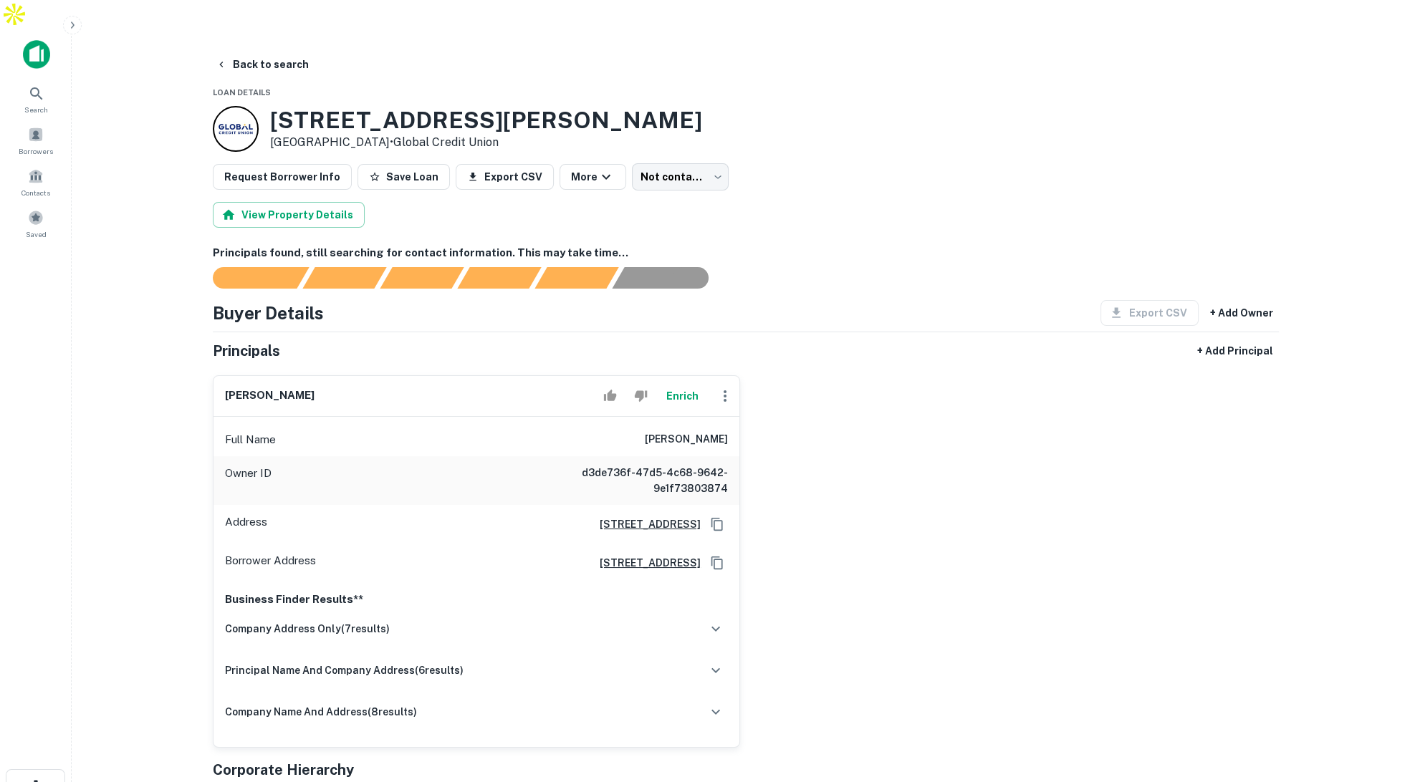
scroll to position [1, 0]
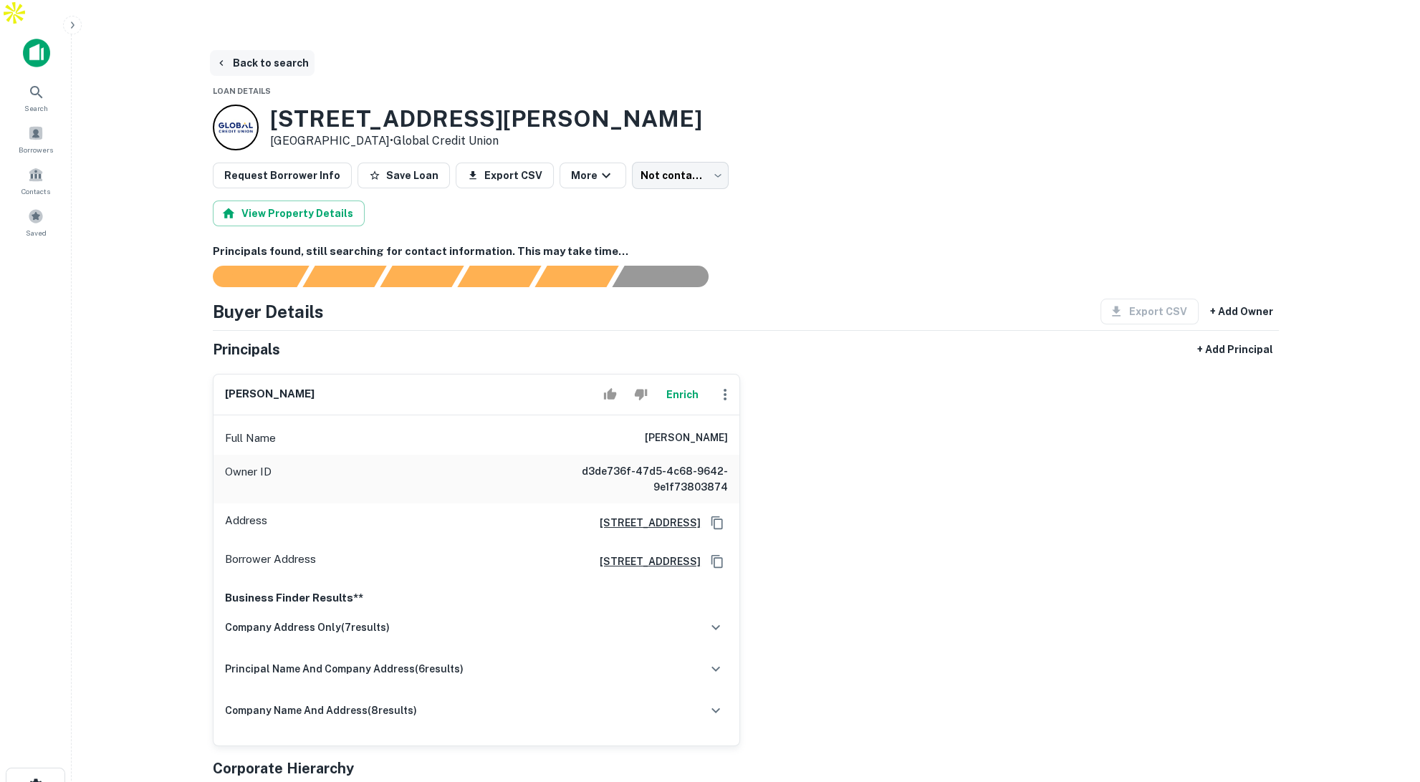
click at [277, 50] on button "Back to search" at bounding box center [262, 63] width 105 height 26
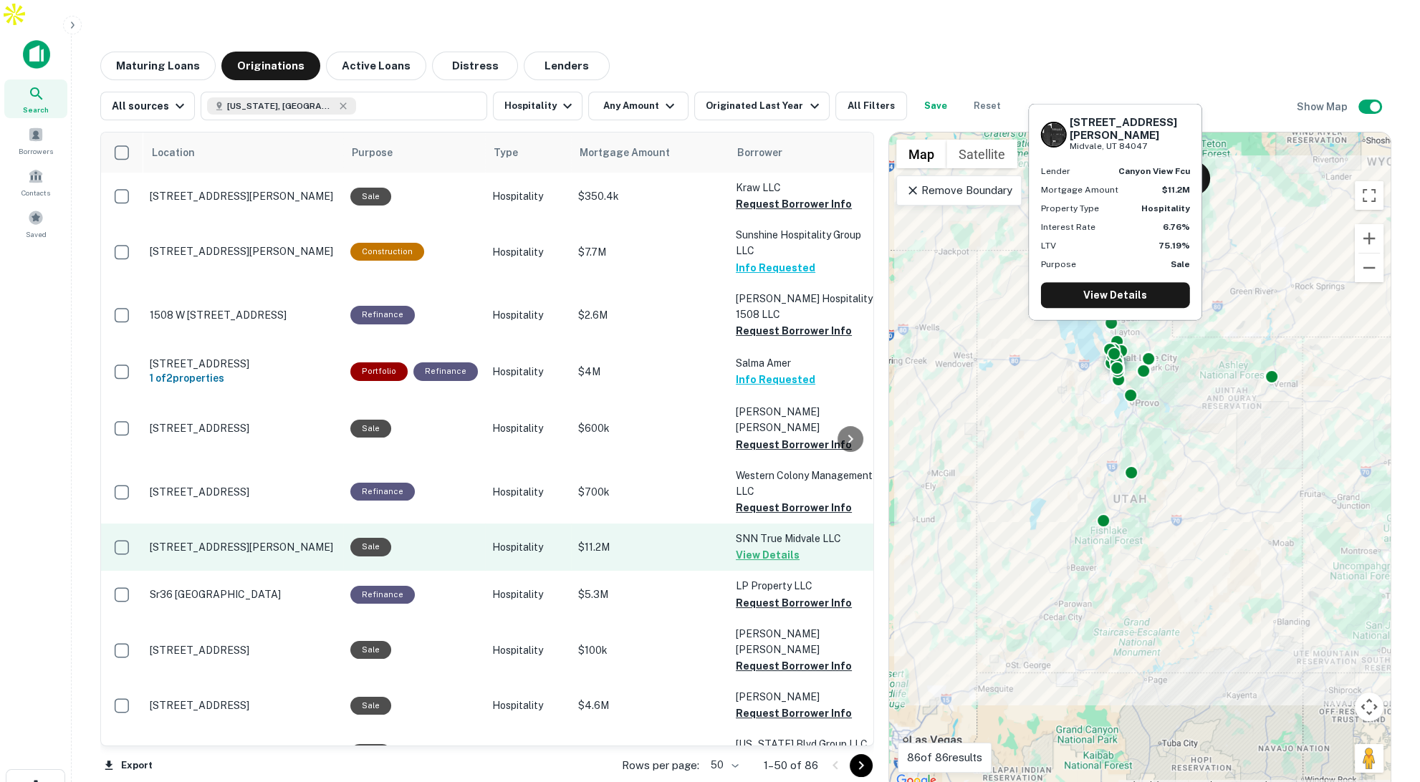
click at [643, 540] on p "$11.2M" at bounding box center [649, 548] width 143 height 16
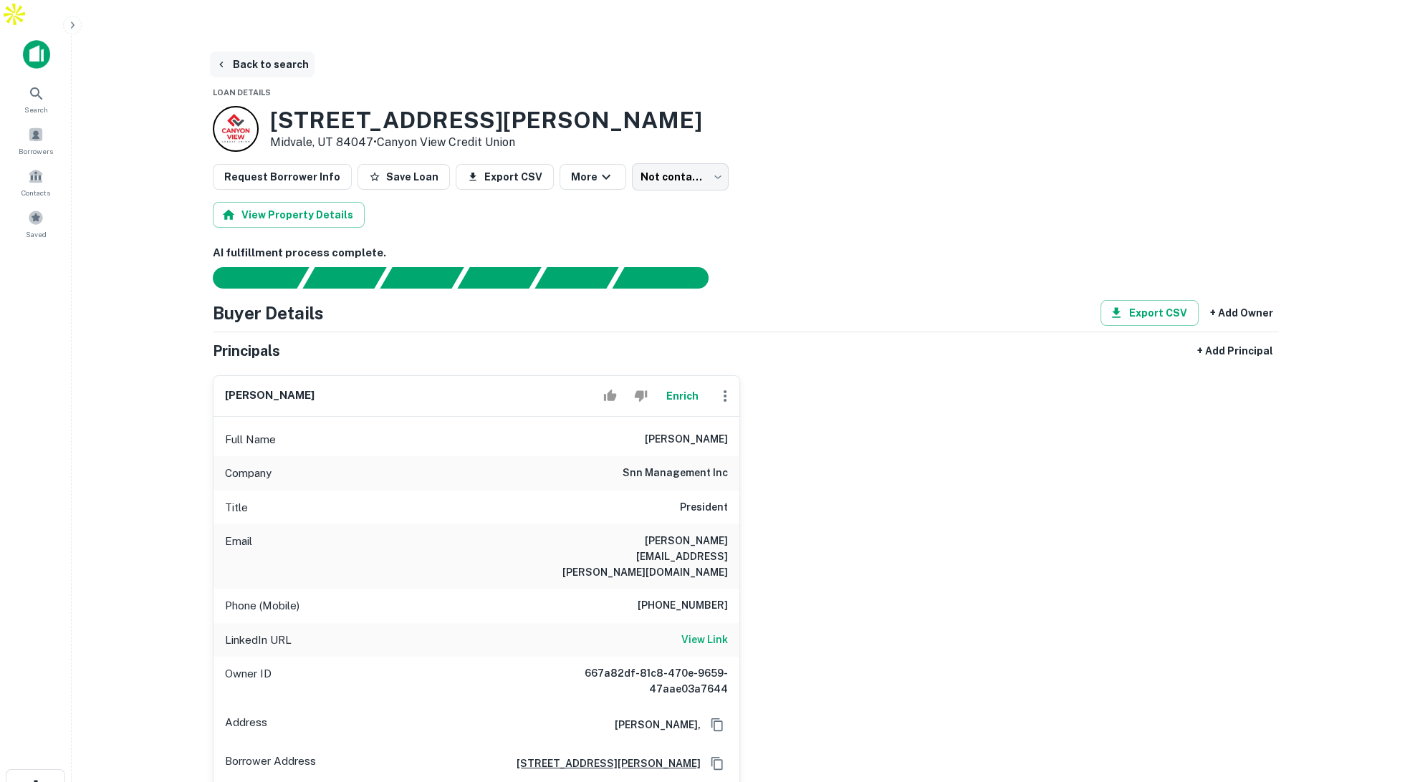
click at [253, 52] on button "Back to search" at bounding box center [262, 65] width 105 height 26
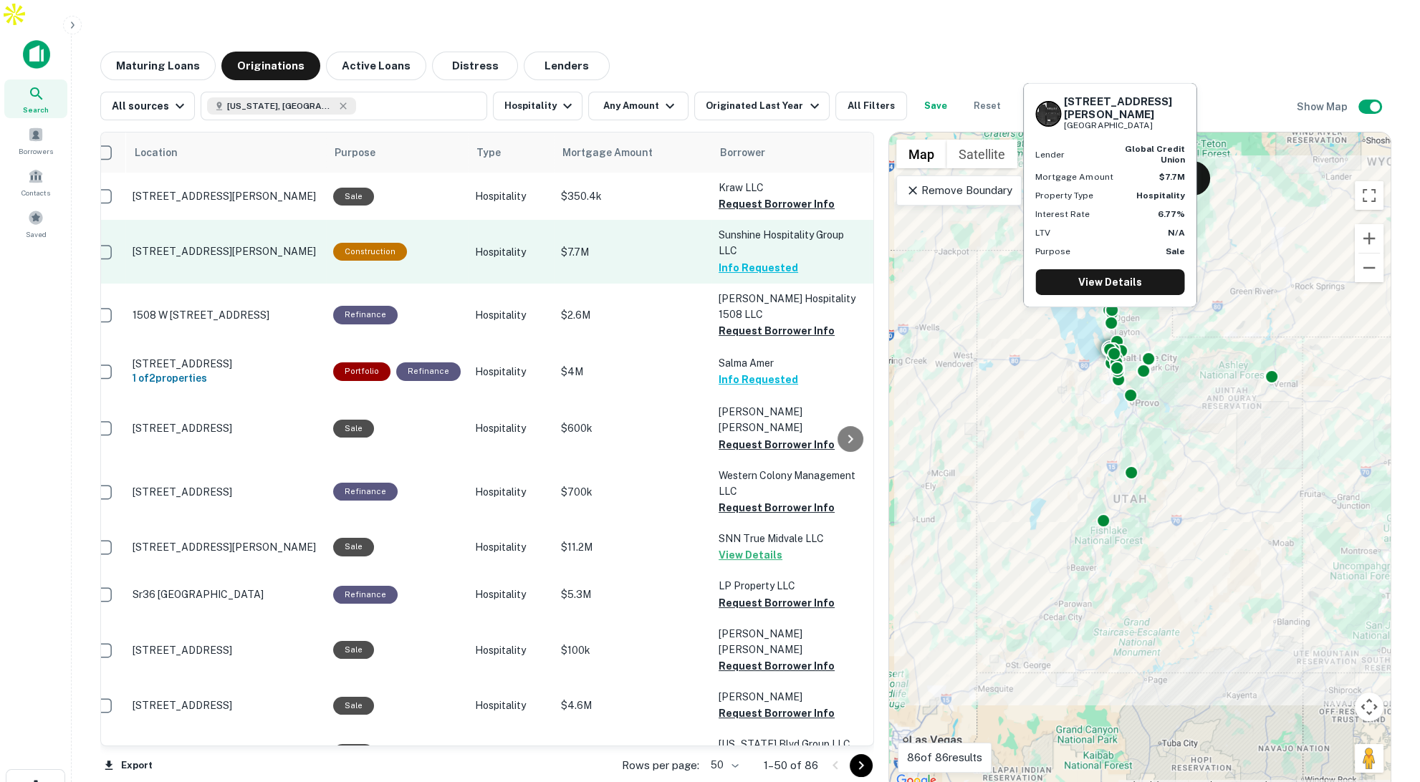
scroll to position [0, 16]
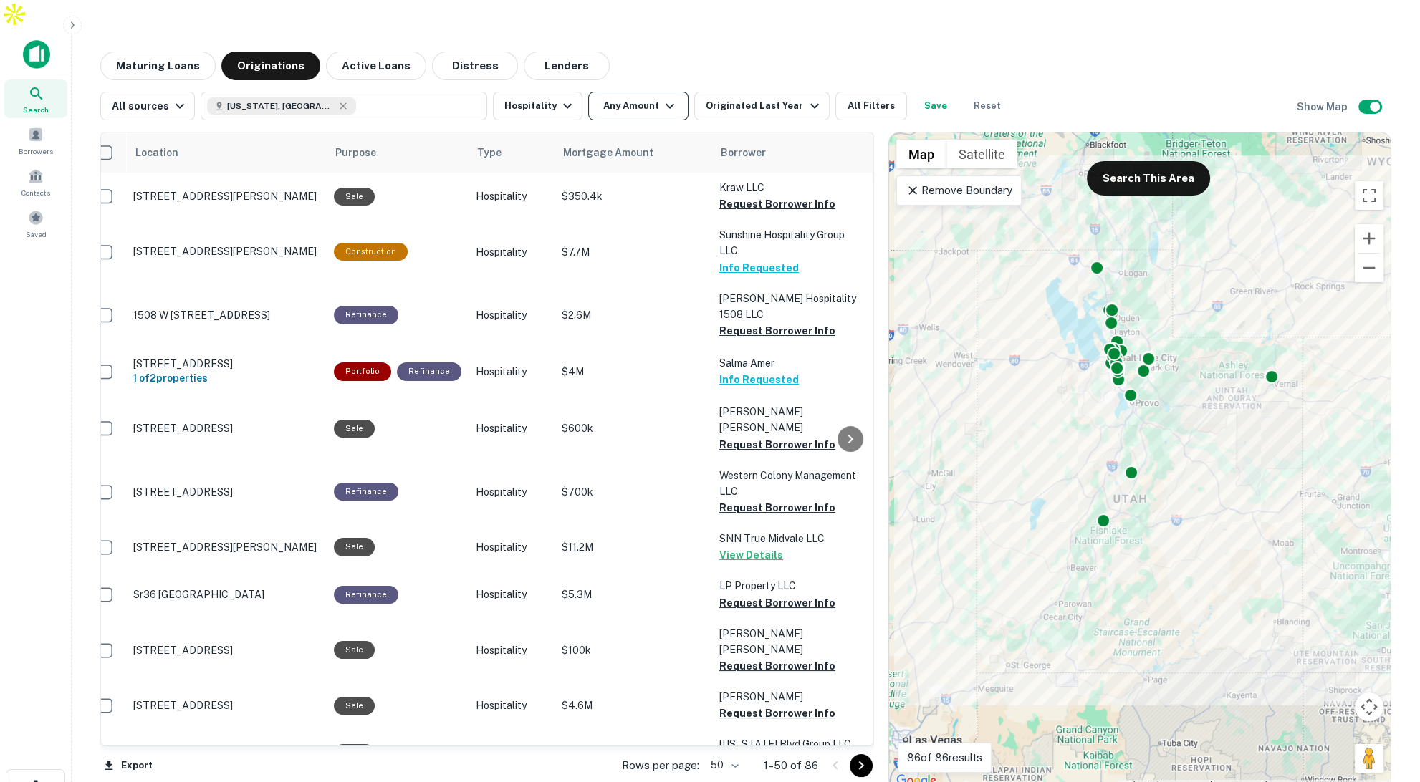
click at [652, 92] on button "Any Amount" at bounding box center [638, 106] width 100 height 29
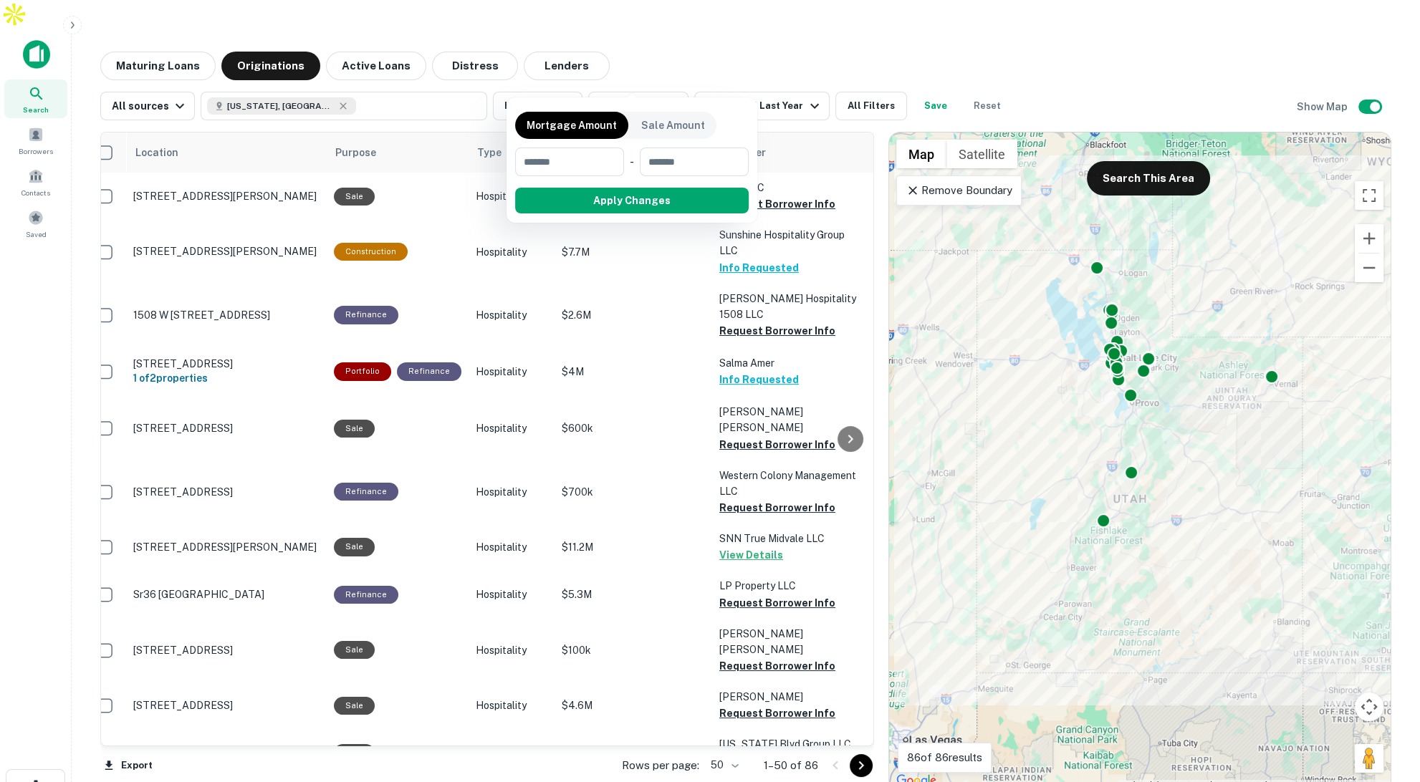
click at [690, 16] on div at bounding box center [710, 391] width 1420 height 782
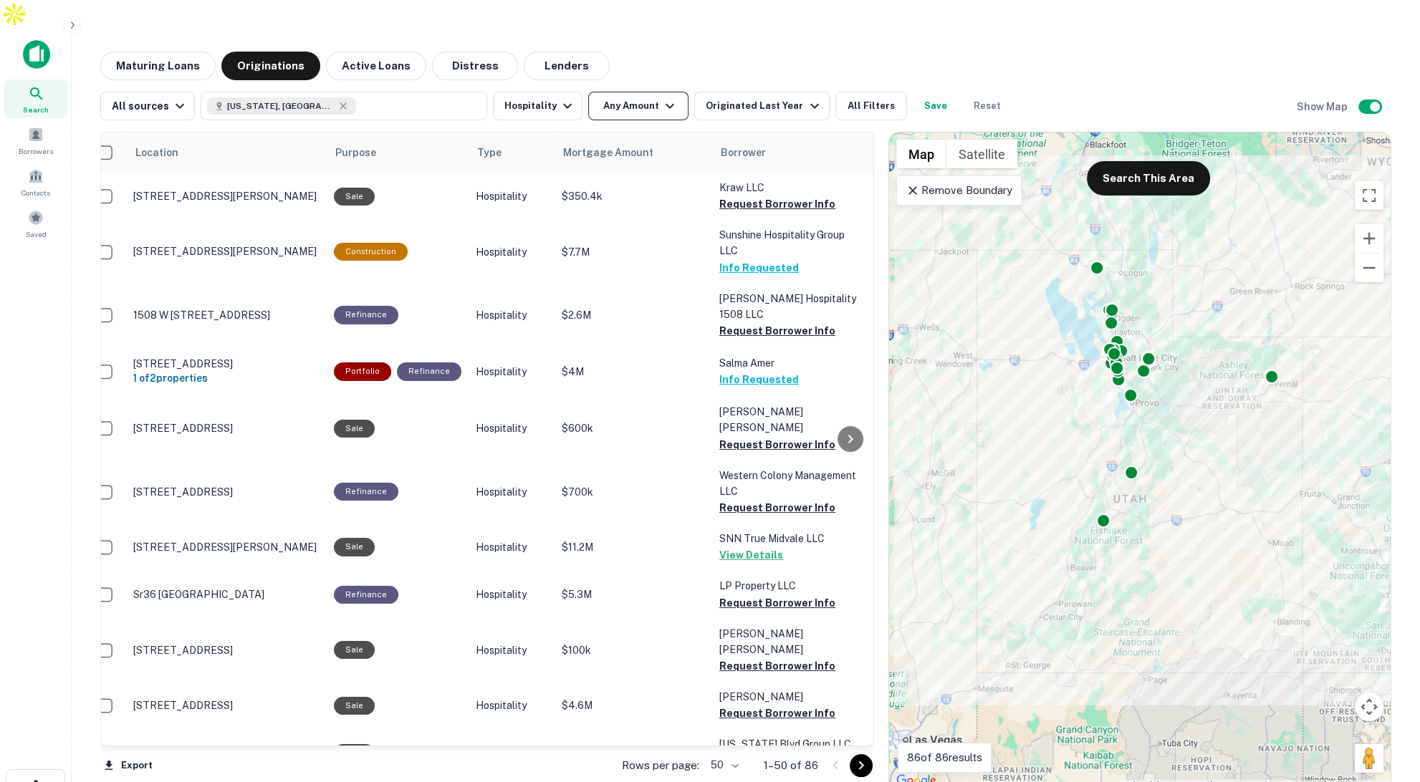
click at [649, 92] on button "Any Amount" at bounding box center [638, 106] width 100 height 29
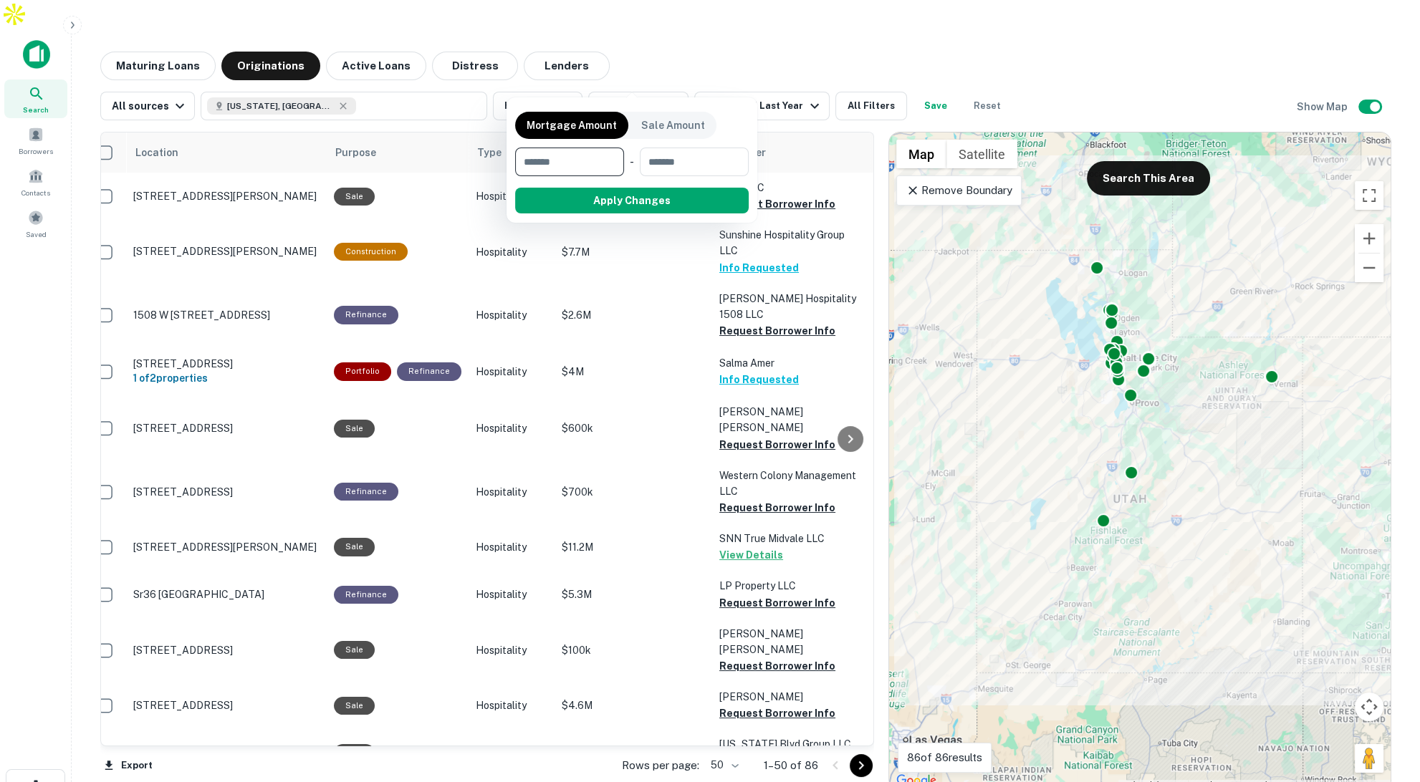
click at [967, 163] on div at bounding box center [710, 391] width 1420 height 782
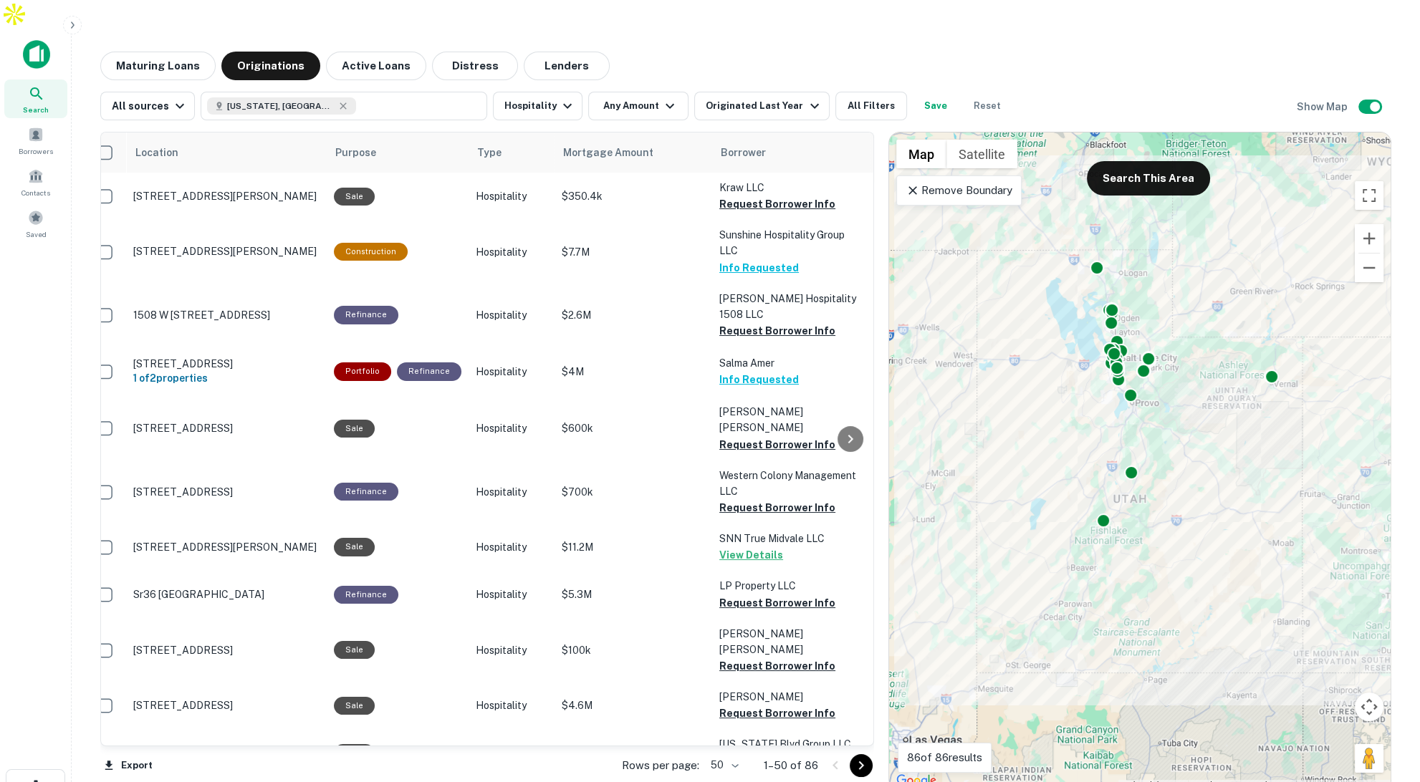
click at [977, 182] on p "Remove Boundary" at bounding box center [959, 190] width 107 height 17
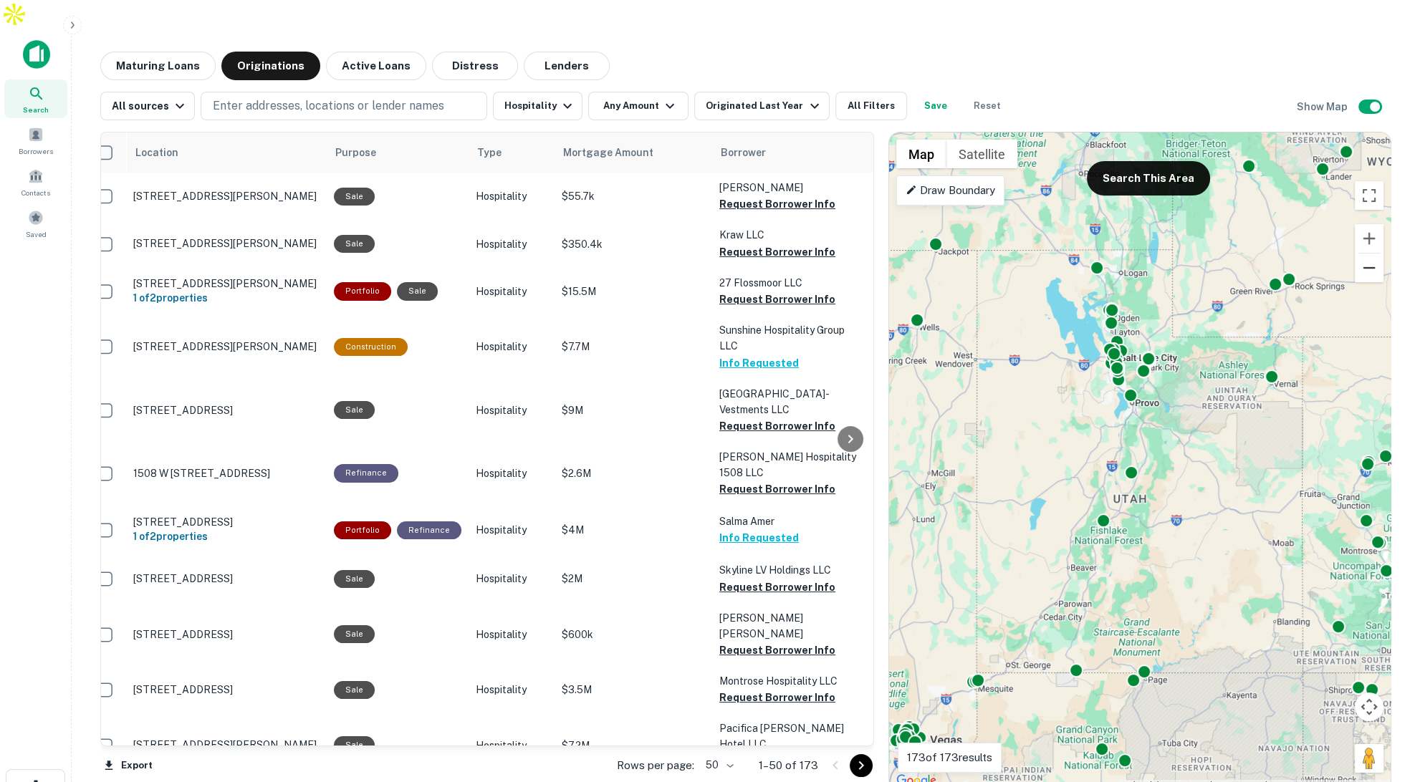
click at [1374, 254] on button "Zoom out" at bounding box center [1369, 268] width 29 height 29
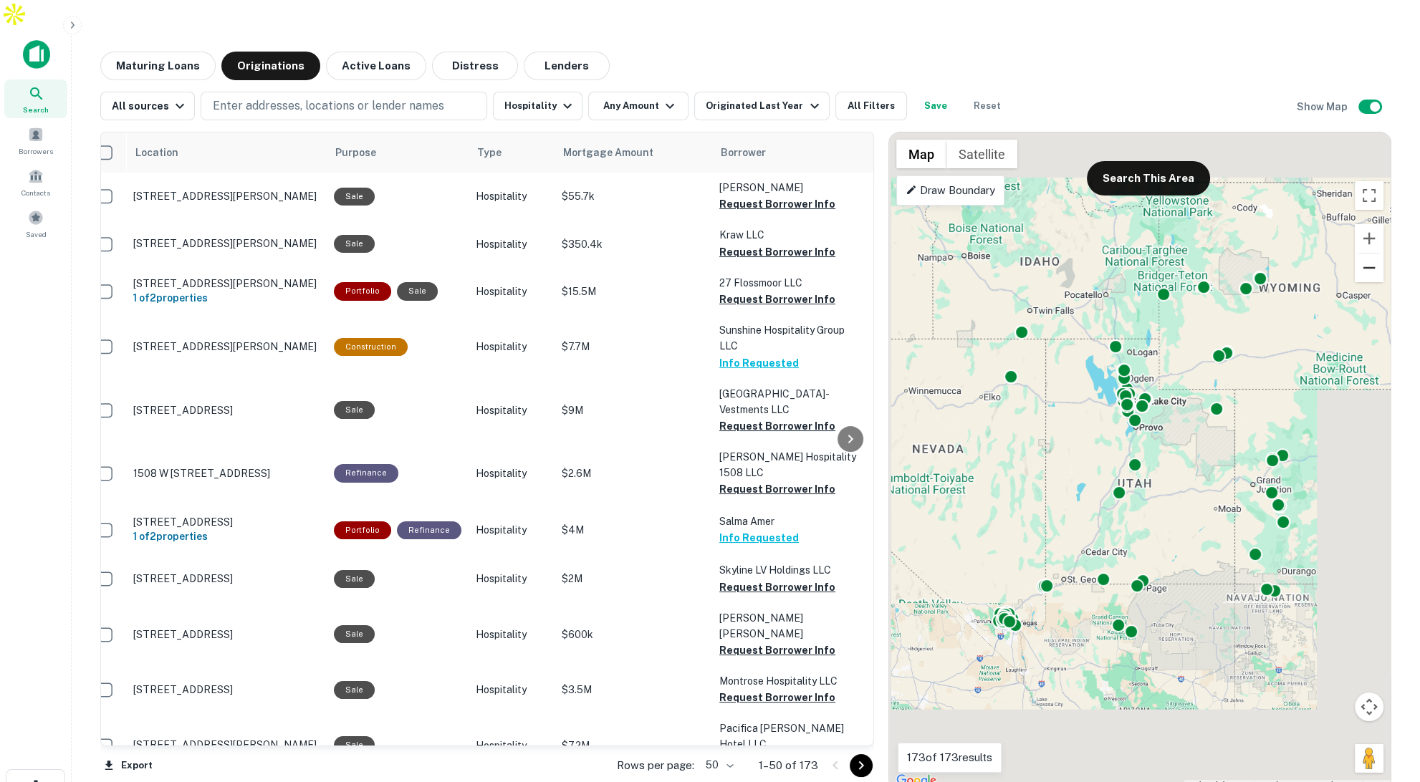
click at [1374, 254] on button "Zoom out" at bounding box center [1369, 268] width 29 height 29
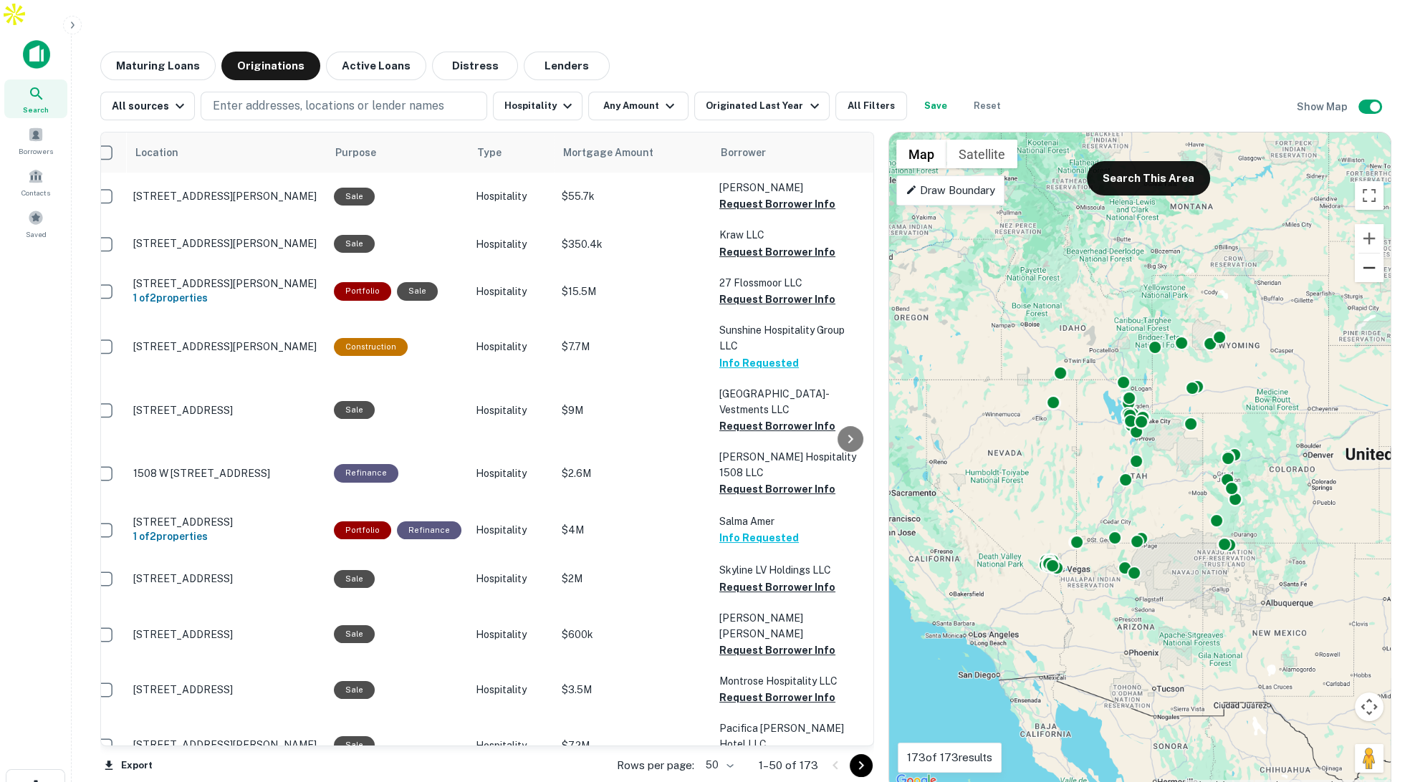
click at [1374, 254] on button "Zoom out" at bounding box center [1369, 268] width 29 height 29
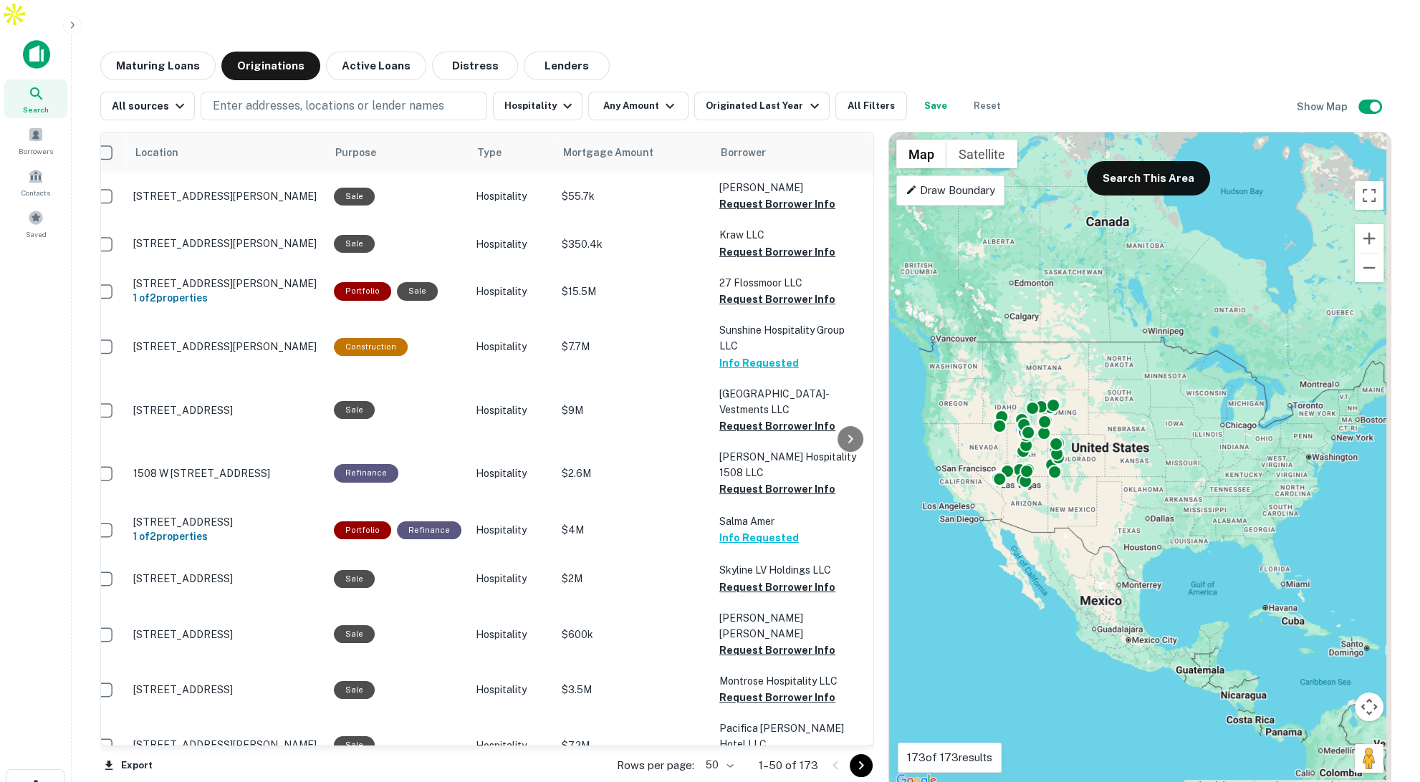
drag, startPoint x: 1308, startPoint y: 300, endPoint x: 1192, endPoint y: 289, distance: 117.3
click at [1192, 289] on div "To activate drag with keyboard, press Alt + Enter. Once in keyboard drag state,…" at bounding box center [1140, 462] width 502 height 658
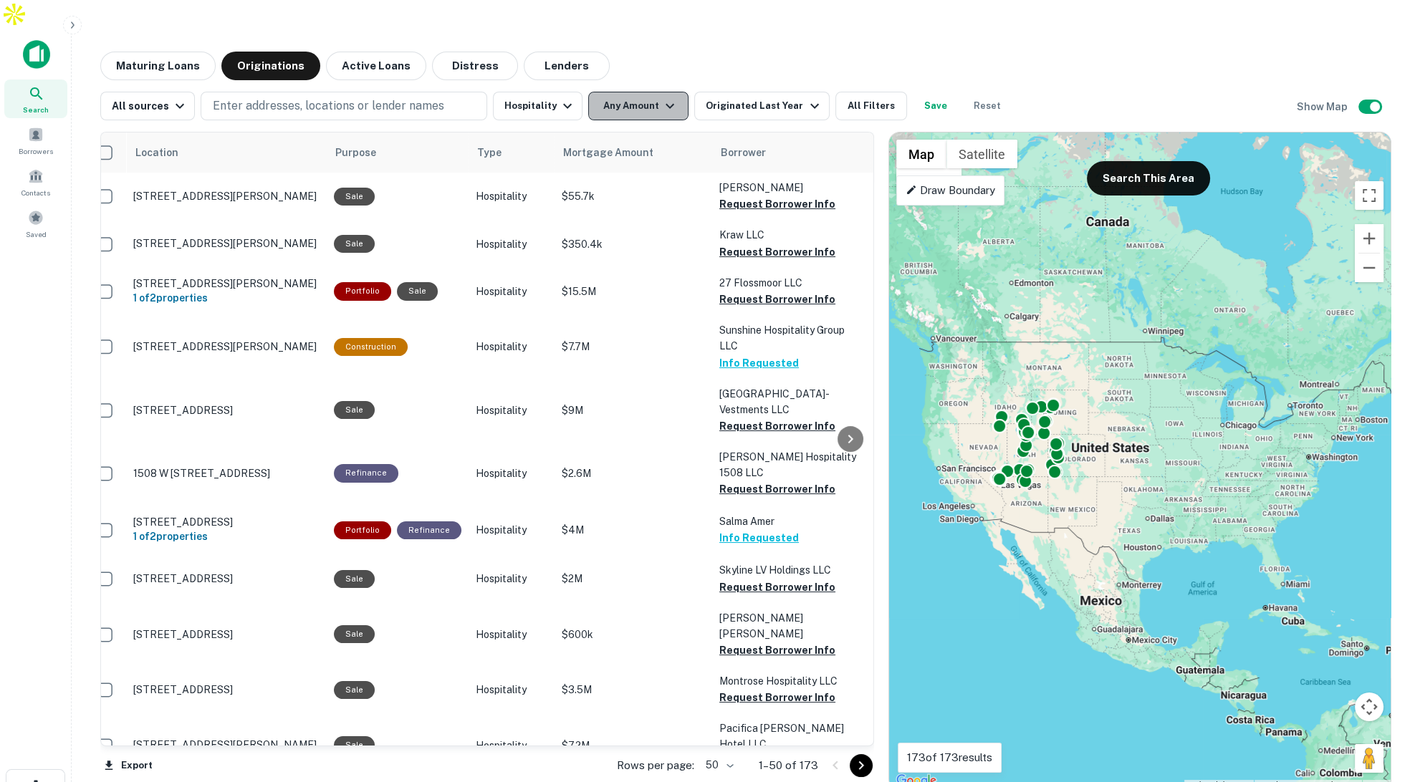
click at [610, 92] on button "Any Amount" at bounding box center [638, 106] width 100 height 29
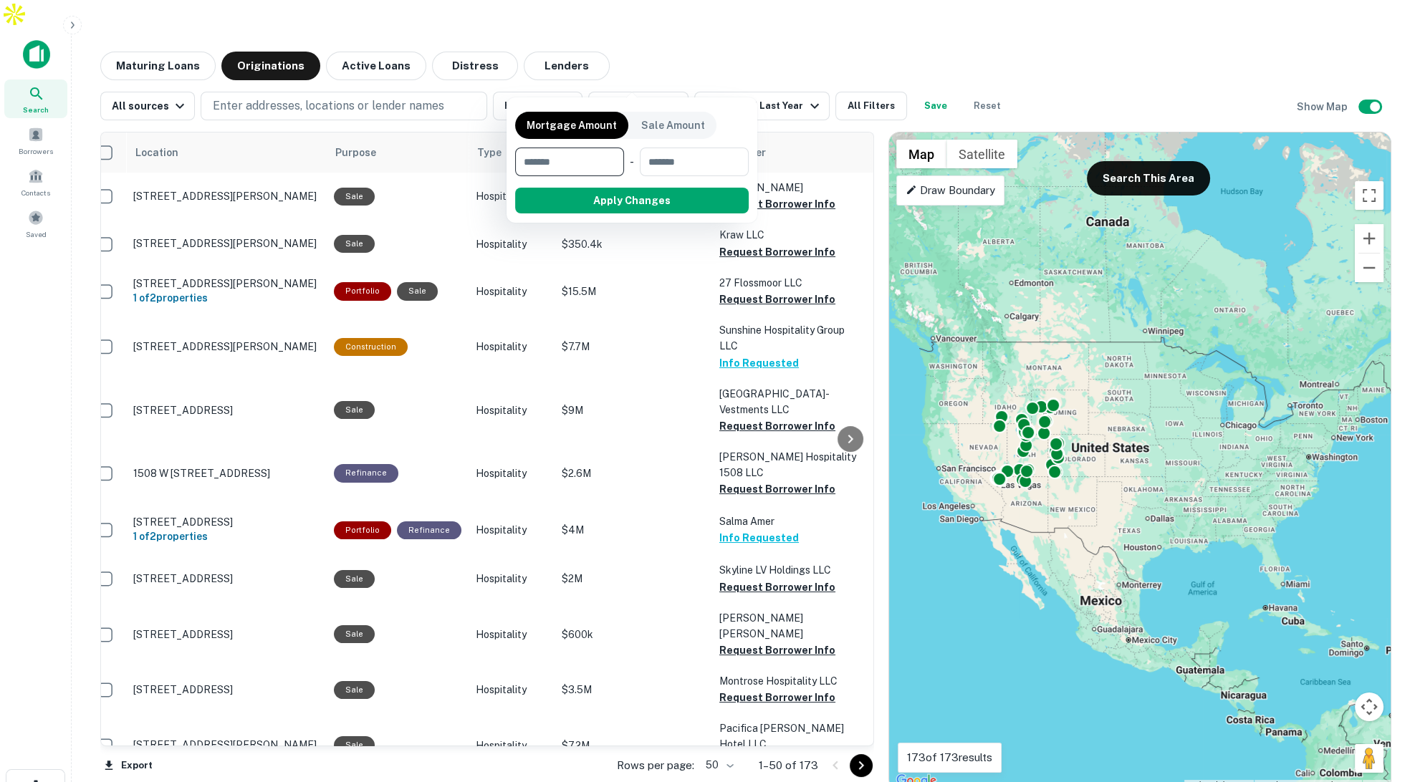
click at [570, 155] on input "number" at bounding box center [564, 162] width 99 height 29
type input "*******"
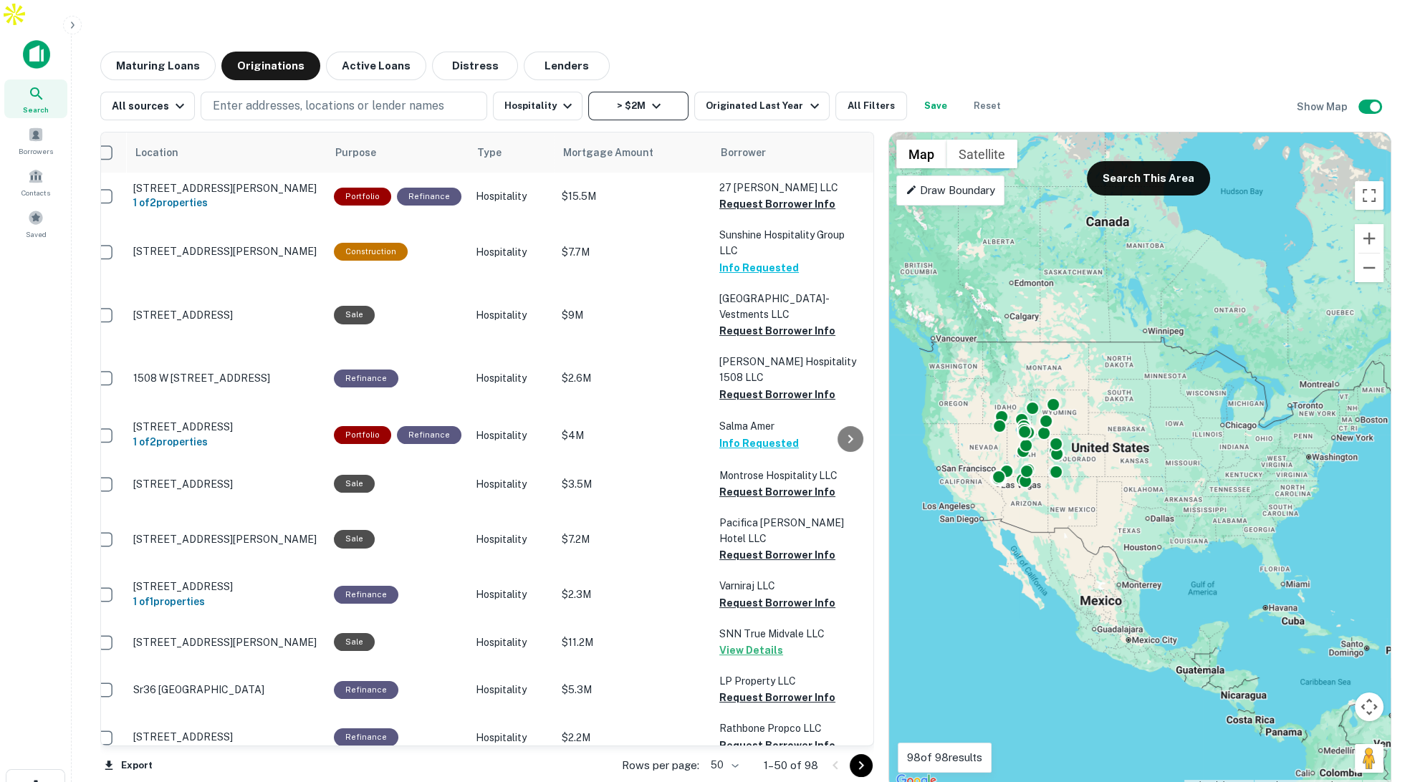
click at [652, 104] on icon "button" at bounding box center [656, 106] width 9 height 5
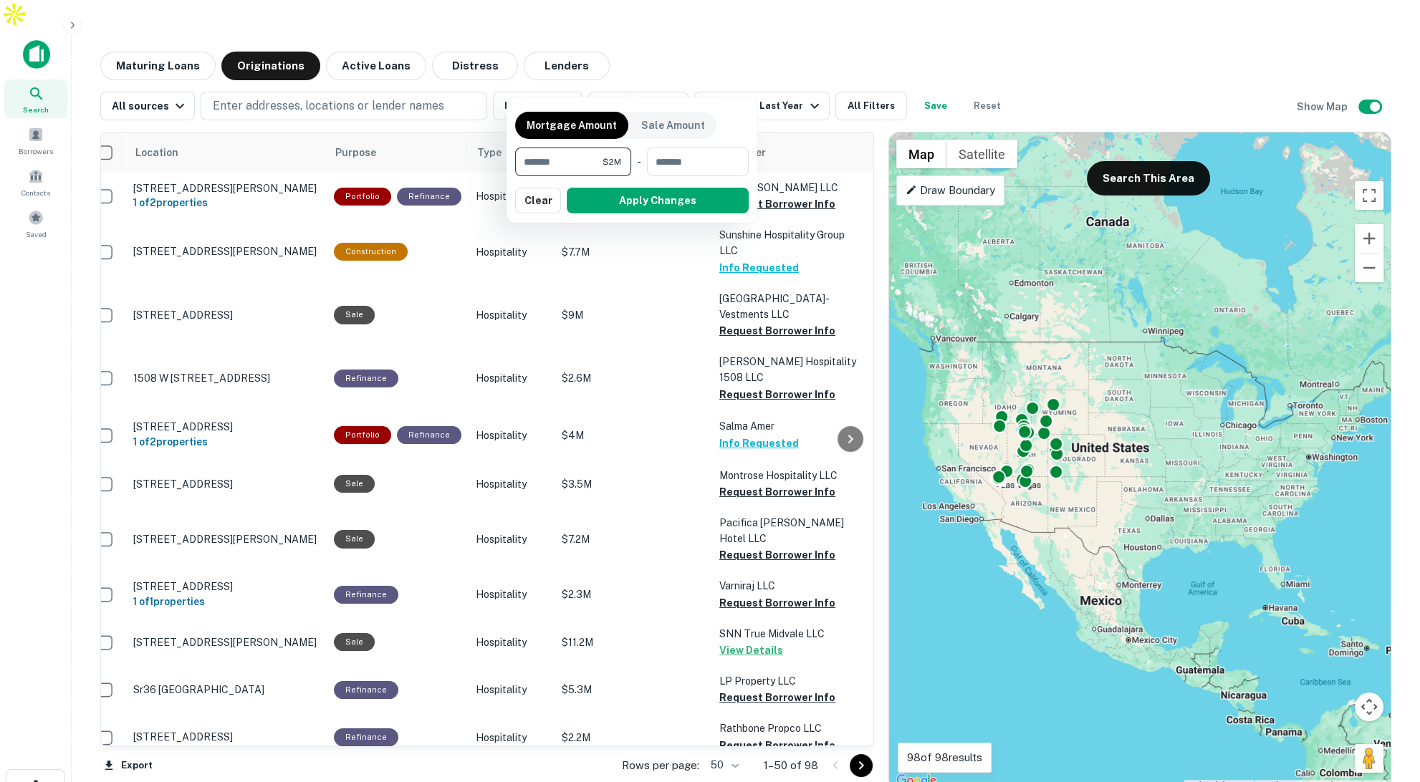
click at [540, 162] on input "*******" at bounding box center [558, 162] width 87 height 29
type input "*"
type input "********"
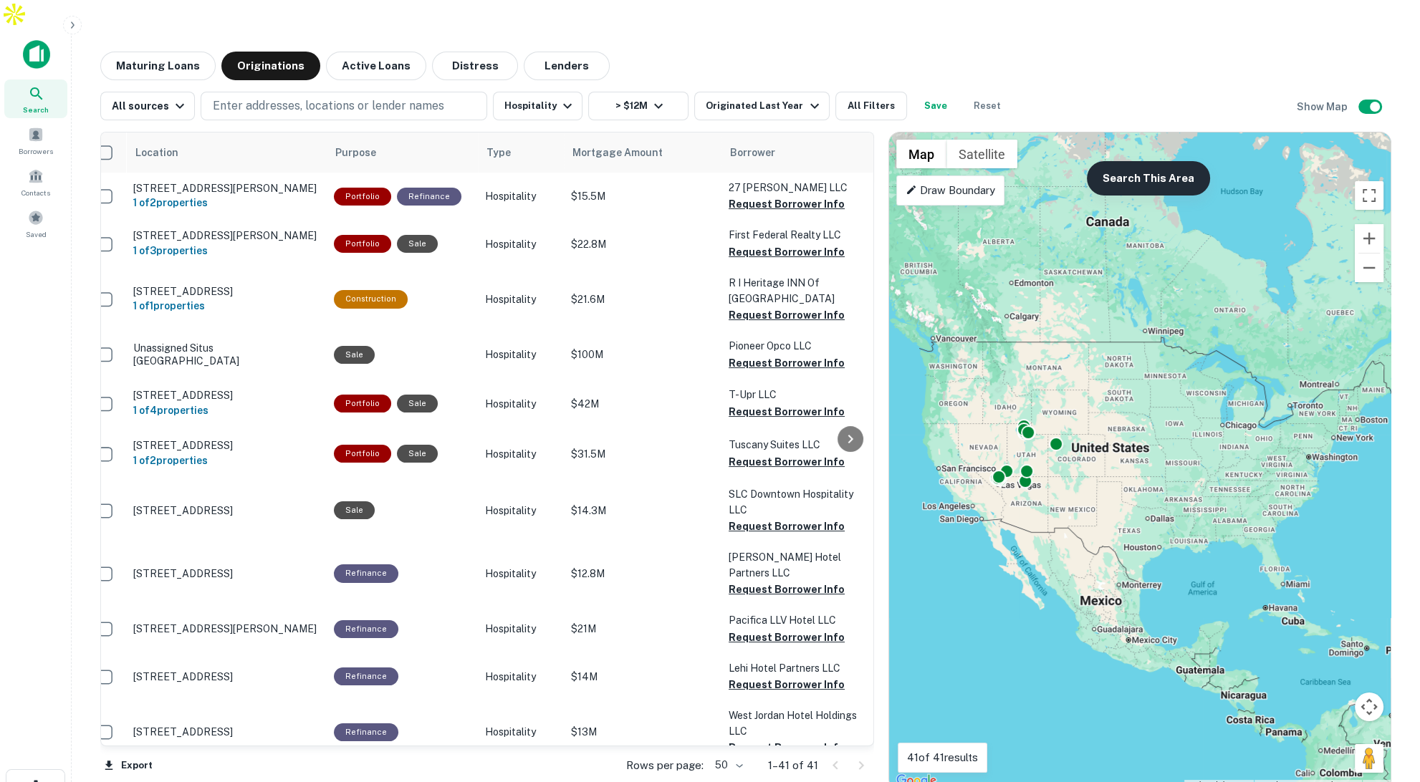
click at [1152, 161] on button "Search This Area" at bounding box center [1148, 178] width 123 height 34
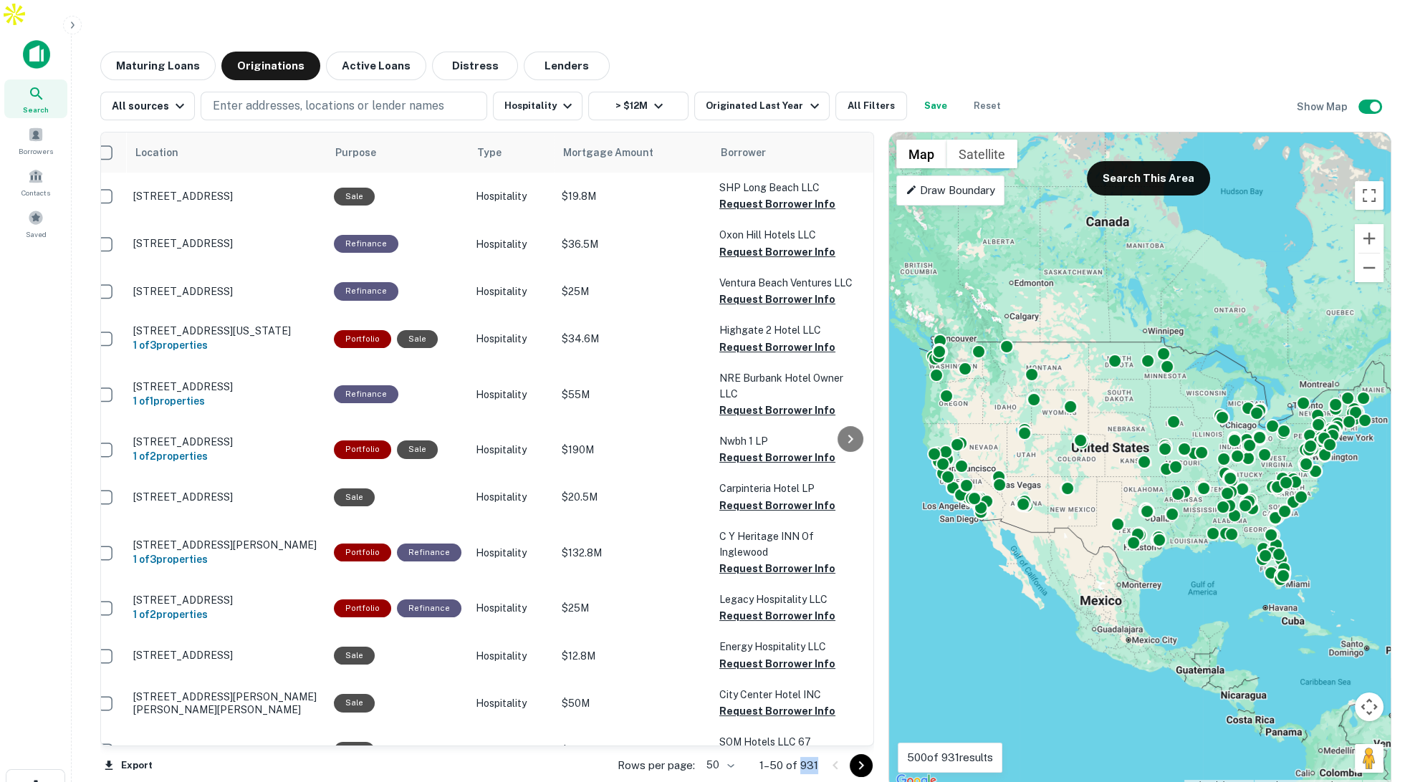
drag, startPoint x: 800, startPoint y: 737, endPoint x: 825, endPoint y: 737, distance: 24.4
click at [825, 747] on div "Rows per page: 50 ** 1–50 of 931" at bounding box center [737, 766] width 274 height 39
click at [145, 52] on button "Maturing Loans" at bounding box center [157, 66] width 115 height 29
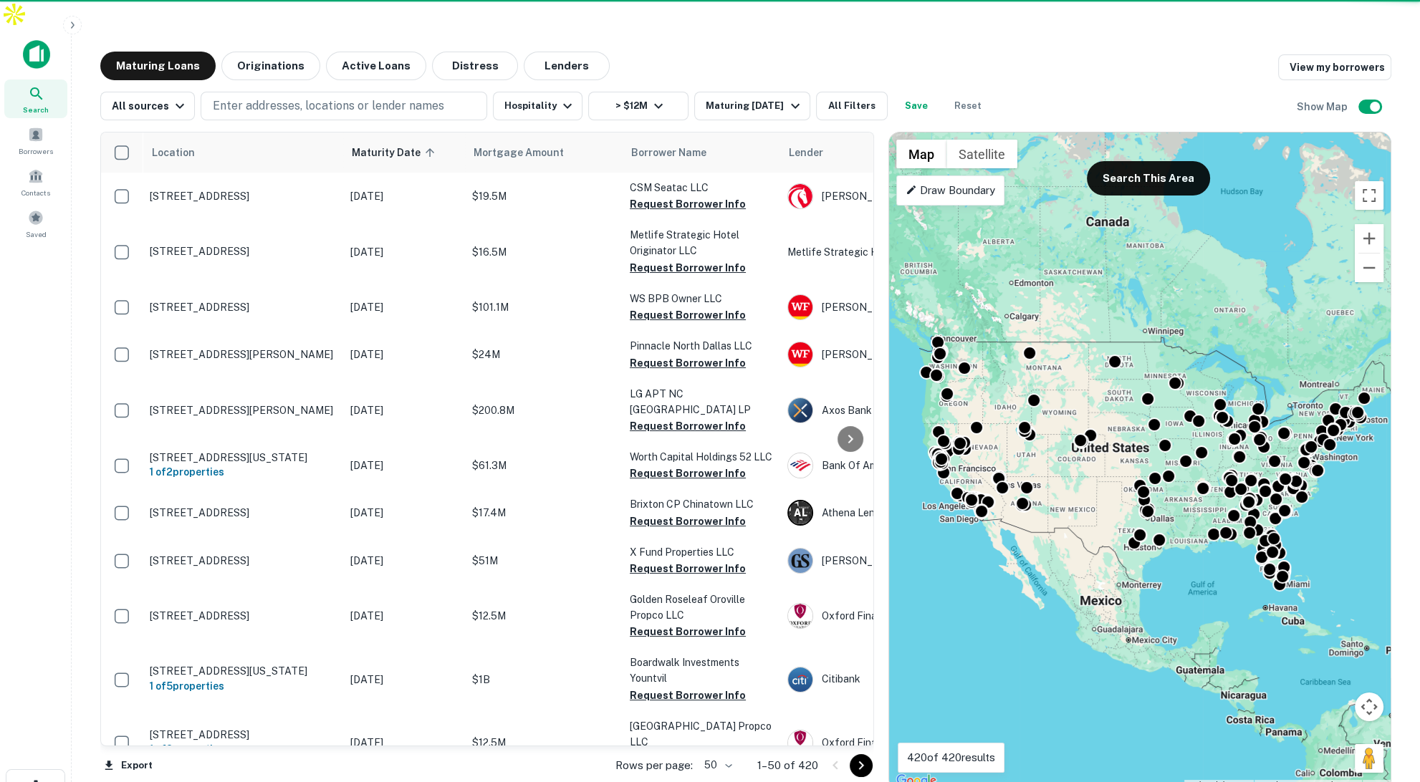
click at [784, 29] on main "Maturing Loans Originations Active Loans Distress Lenders View my borrowers All…" at bounding box center [746, 420] width 1348 height 782
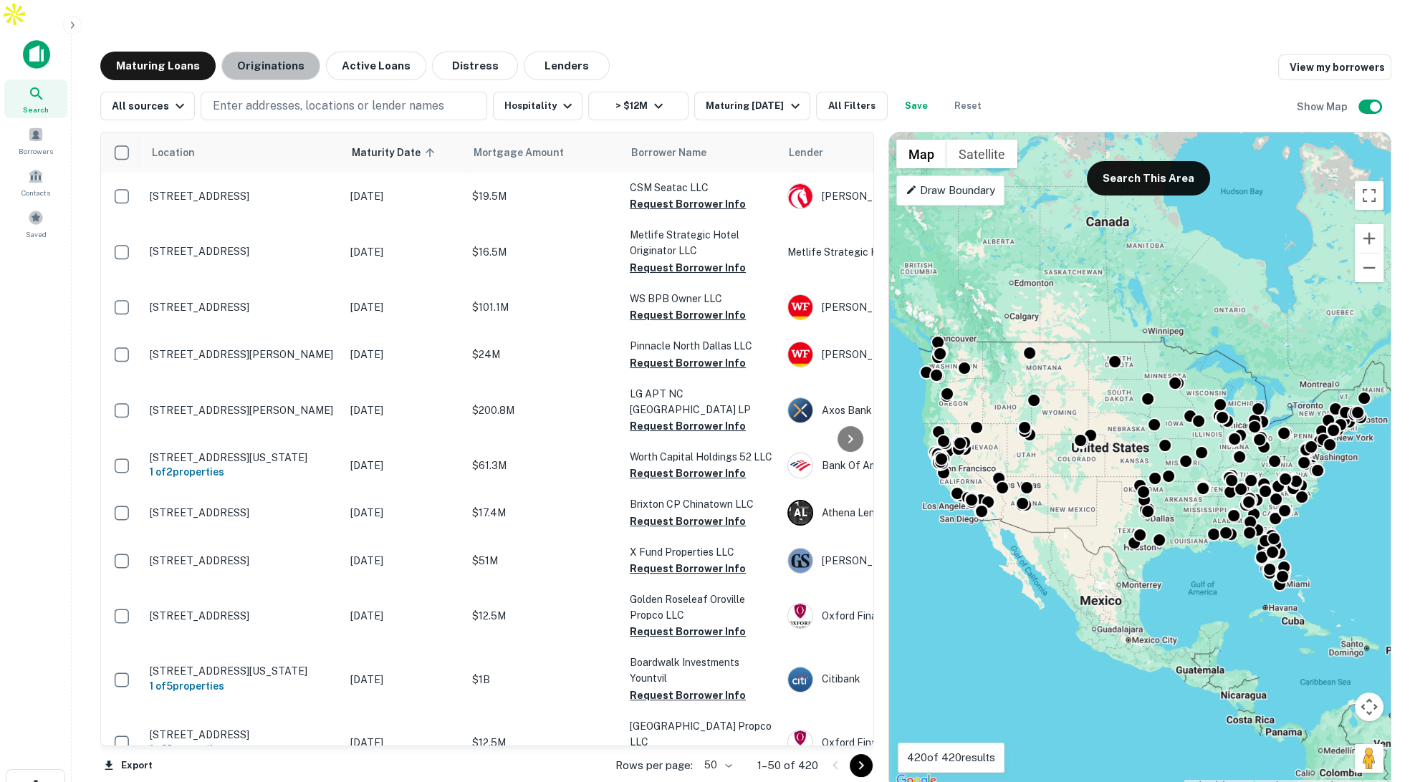
drag, startPoint x: 272, startPoint y: 42, endPoint x: 274, endPoint y: 52, distance: 11.0
click at [272, 52] on button "Originations" at bounding box center [270, 66] width 99 height 29
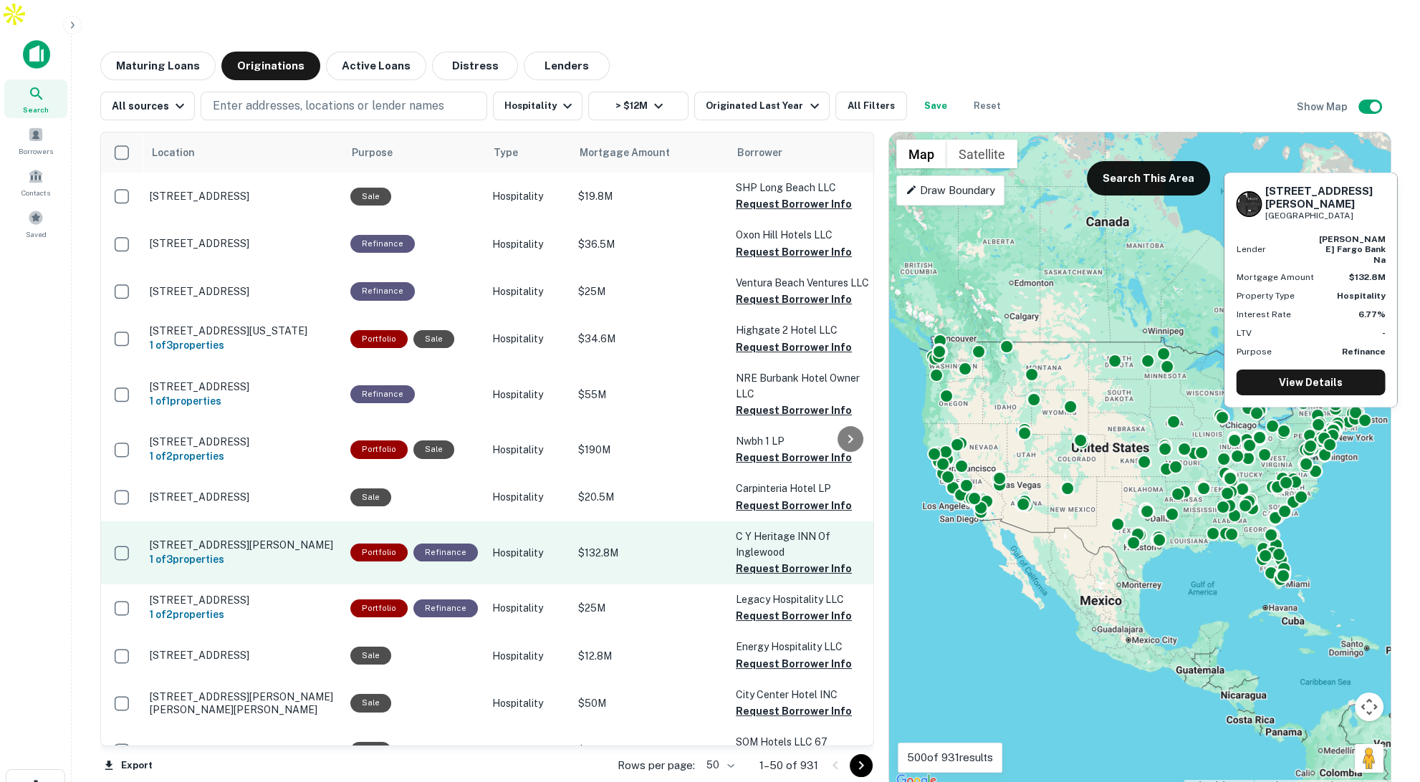
click at [282, 539] on p "[STREET_ADDRESS][PERSON_NAME]" at bounding box center [243, 545] width 186 height 13
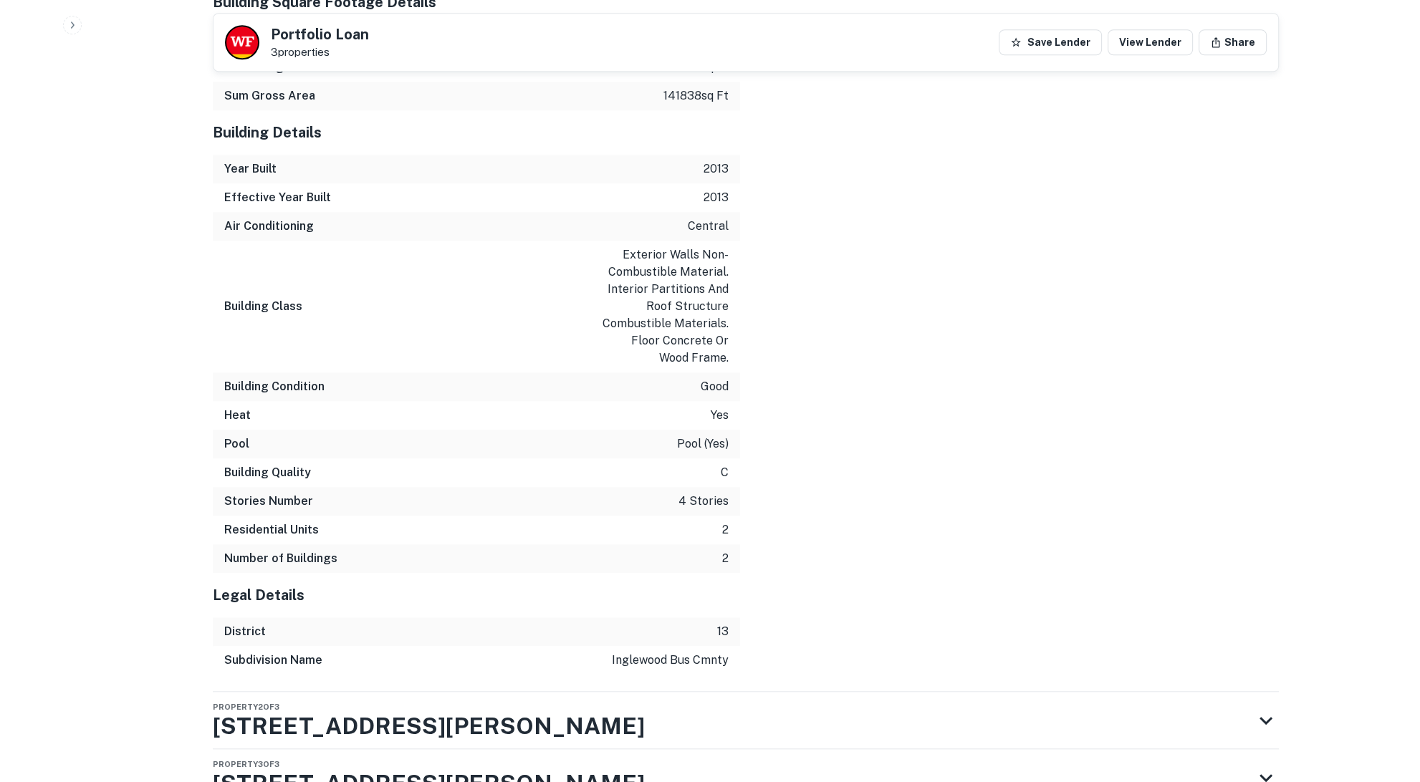
scroll to position [1830, 0]
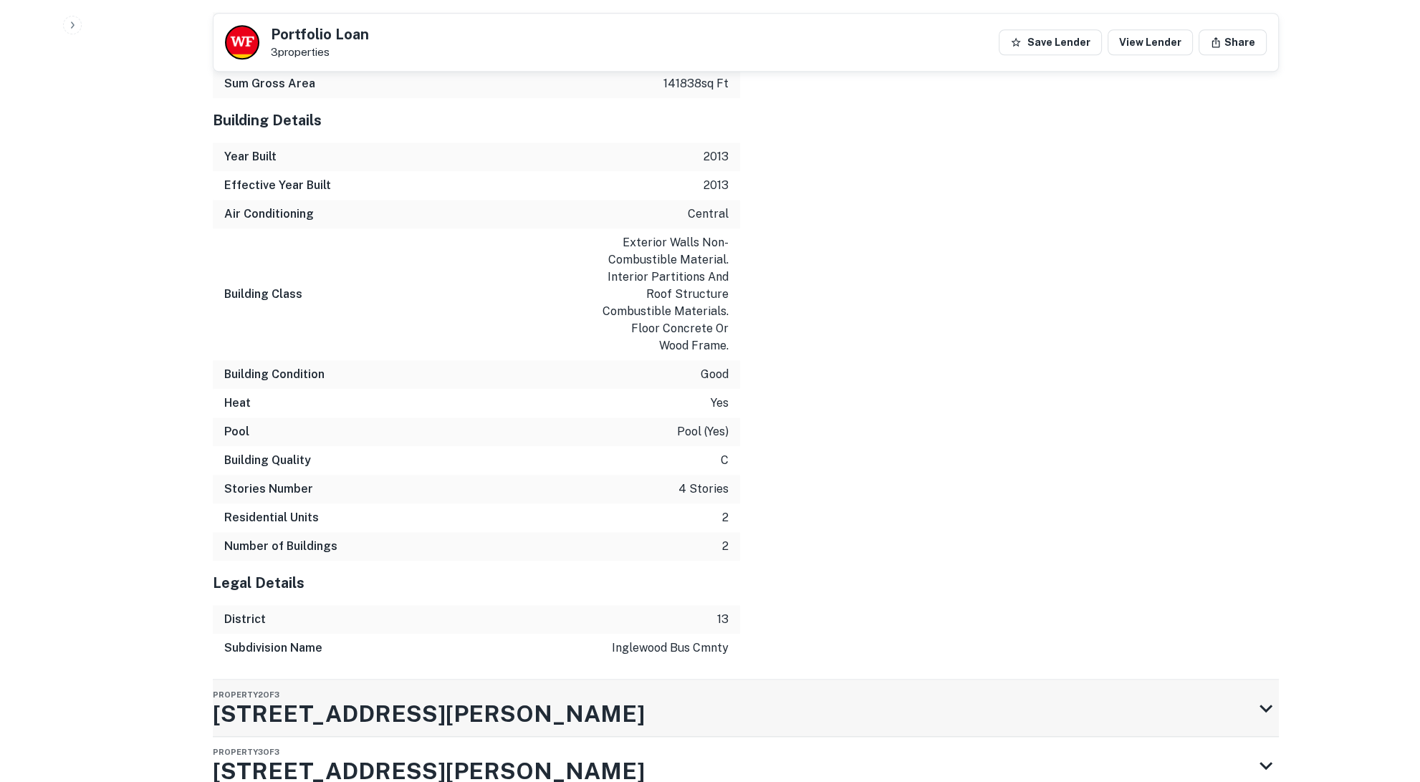
click at [1075, 680] on div "Property 2 of 3 [STREET_ADDRESS][PERSON_NAME]" at bounding box center [733, 708] width 1040 height 57
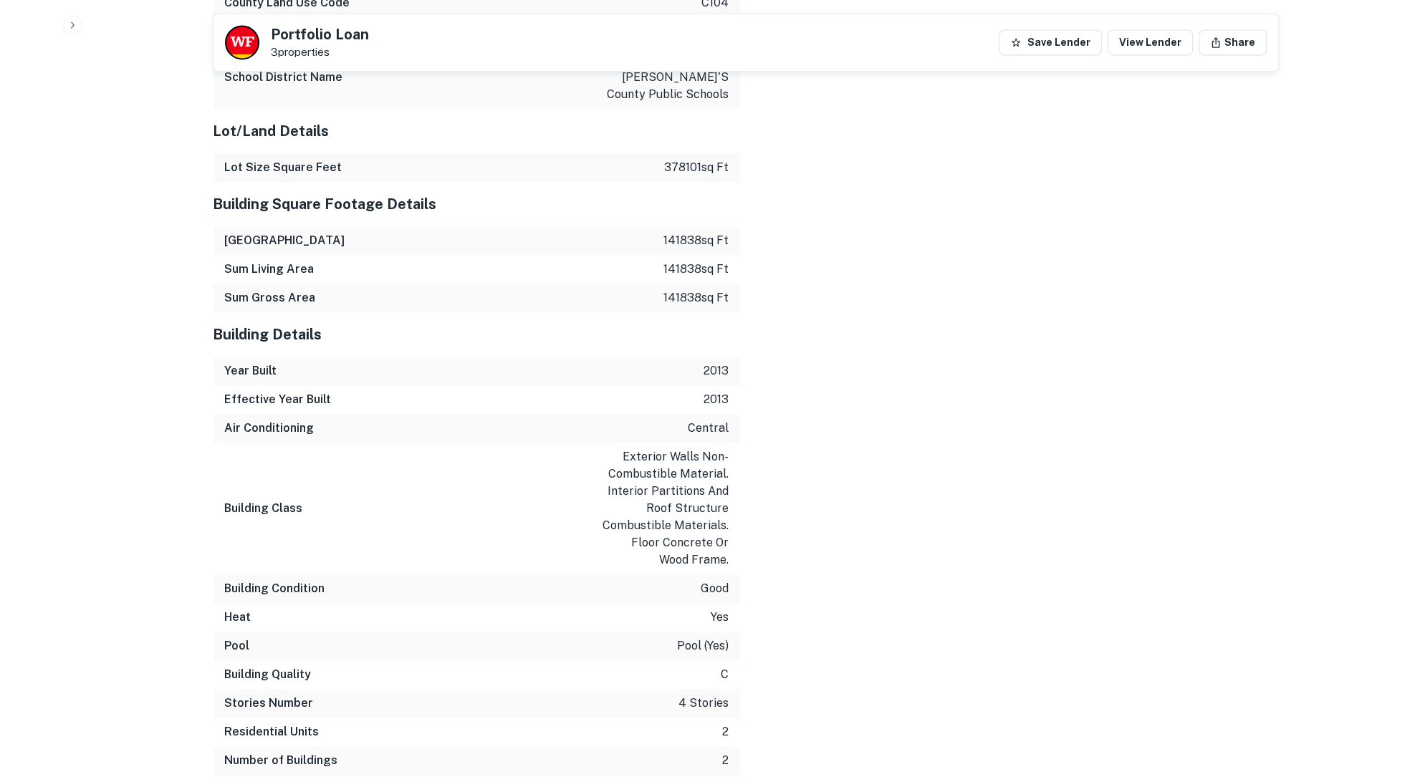
scroll to position [3081, 0]
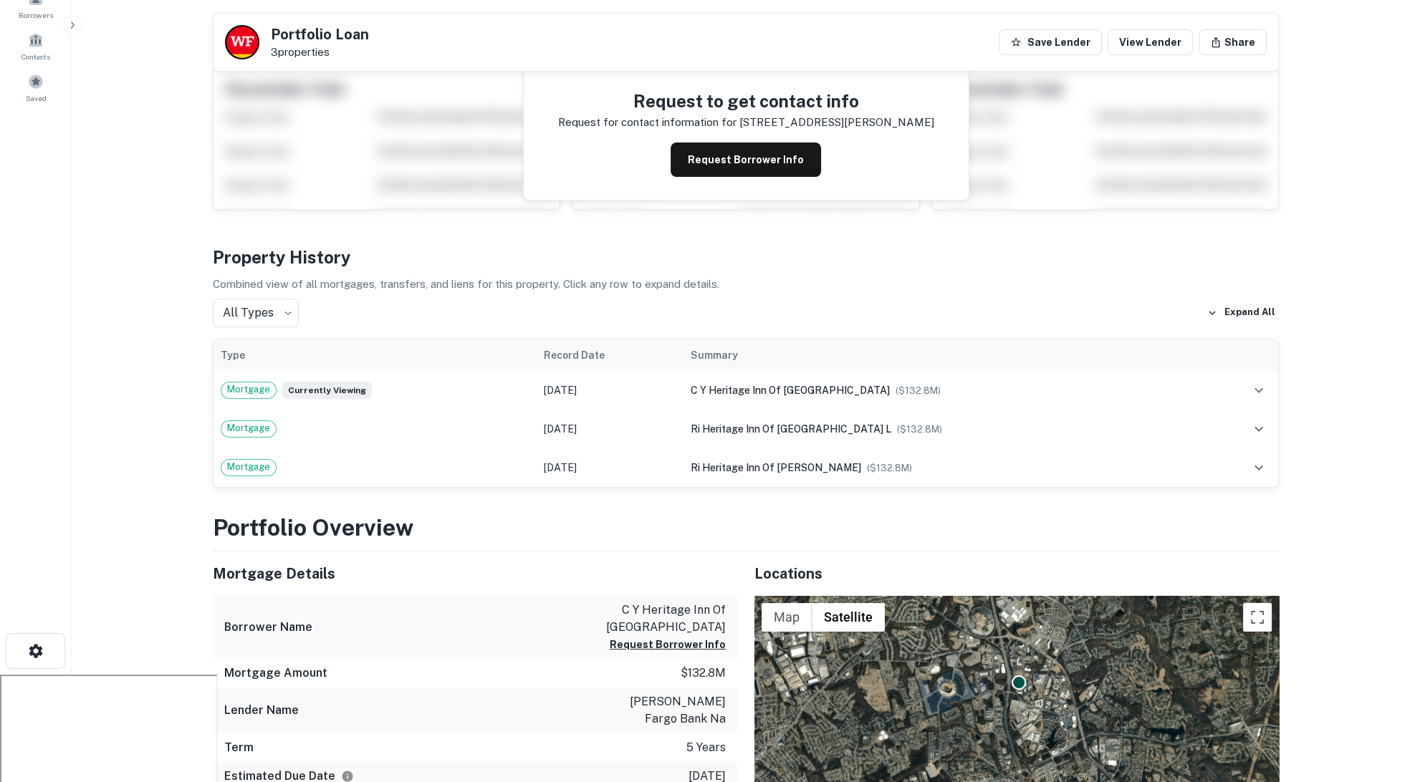
scroll to position [0, 0]
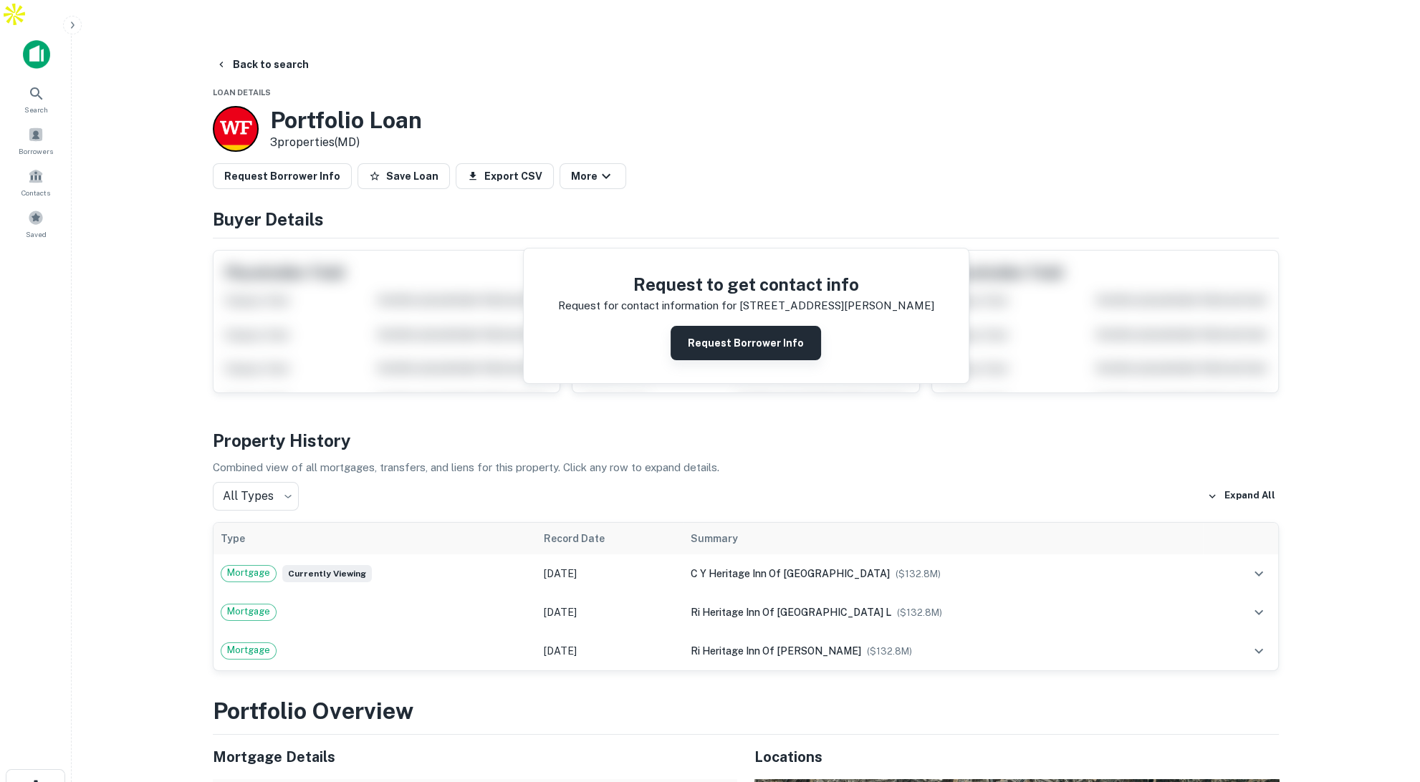
click at [796, 326] on button "Request Borrower Info" at bounding box center [746, 343] width 150 height 34
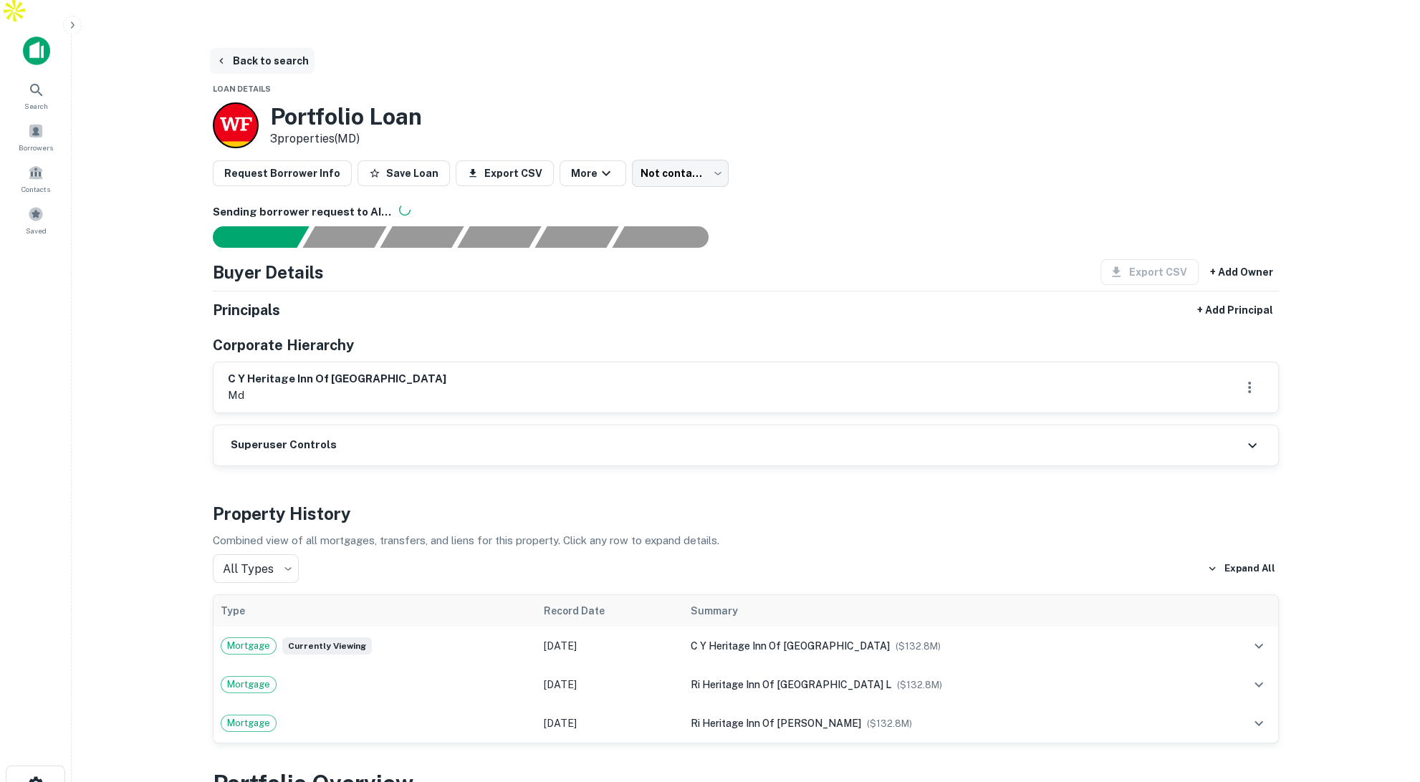
scroll to position [5, 0]
click at [283, 47] on button "Back to search" at bounding box center [262, 60] width 105 height 26
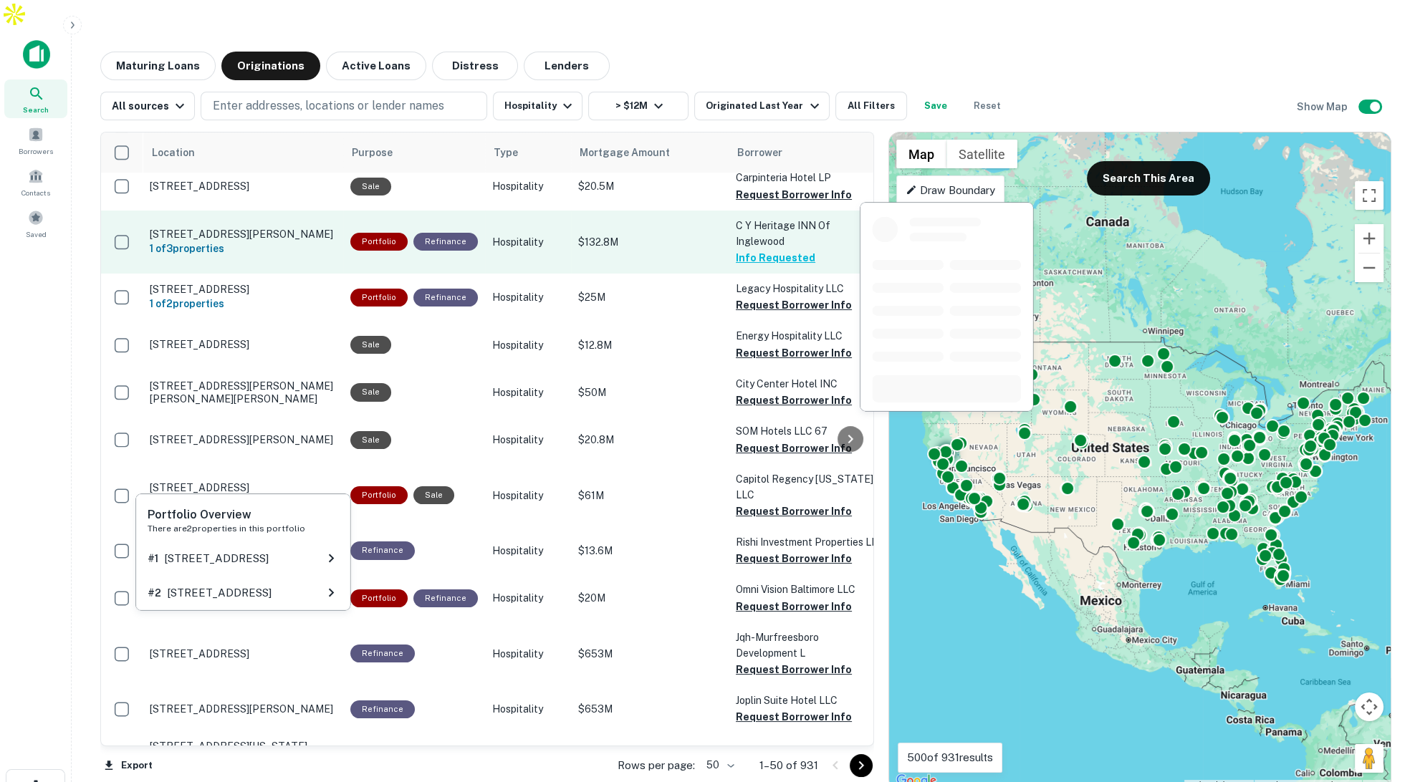
scroll to position [312, 0]
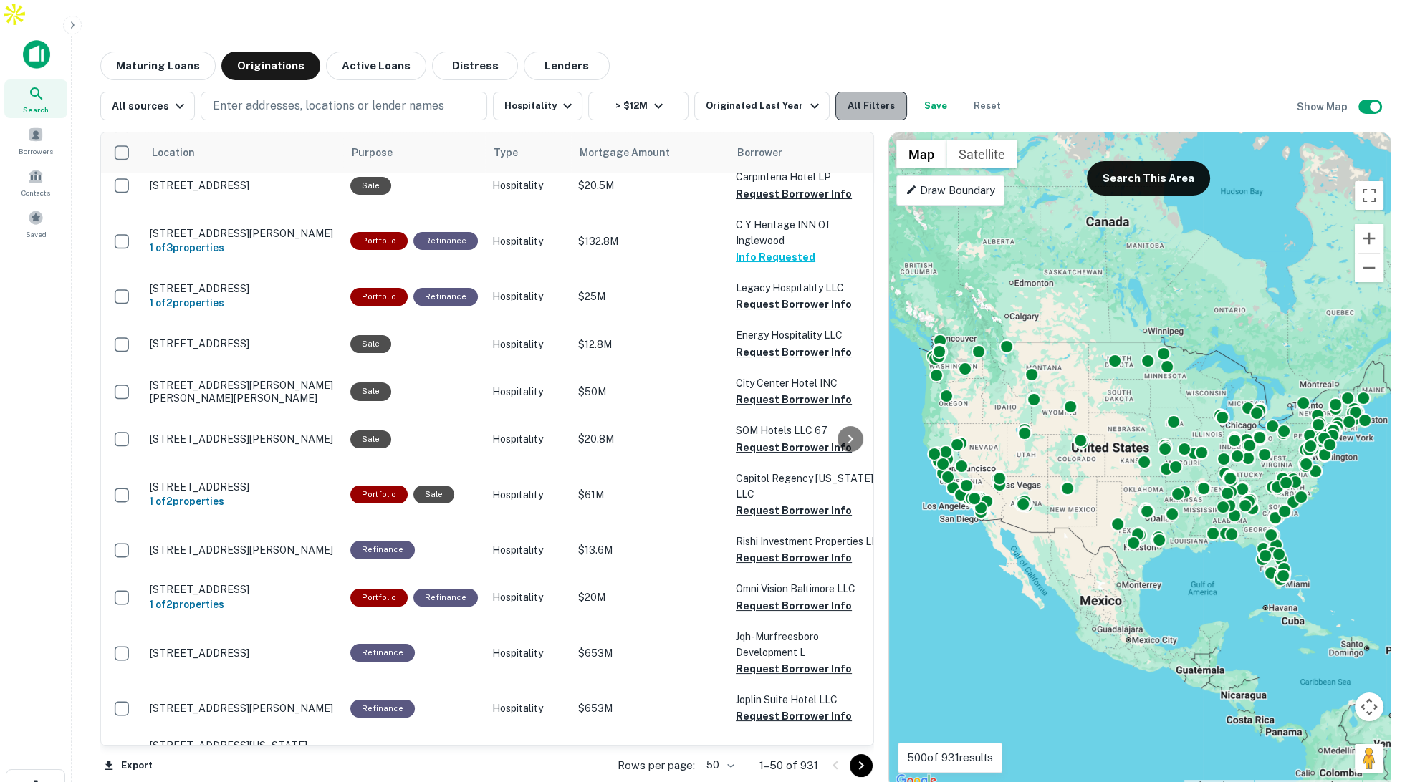
click at [886, 92] on button "All Filters" at bounding box center [871, 106] width 72 height 29
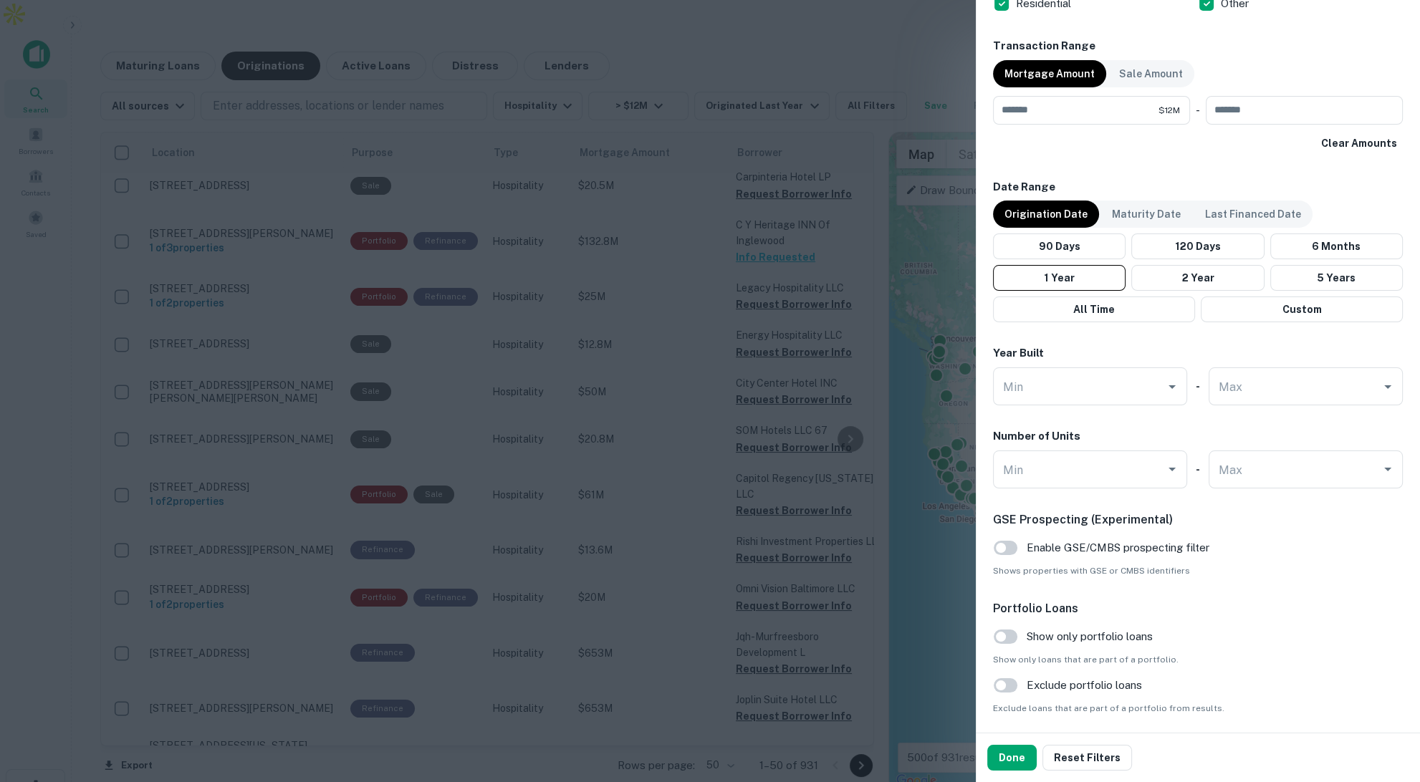
scroll to position [1175, 0]
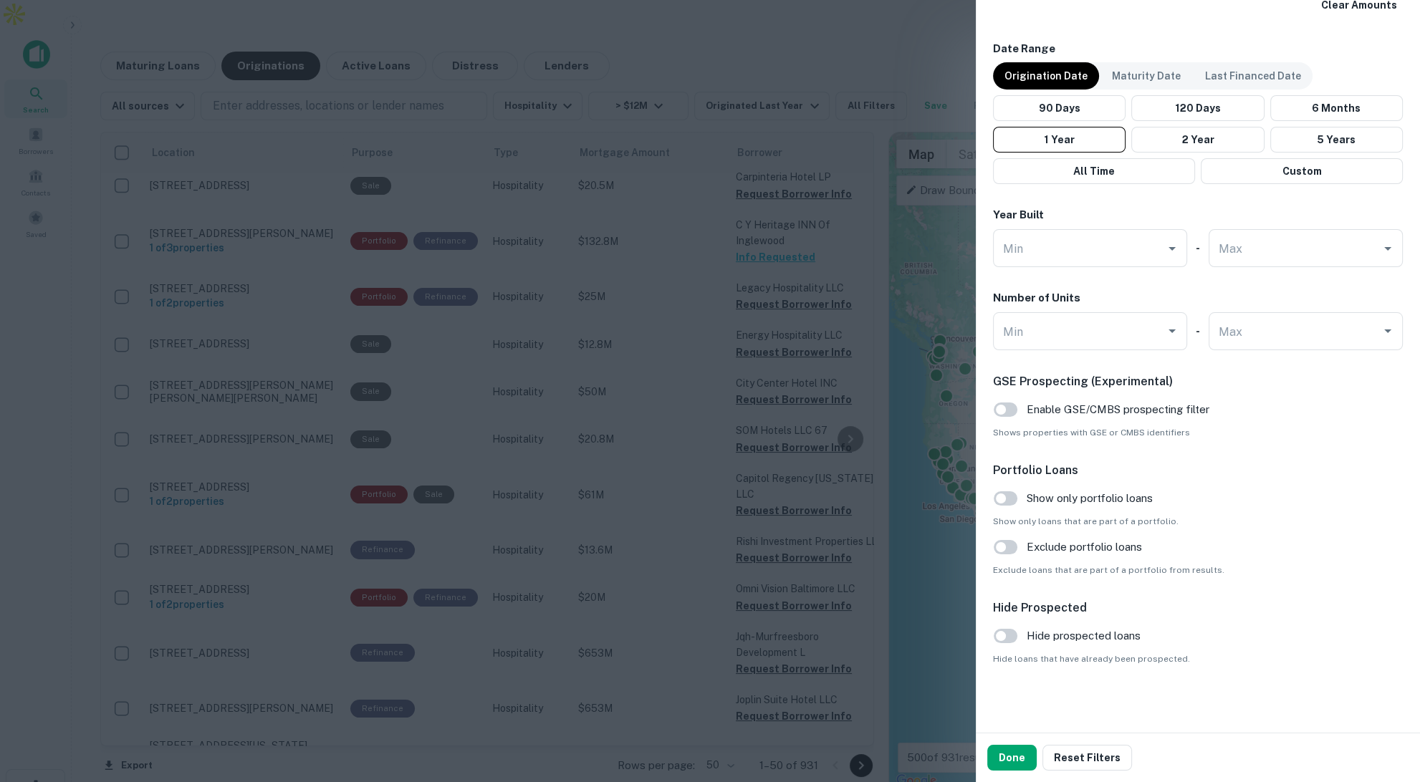
click at [931, 41] on div at bounding box center [710, 391] width 1420 height 782
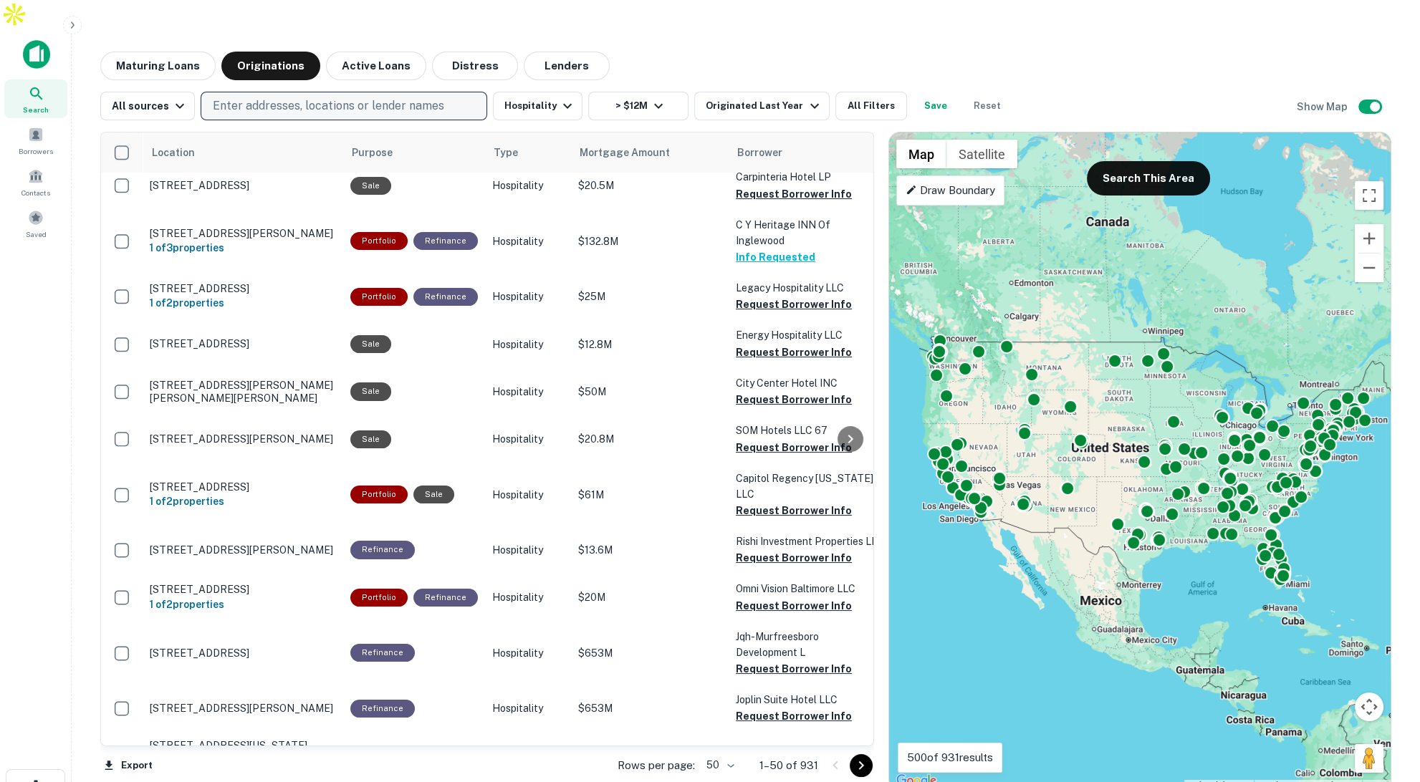
click at [427, 97] on p "Enter addresses, locations or lender names" at bounding box center [328, 105] width 231 height 17
type input "****"
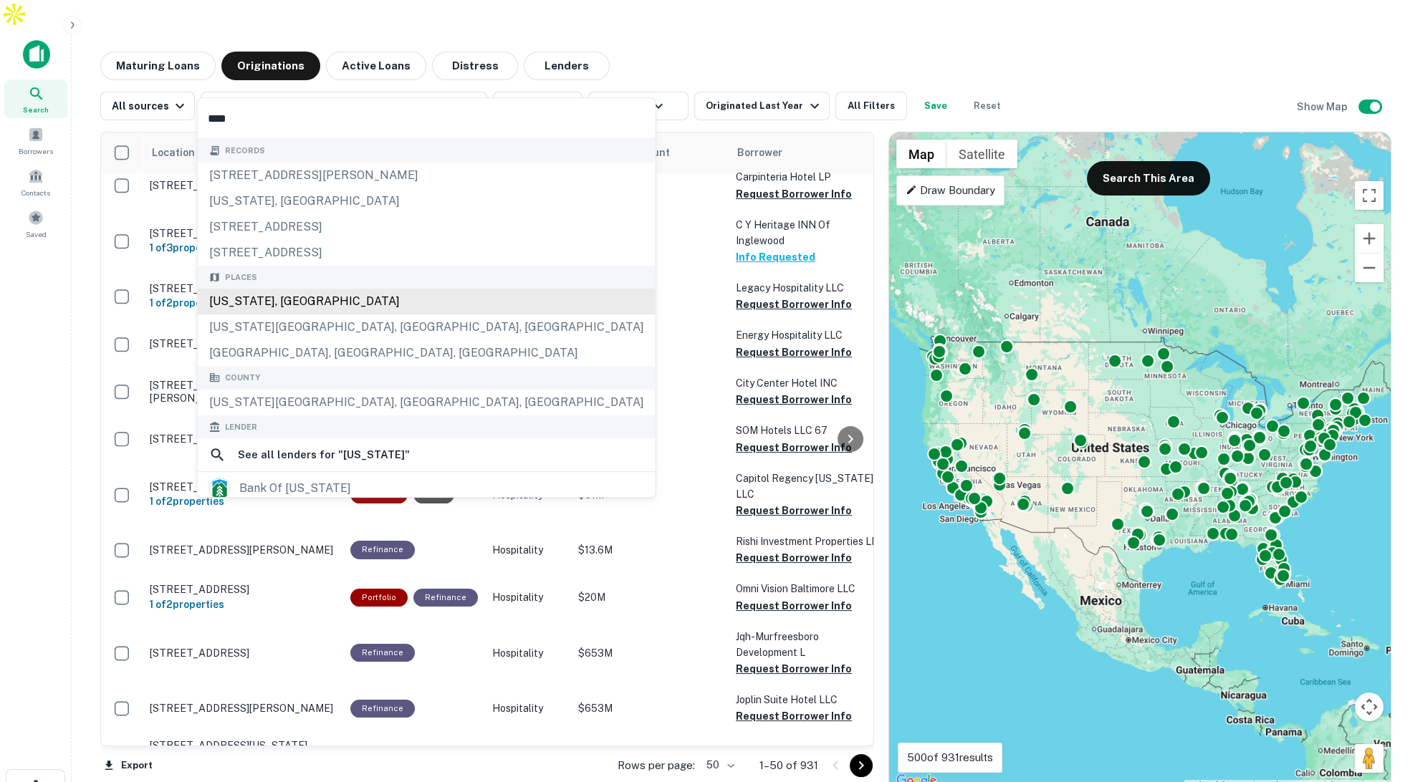
drag, startPoint x: 297, startPoint y: 297, endPoint x: 324, endPoint y: 170, distance: 130.4
click at [296, 297] on div "[US_STATE], [GEOGRAPHIC_DATA]" at bounding box center [427, 302] width 458 height 26
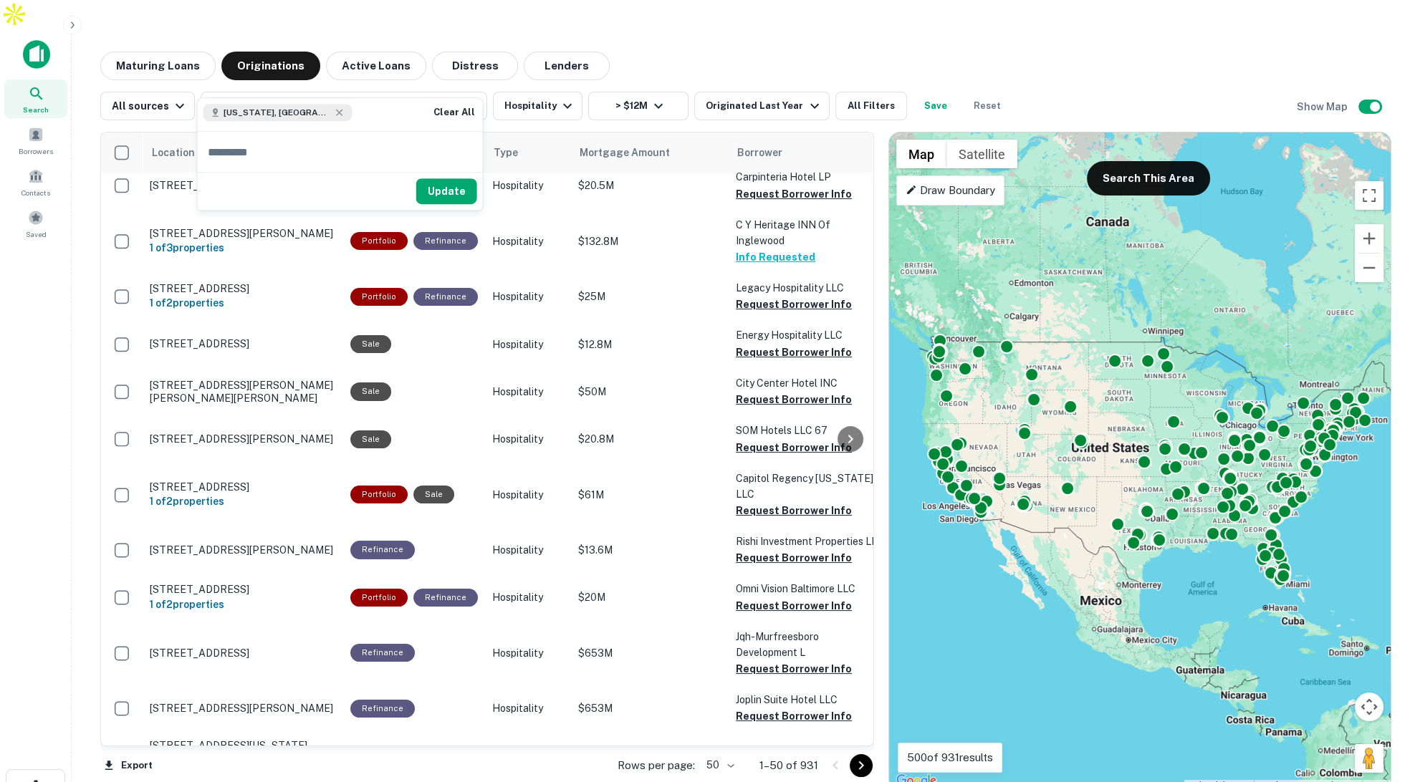
click at [297, 158] on input "text" at bounding box center [340, 153] width 285 height 40
type input "*****"
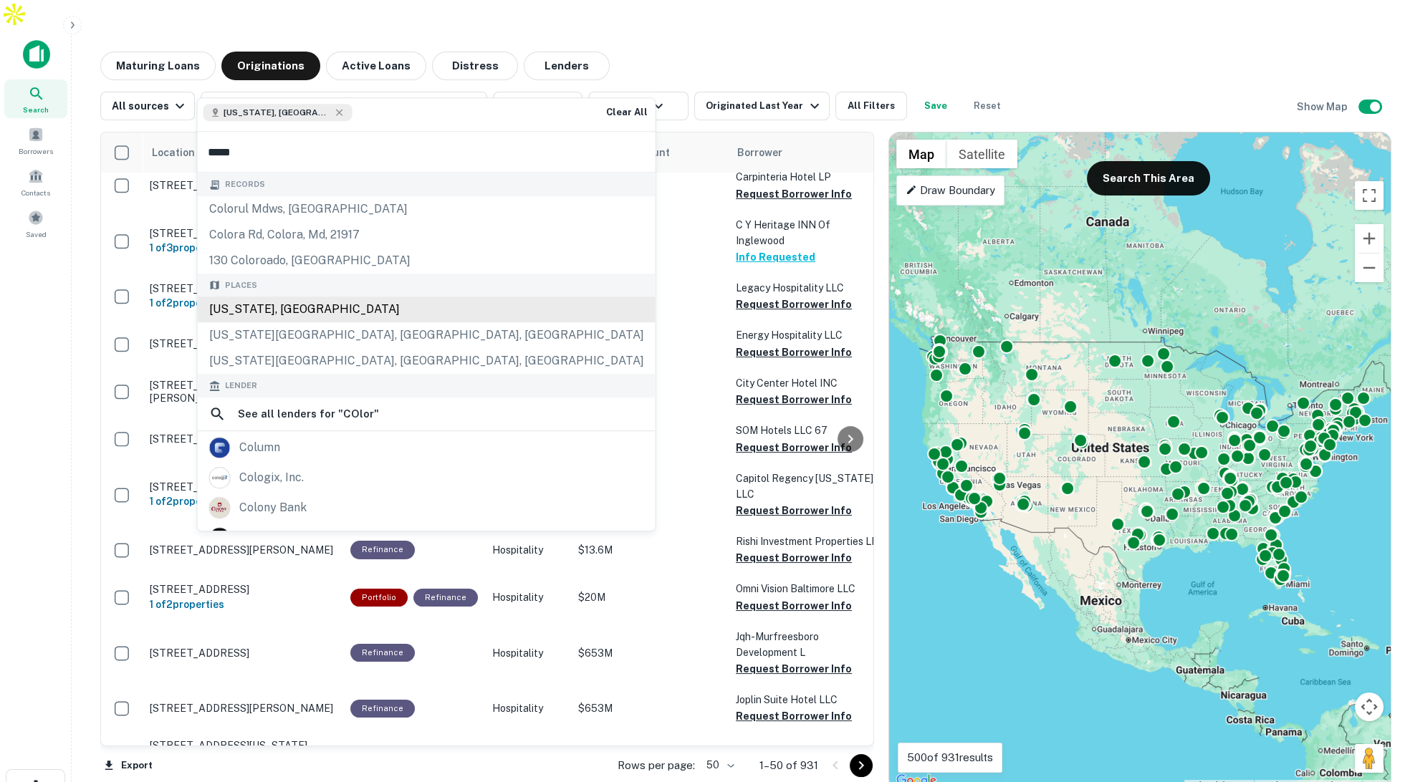
click at [282, 309] on div "[US_STATE], [GEOGRAPHIC_DATA]" at bounding box center [427, 310] width 458 height 26
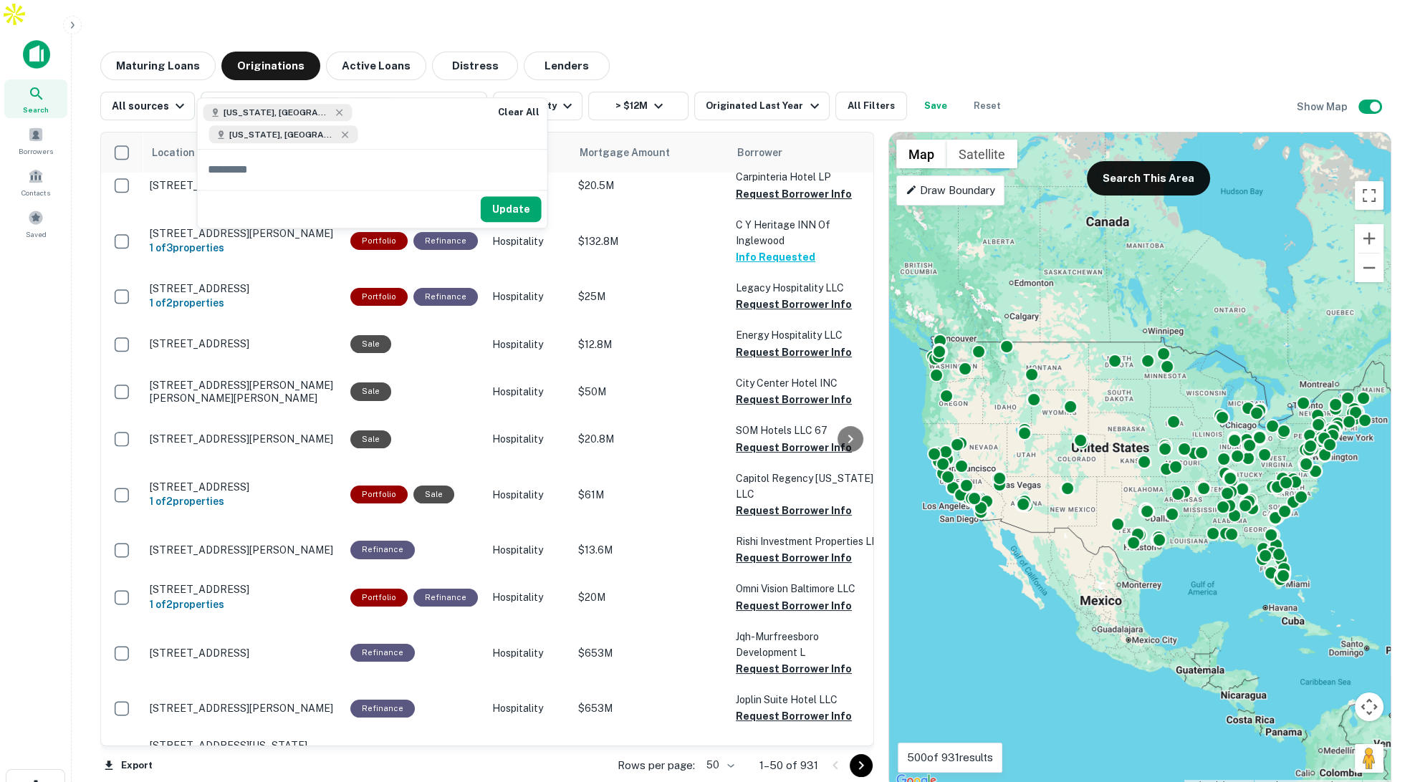
click at [332, 152] on input "text" at bounding box center [373, 170] width 350 height 40
type input "****"
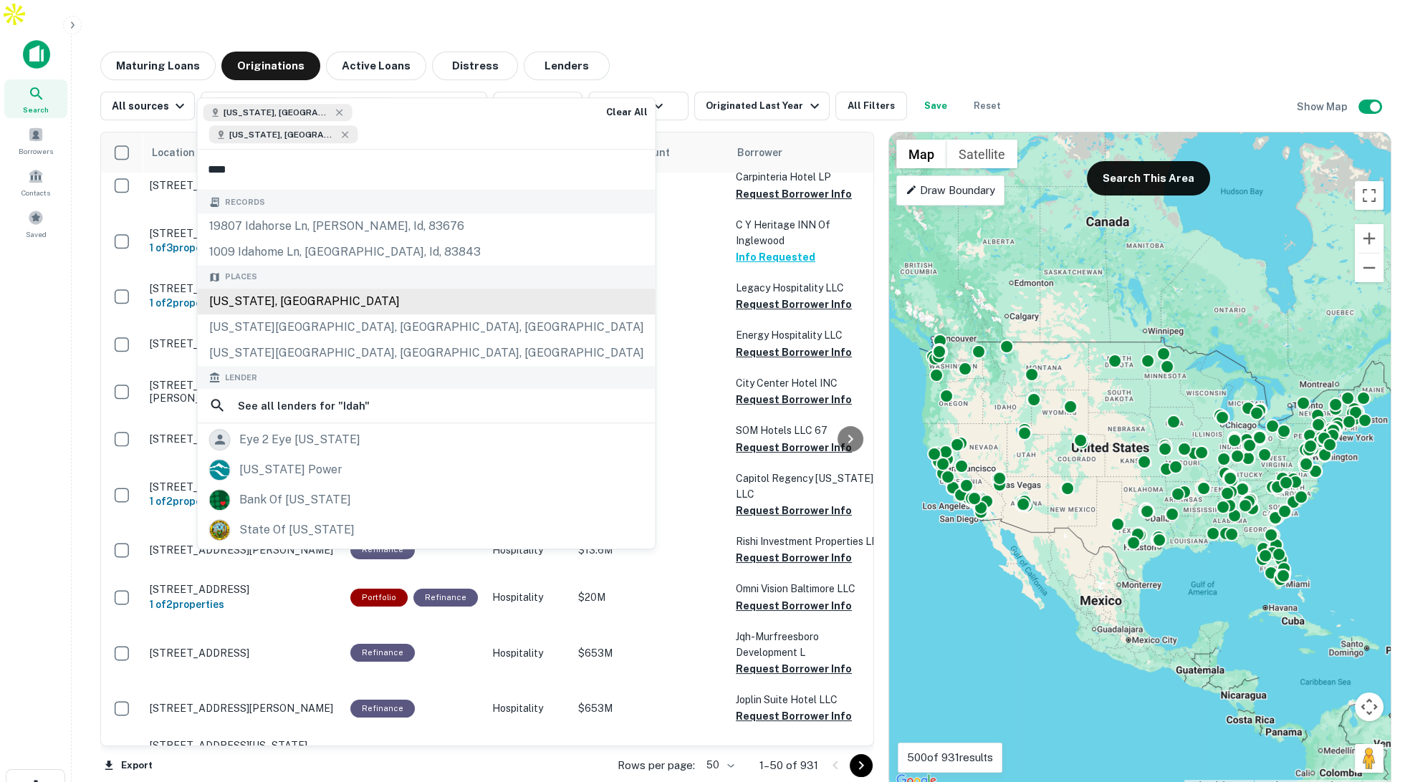
click at [284, 289] on div "[US_STATE], [GEOGRAPHIC_DATA]" at bounding box center [427, 302] width 458 height 26
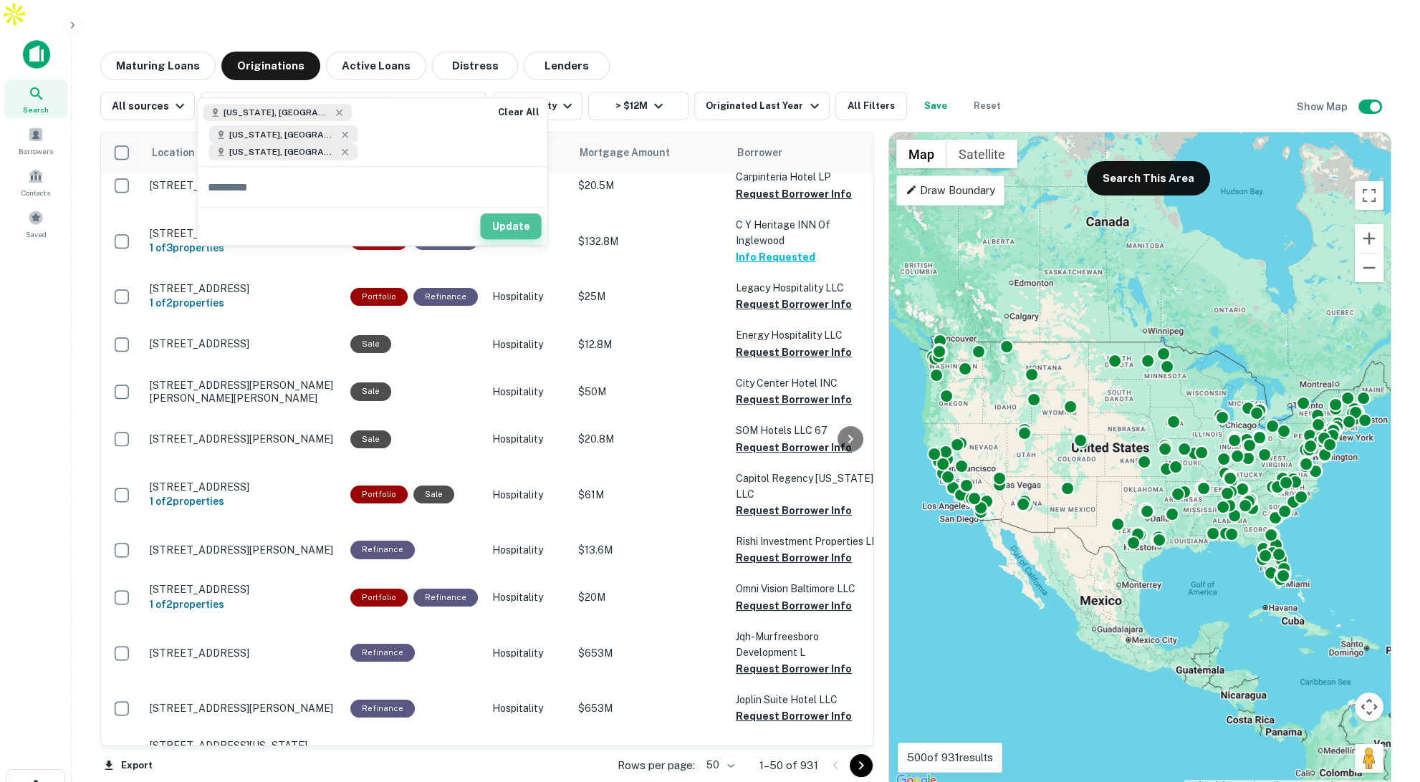
click at [524, 214] on button "Update" at bounding box center [511, 227] width 61 height 26
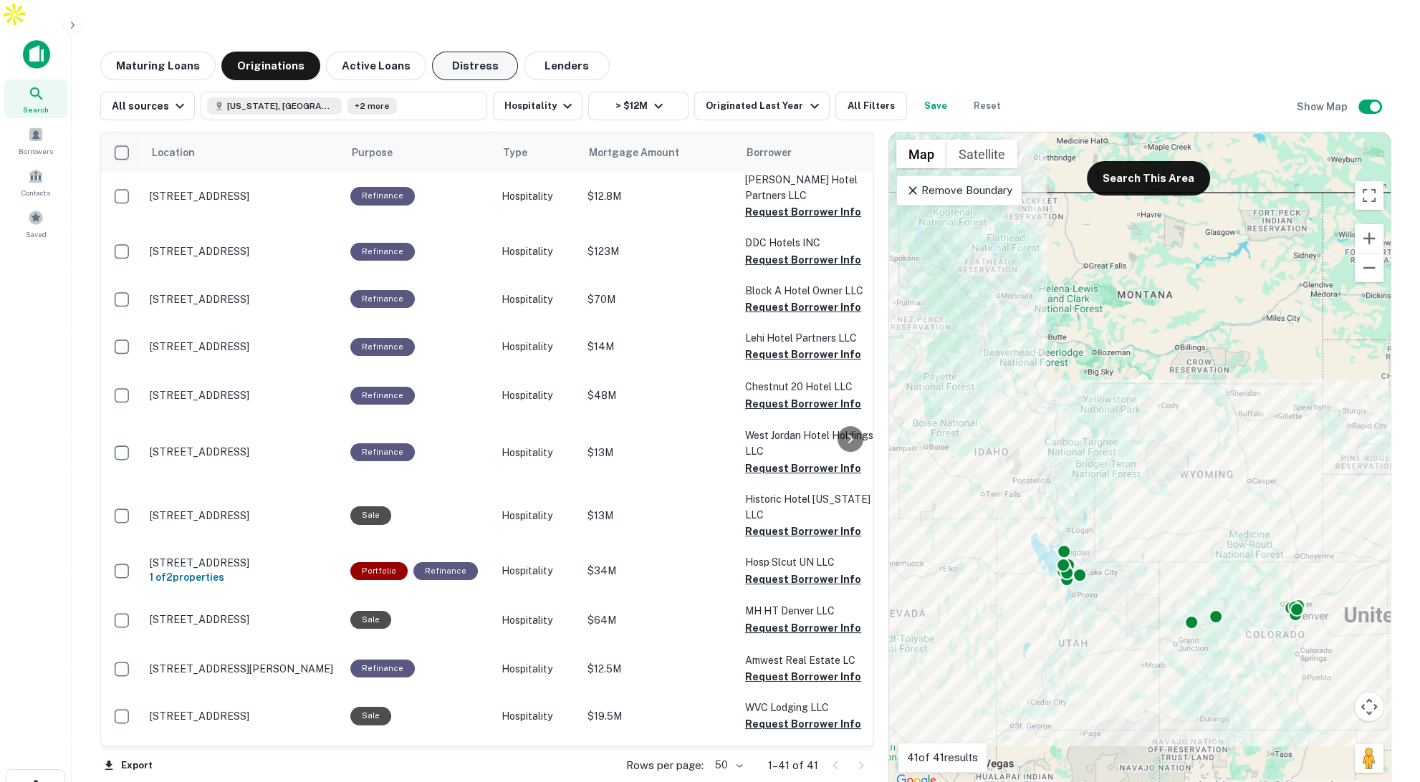
click at [444, 52] on button "Distress" at bounding box center [475, 66] width 86 height 29
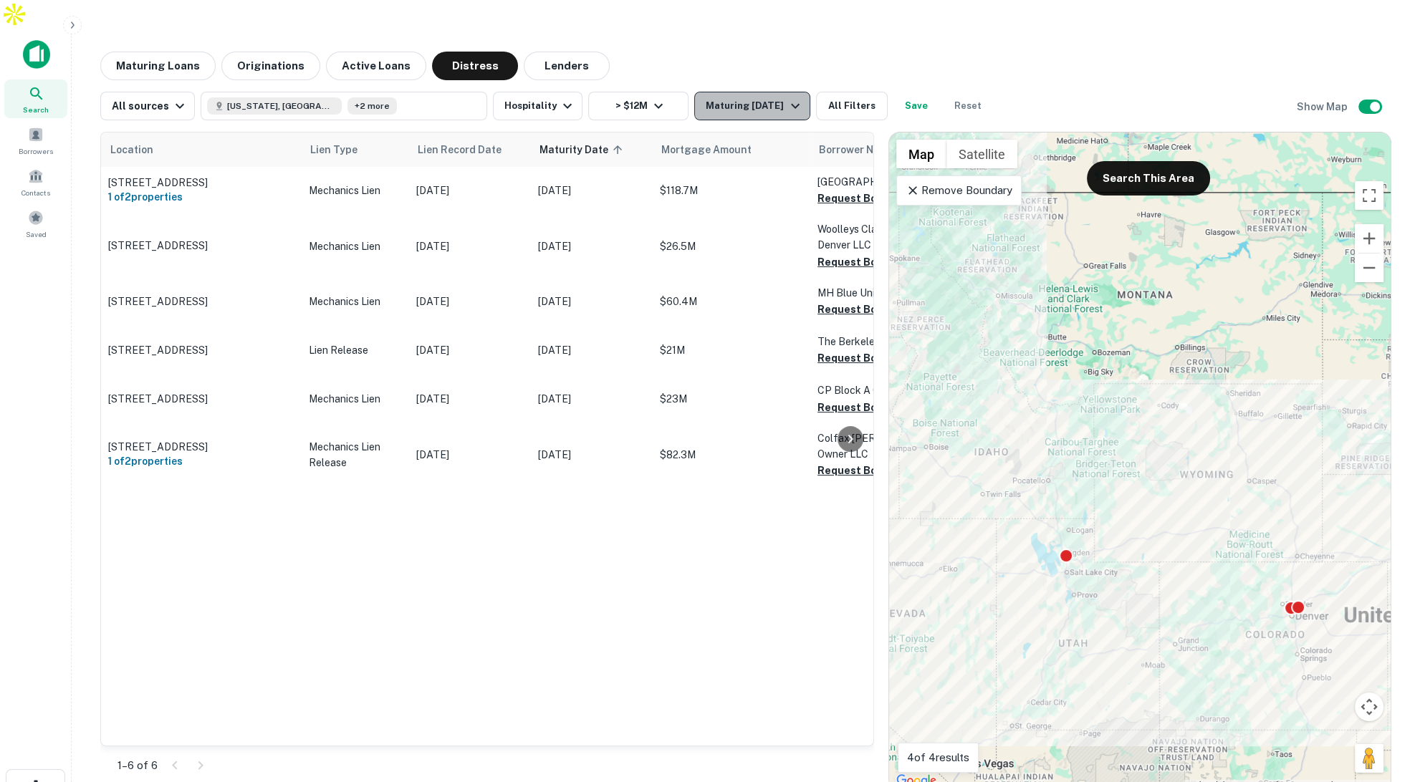
click at [747, 97] on div "Maturing [DATE]" at bounding box center [754, 105] width 97 height 17
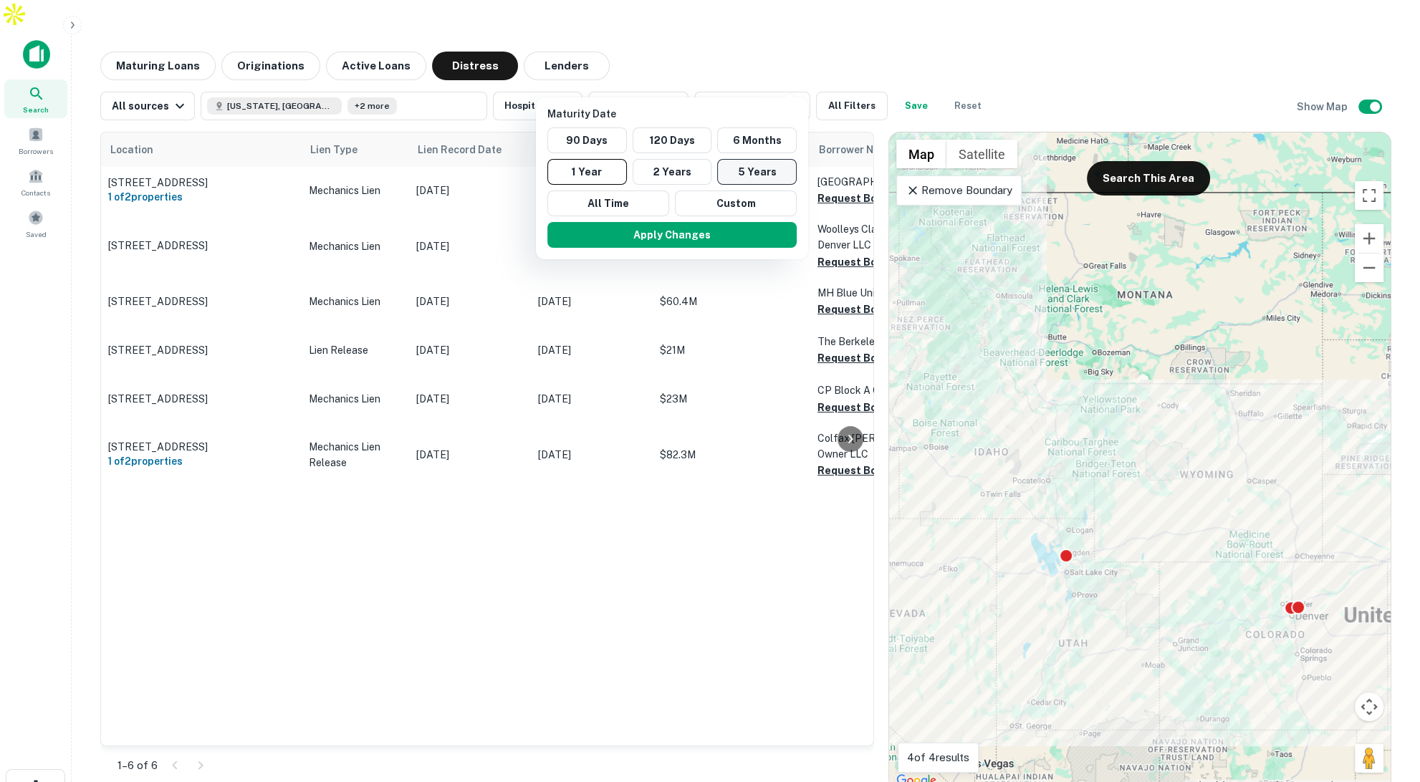
click at [750, 166] on button "5 Years" at bounding box center [757, 172] width 80 height 26
click at [703, 231] on button "Apply Changes" at bounding box center [679, 235] width 249 height 26
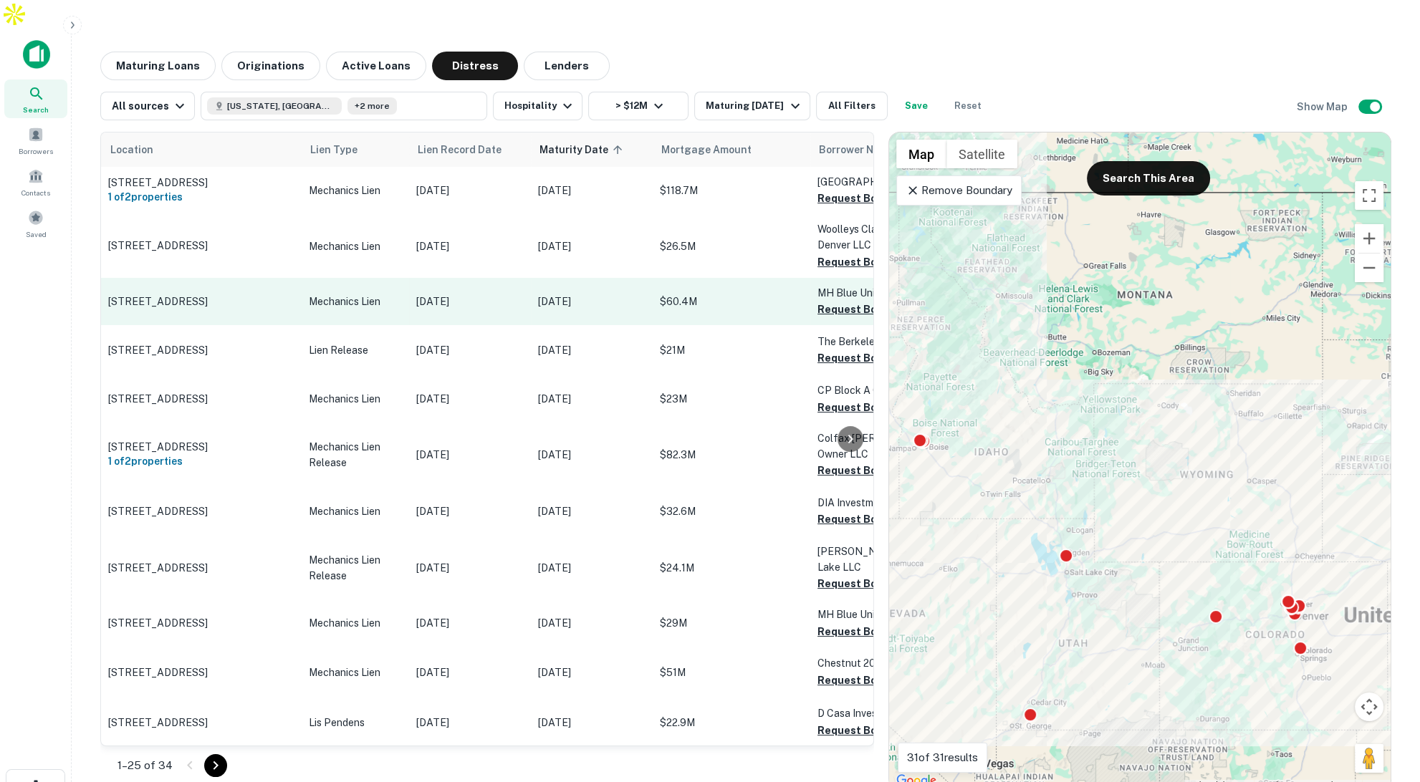
click at [397, 290] on td "Mechanics Lien" at bounding box center [355, 301] width 107 height 47
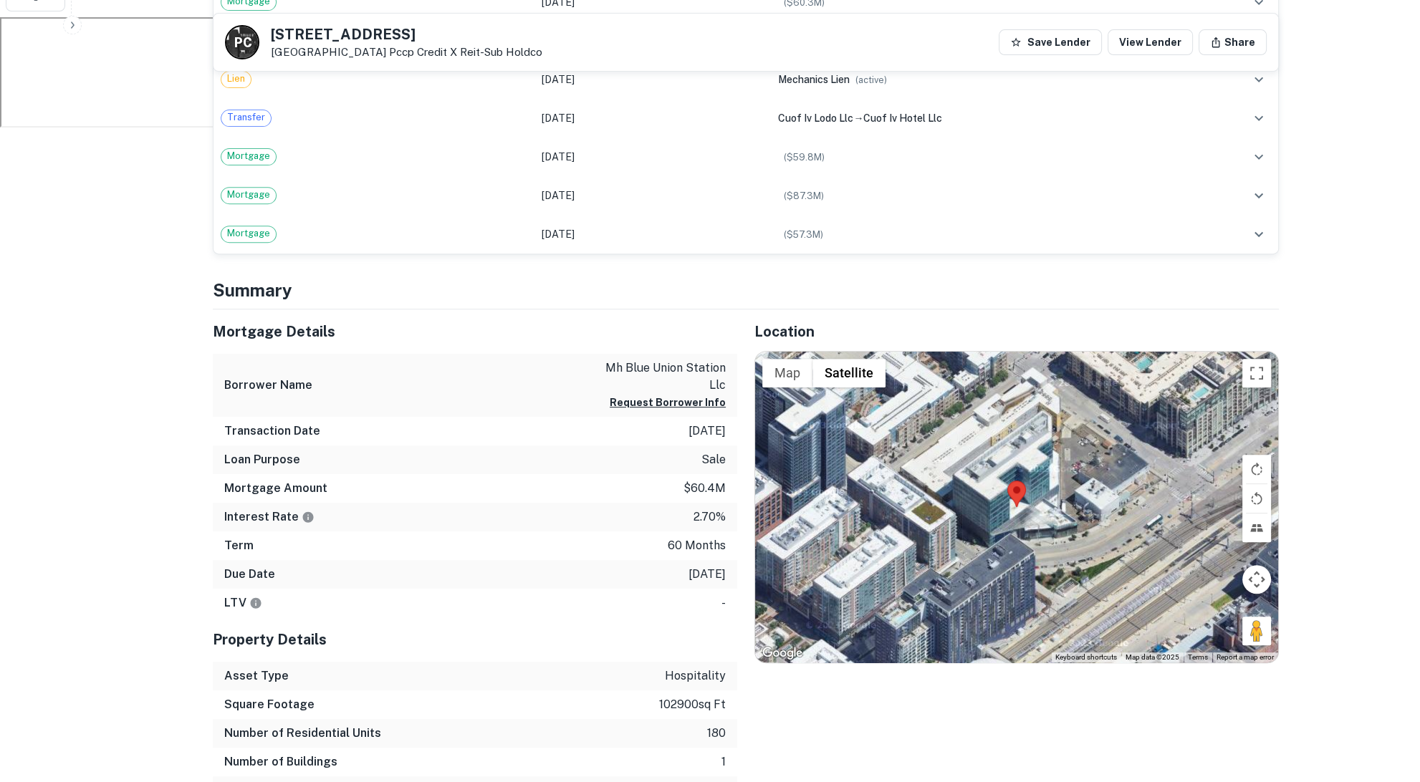
scroll to position [795, 0]
click at [795, 358] on button "Map" at bounding box center [787, 372] width 50 height 29
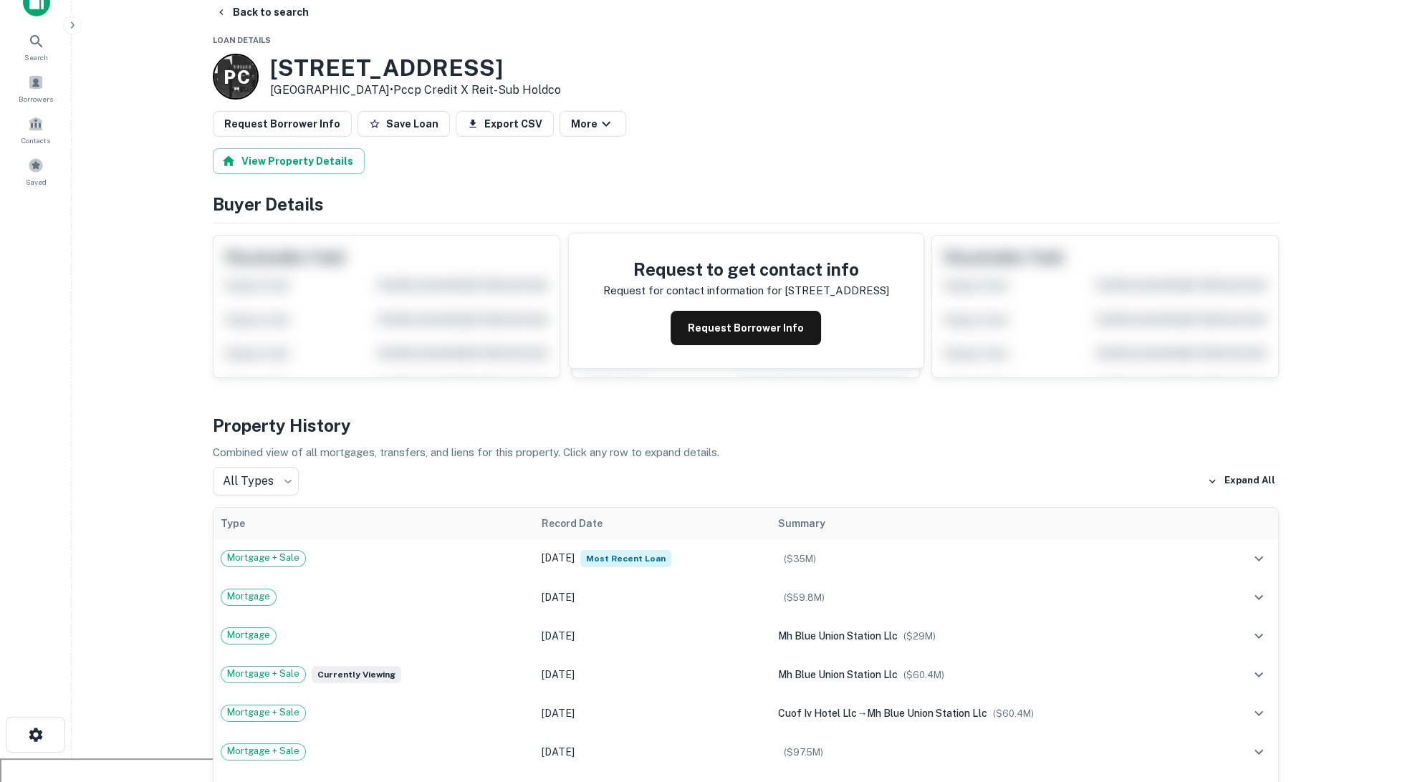
scroll to position [0, 0]
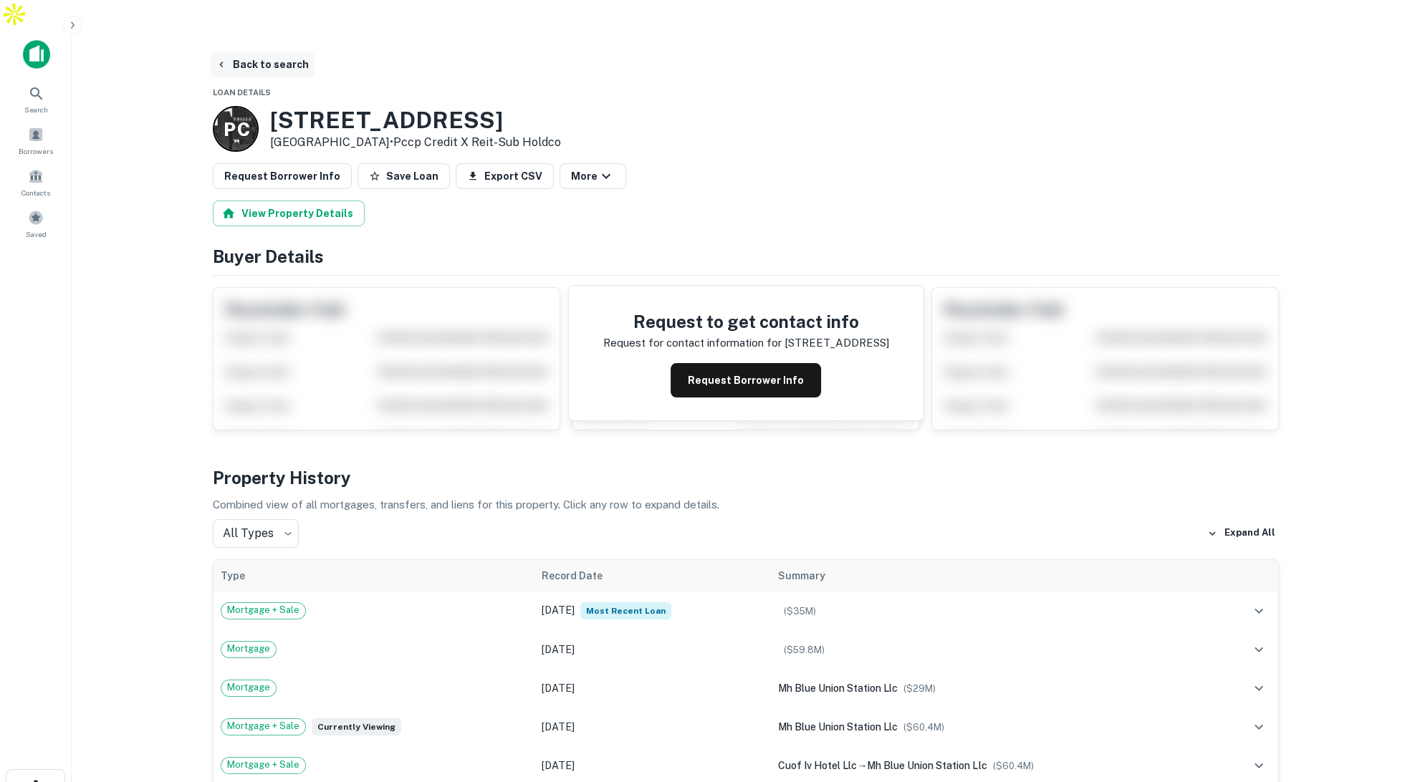
click at [273, 52] on button "Back to search" at bounding box center [262, 65] width 105 height 26
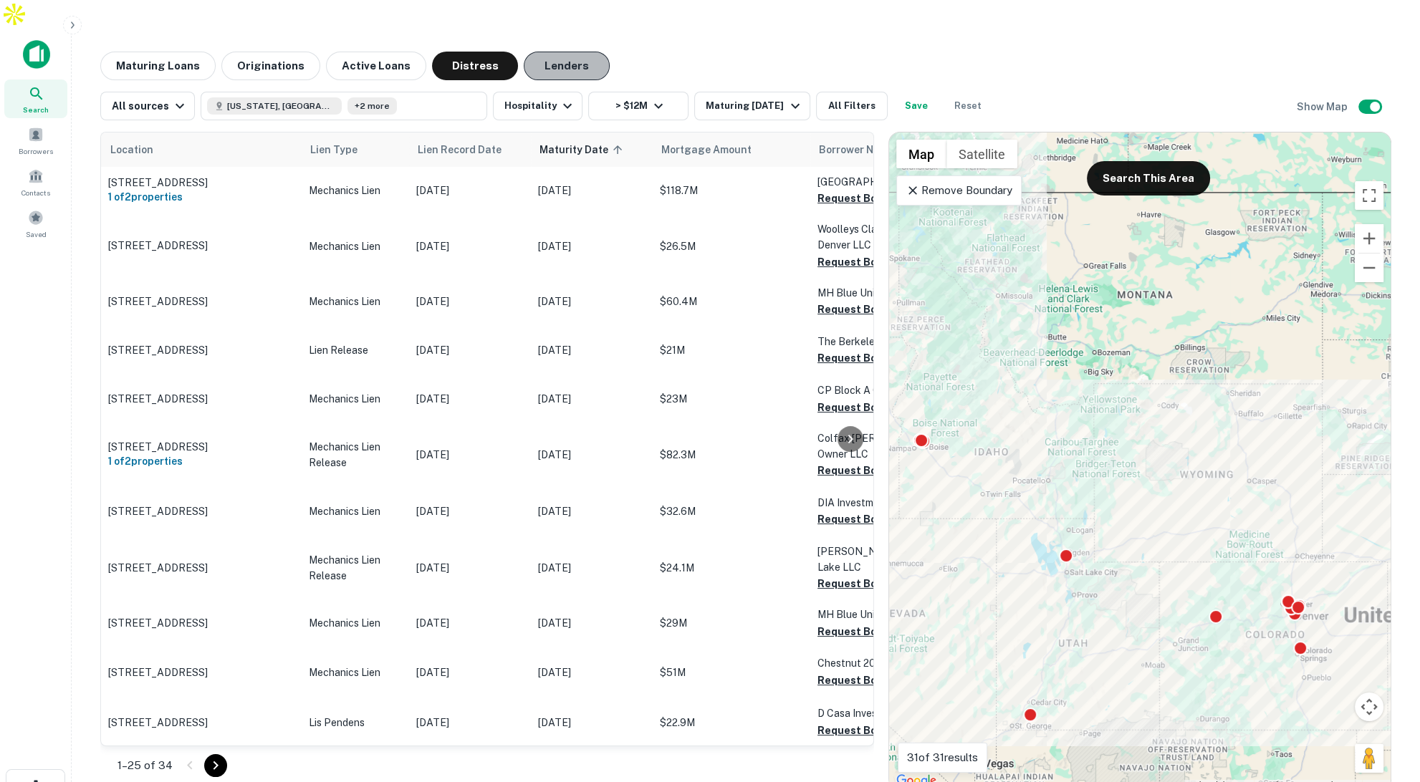
click at [558, 52] on button "Lenders" at bounding box center [567, 66] width 86 height 29
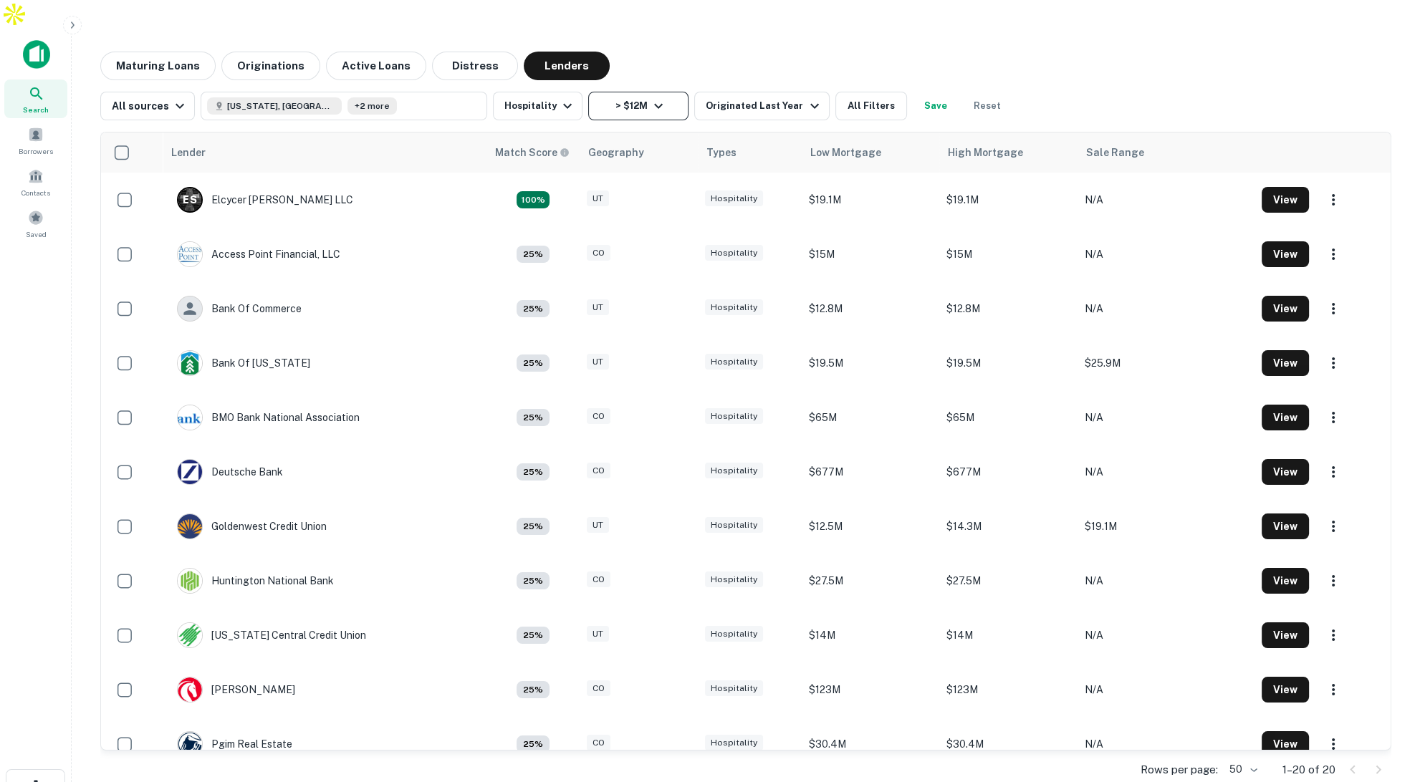
click at [655, 97] on icon "button" at bounding box center [658, 105] width 17 height 17
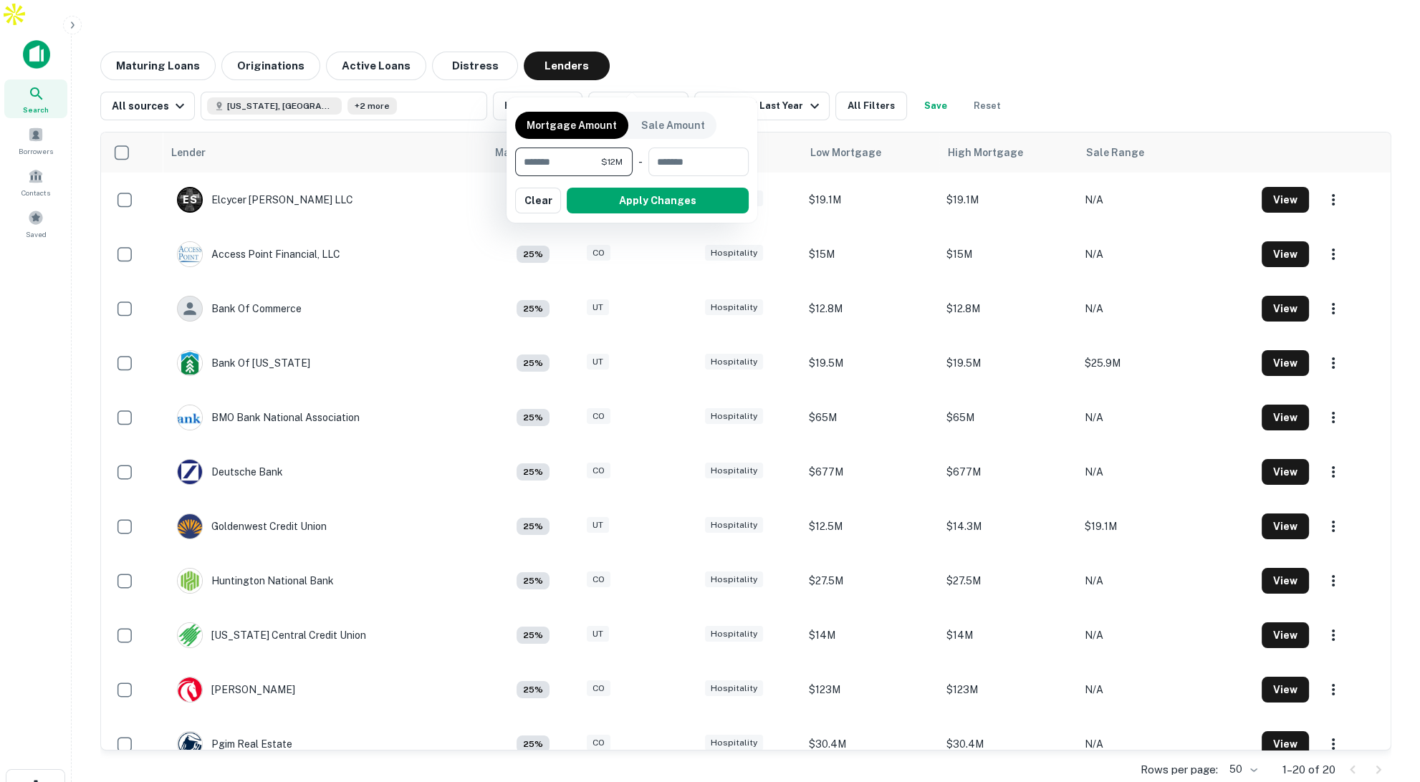
drag, startPoint x: 570, startPoint y: 166, endPoint x: 487, endPoint y: 163, distance: 83.1
click at [487, 163] on div "Mortgage Amount Sale Amount ******** $12M ​ - ​ Apply Changes Clear" at bounding box center [710, 391] width 1420 height 782
type input "*******"
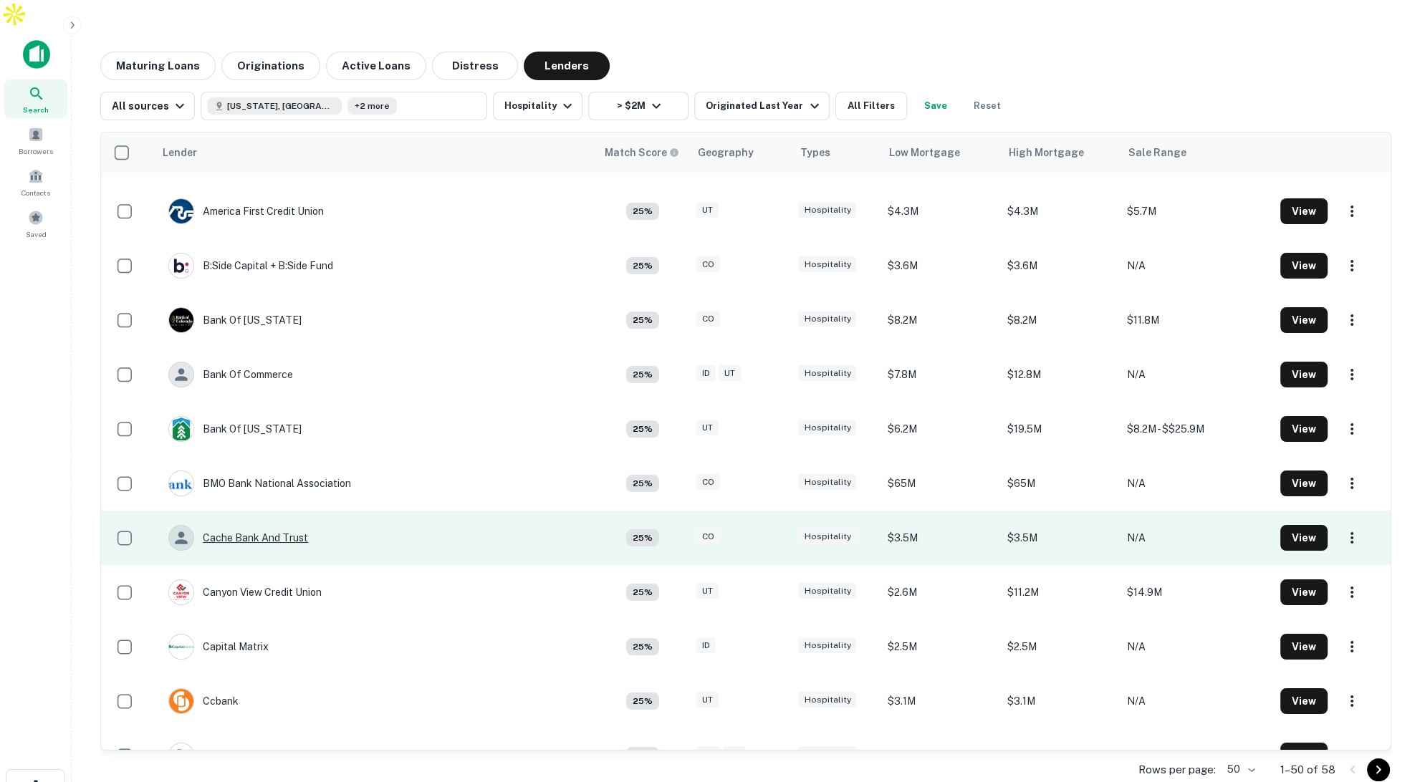
scroll to position [315, 0]
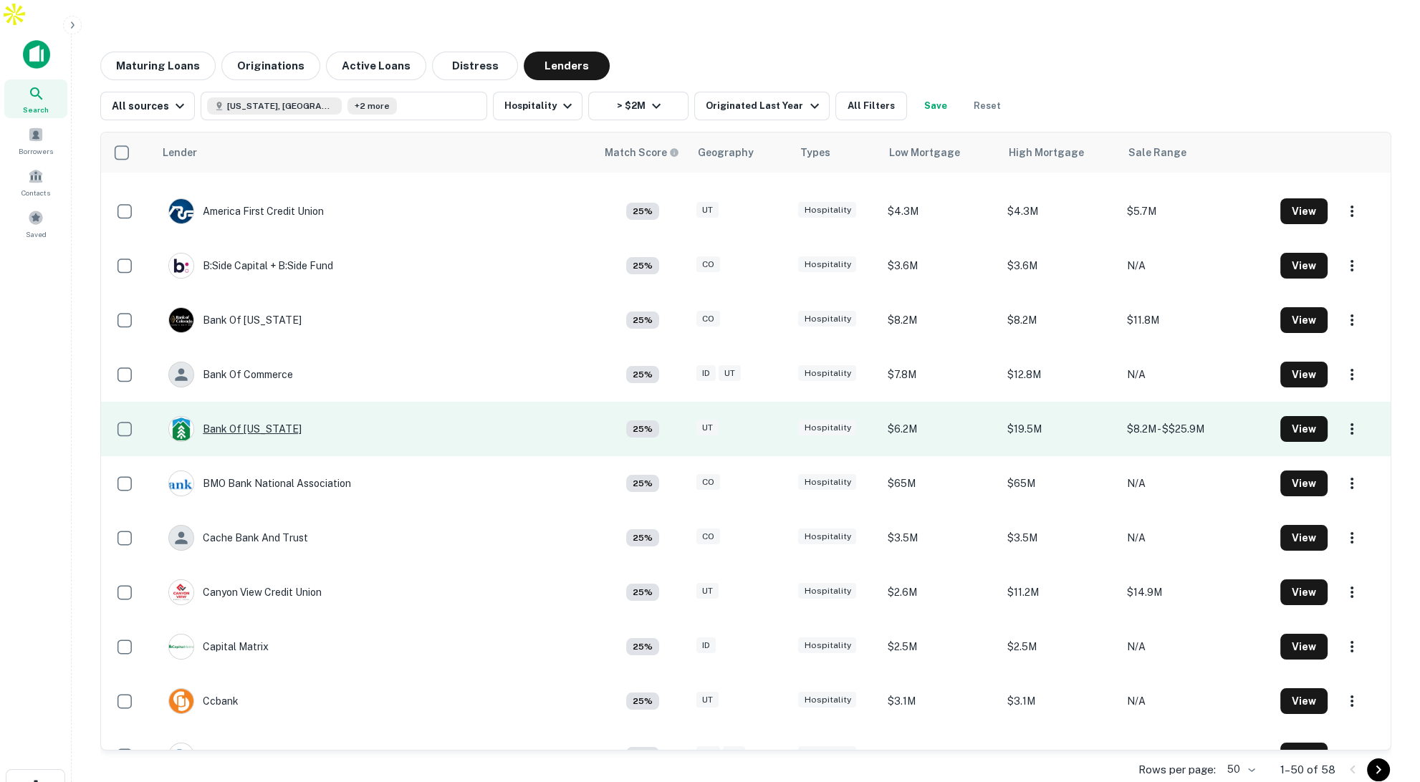
click at [240, 416] on div "Bank Of [US_STATE]" at bounding box center [234, 429] width 133 height 26
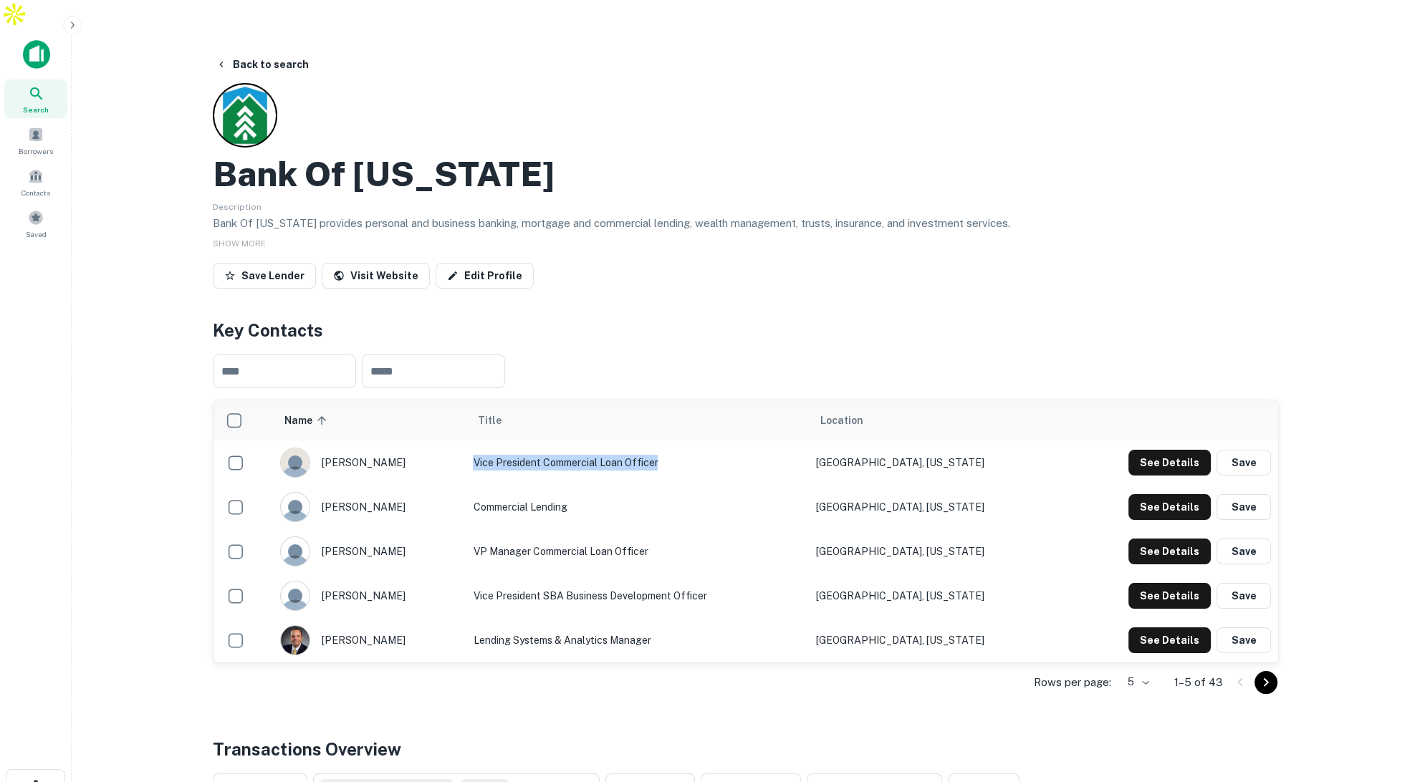
drag, startPoint x: 502, startPoint y: 431, endPoint x: 693, endPoint y: 439, distance: 190.8
click at [693, 441] on td "Vice President Commercial Loan Officer" at bounding box center [637, 463] width 342 height 44
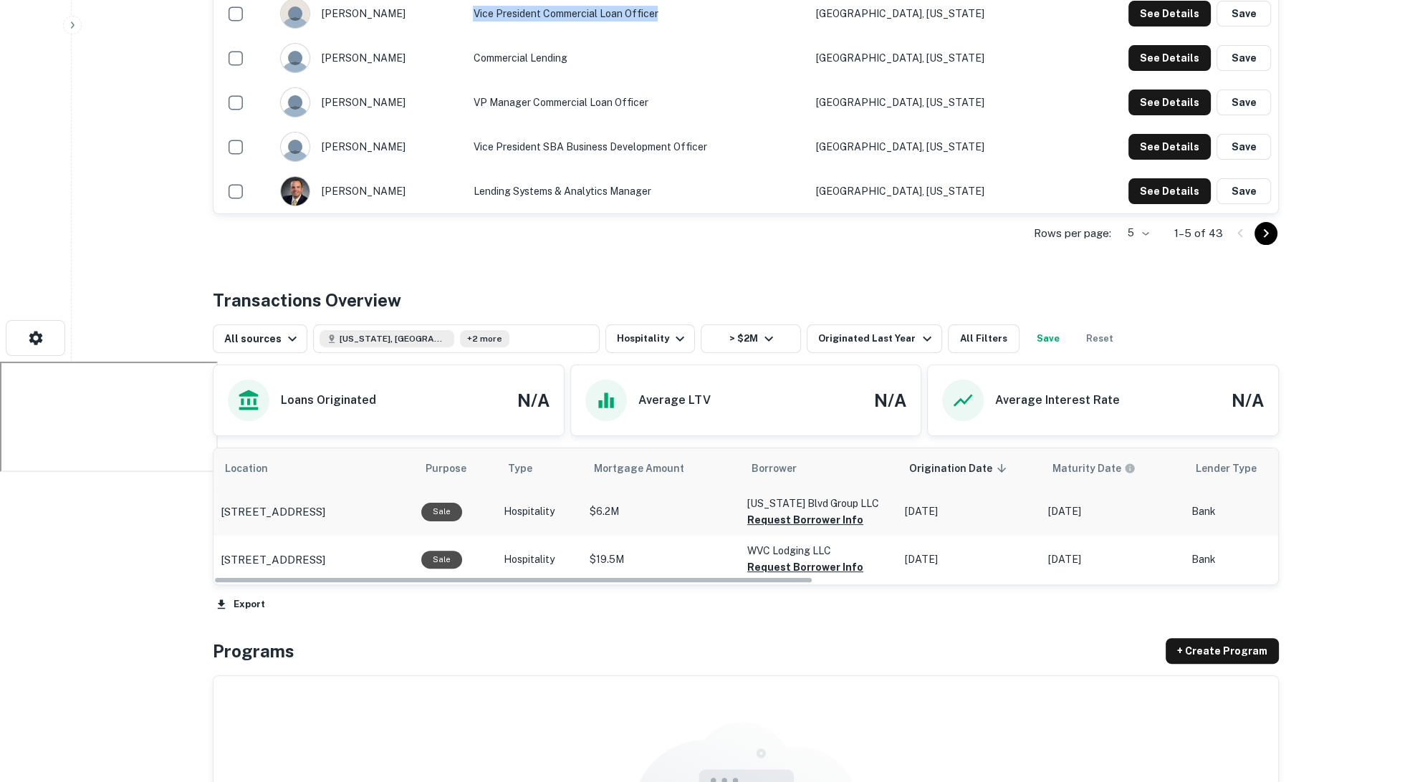
scroll to position [444, 0]
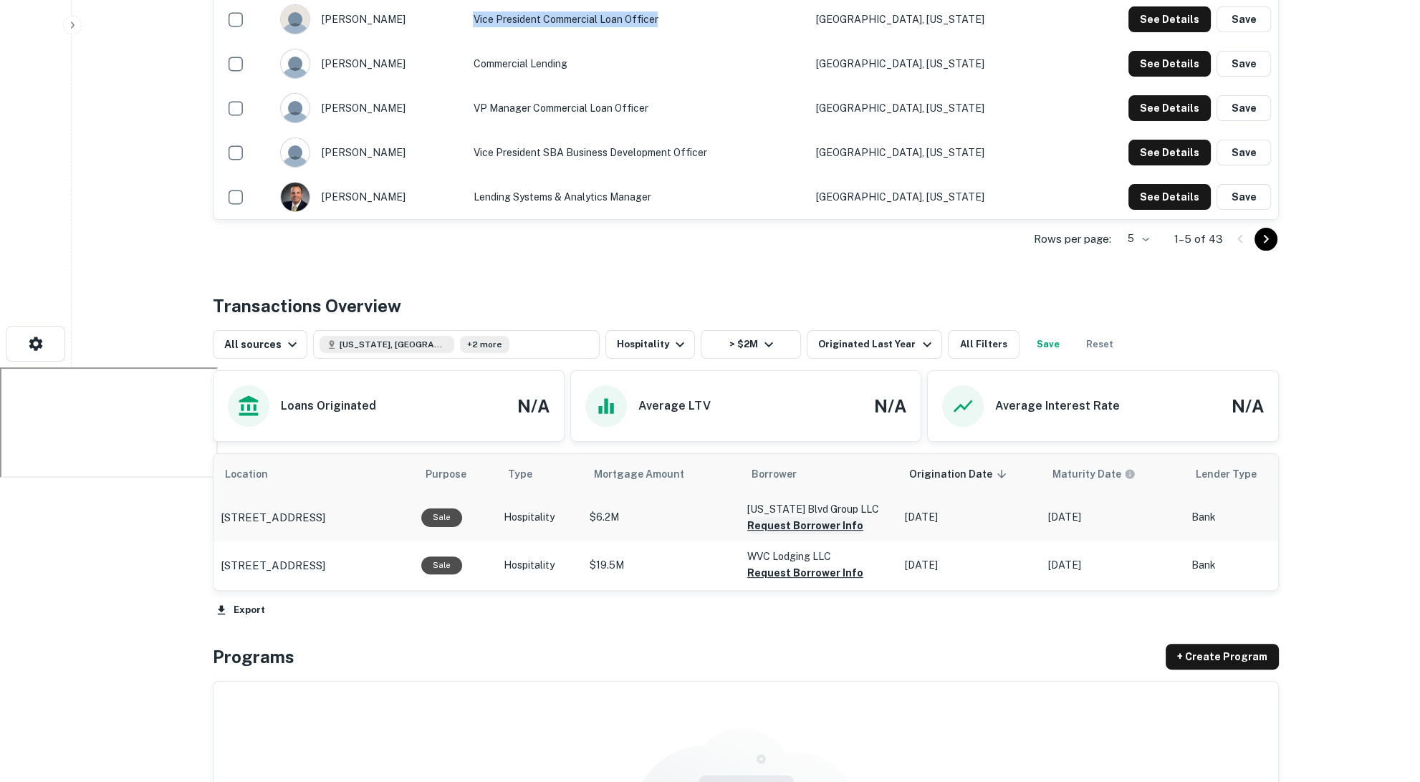
click at [785, 517] on button "Request Borrower Info" at bounding box center [805, 525] width 116 height 17
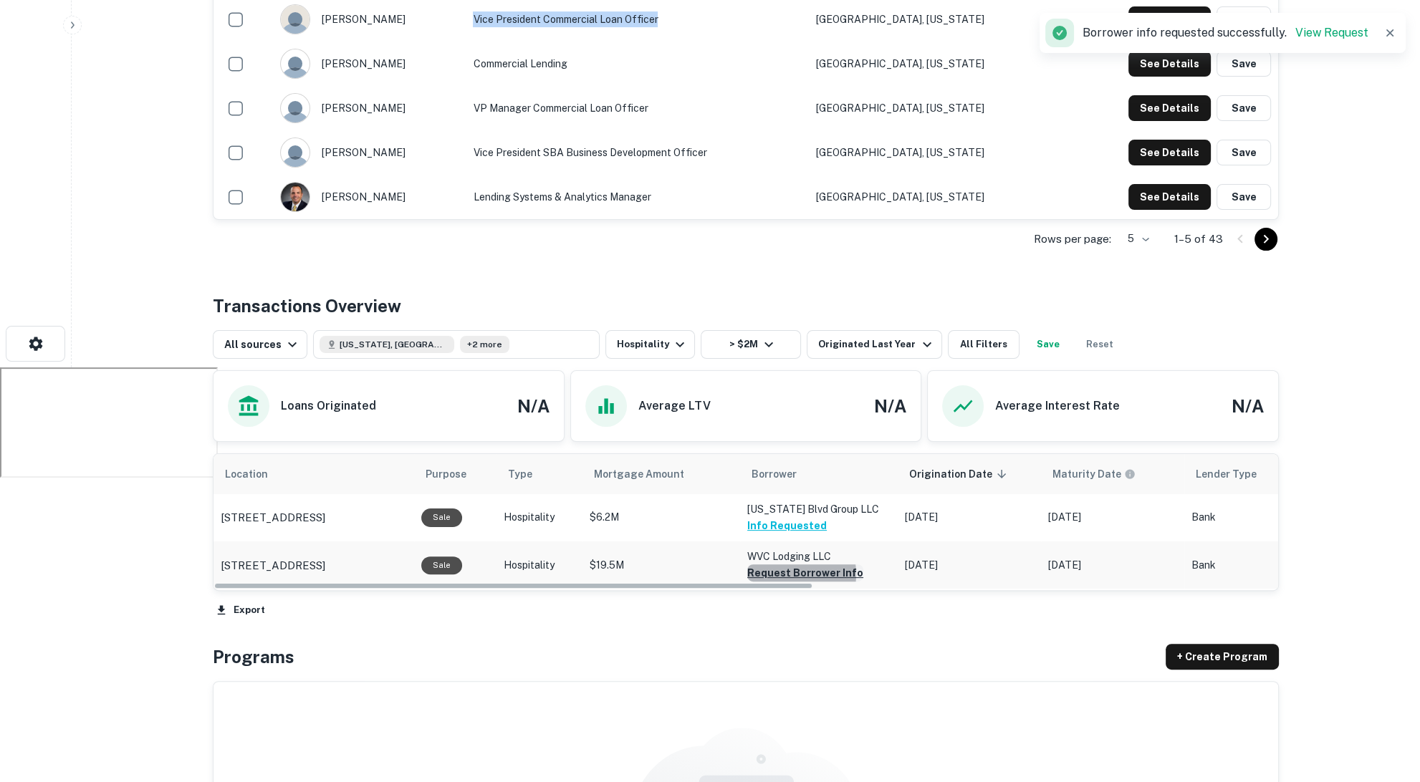
click at [782, 565] on button "Request Borrower Info" at bounding box center [805, 573] width 116 height 17
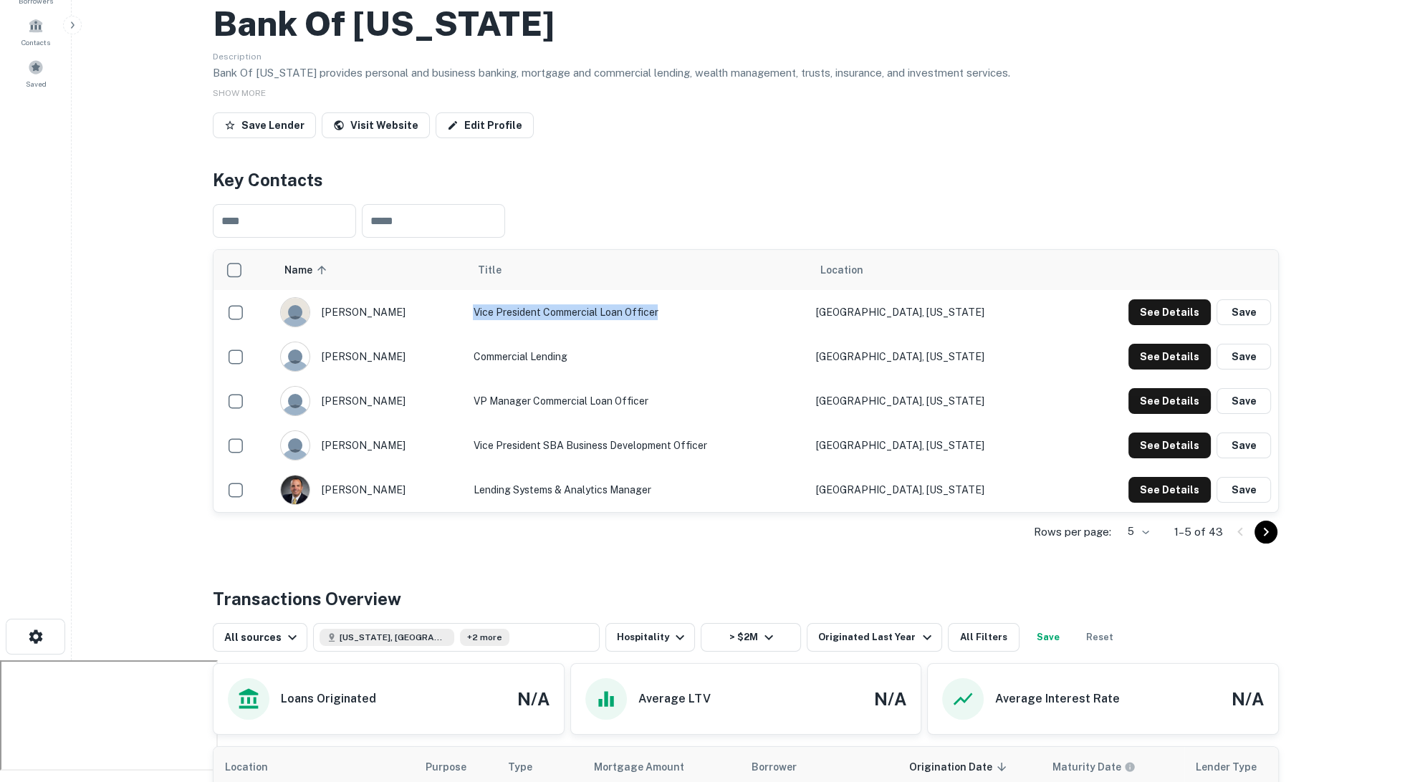
scroll to position [84, 0]
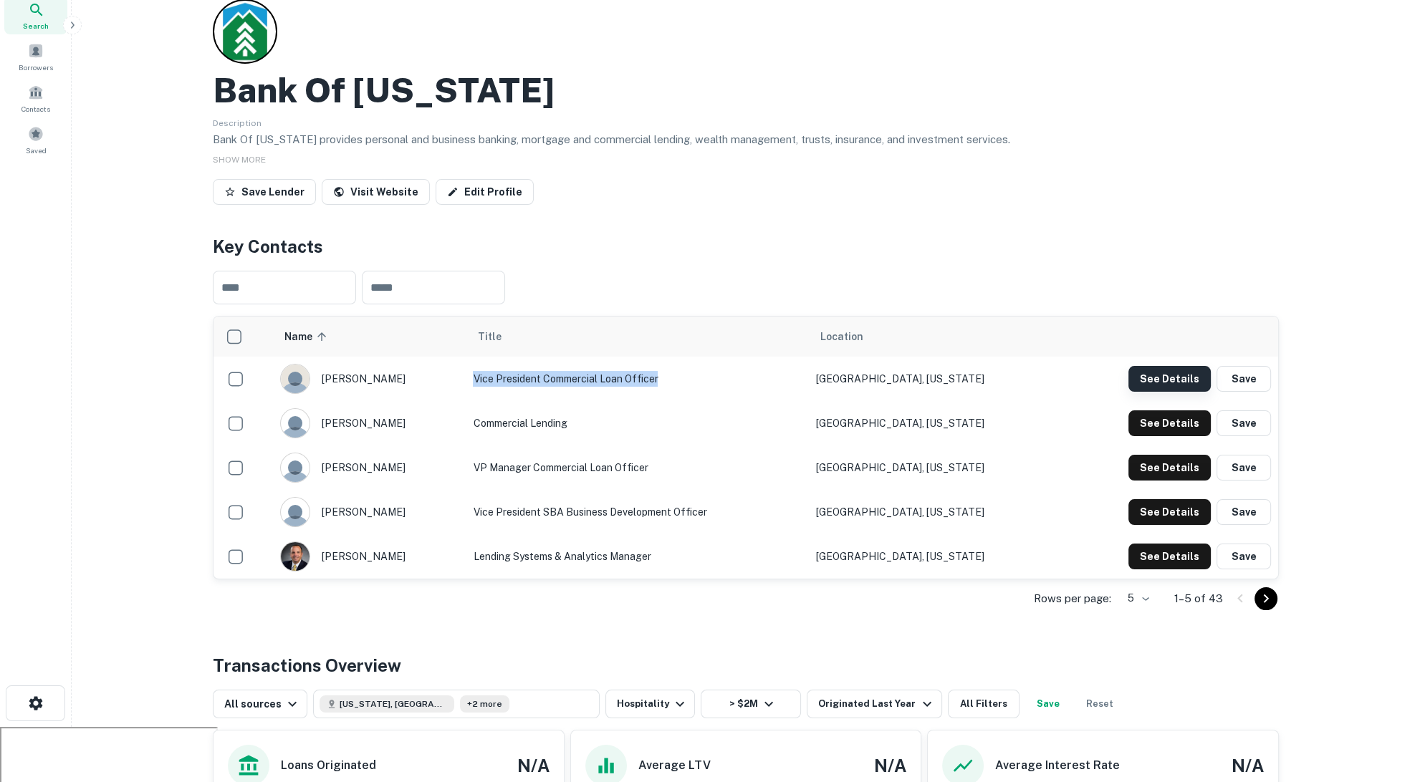
click at [1179, 366] on button "See Details" at bounding box center [1170, 379] width 82 height 26
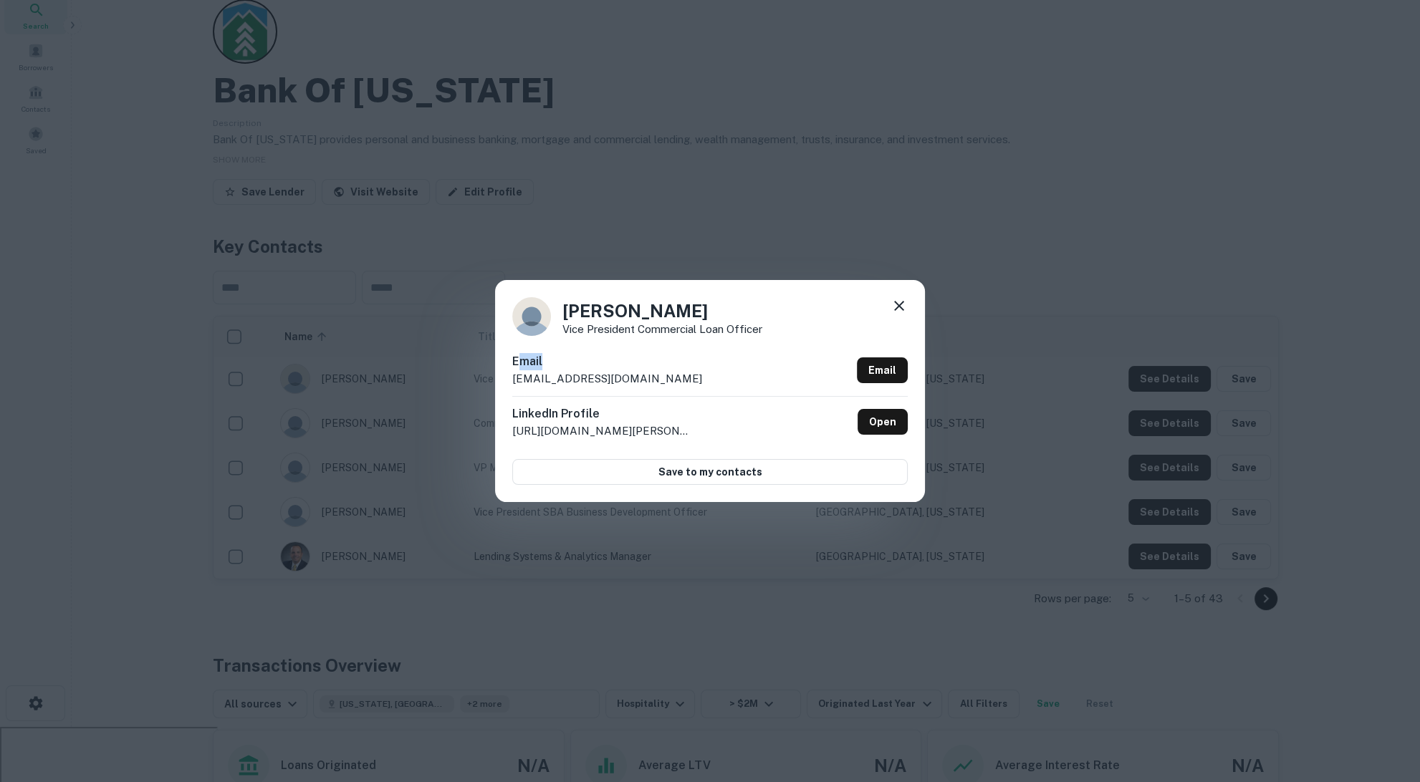
drag, startPoint x: 613, startPoint y: 370, endPoint x: 518, endPoint y: 364, distance: 94.8
click at [518, 364] on div "Email [EMAIL_ADDRESS][DOMAIN_NAME] Email" at bounding box center [710, 374] width 396 height 43
click at [902, 302] on icon at bounding box center [899, 306] width 10 height 10
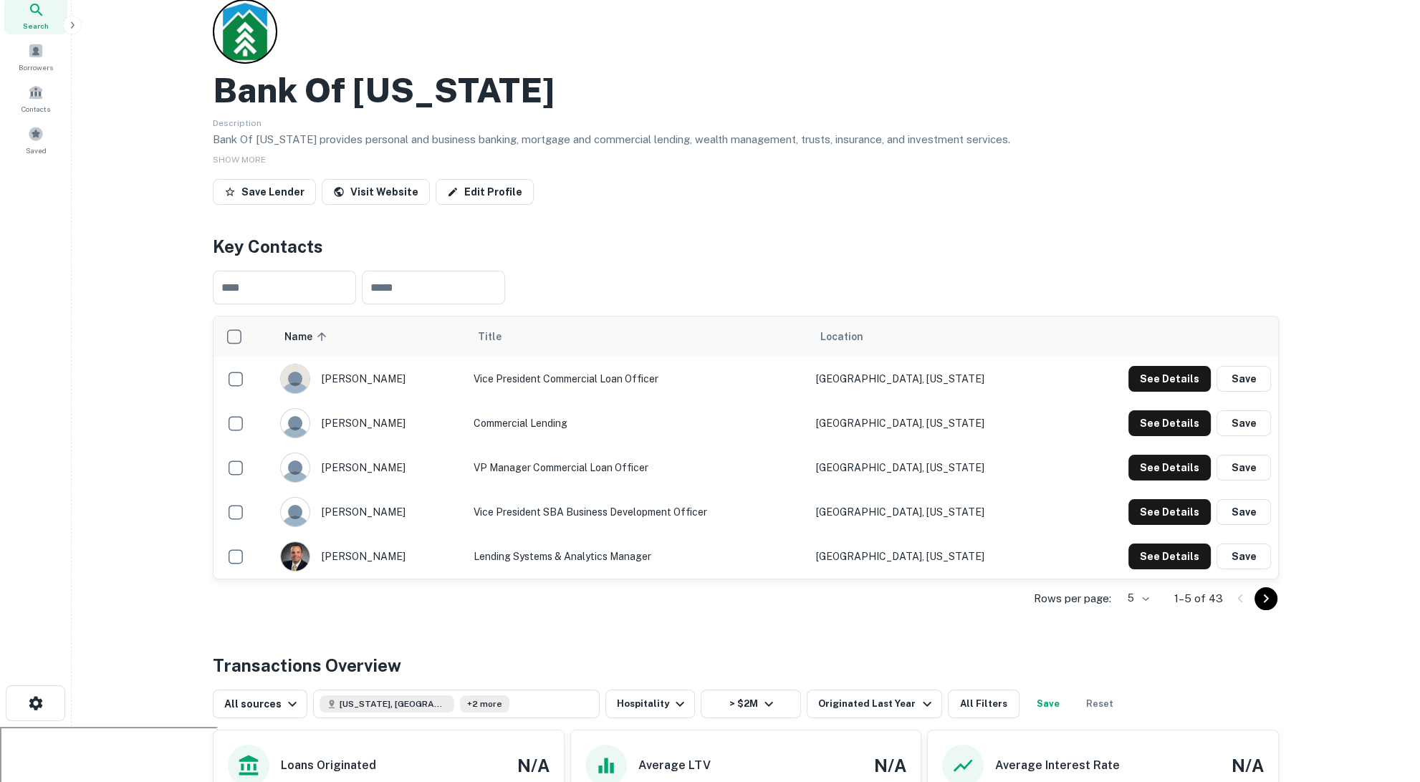
scroll to position [0, 0]
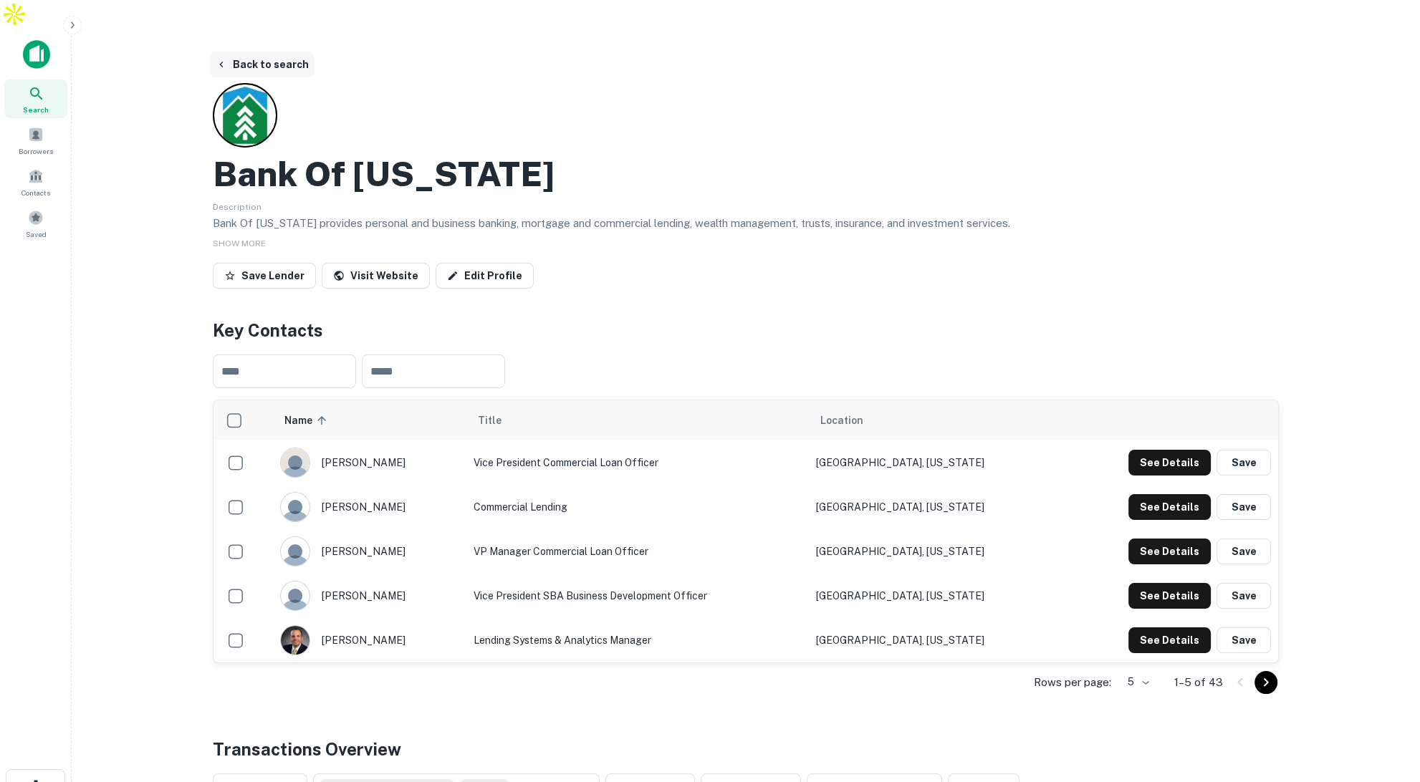
click at [269, 52] on button "Back to search" at bounding box center [262, 65] width 105 height 26
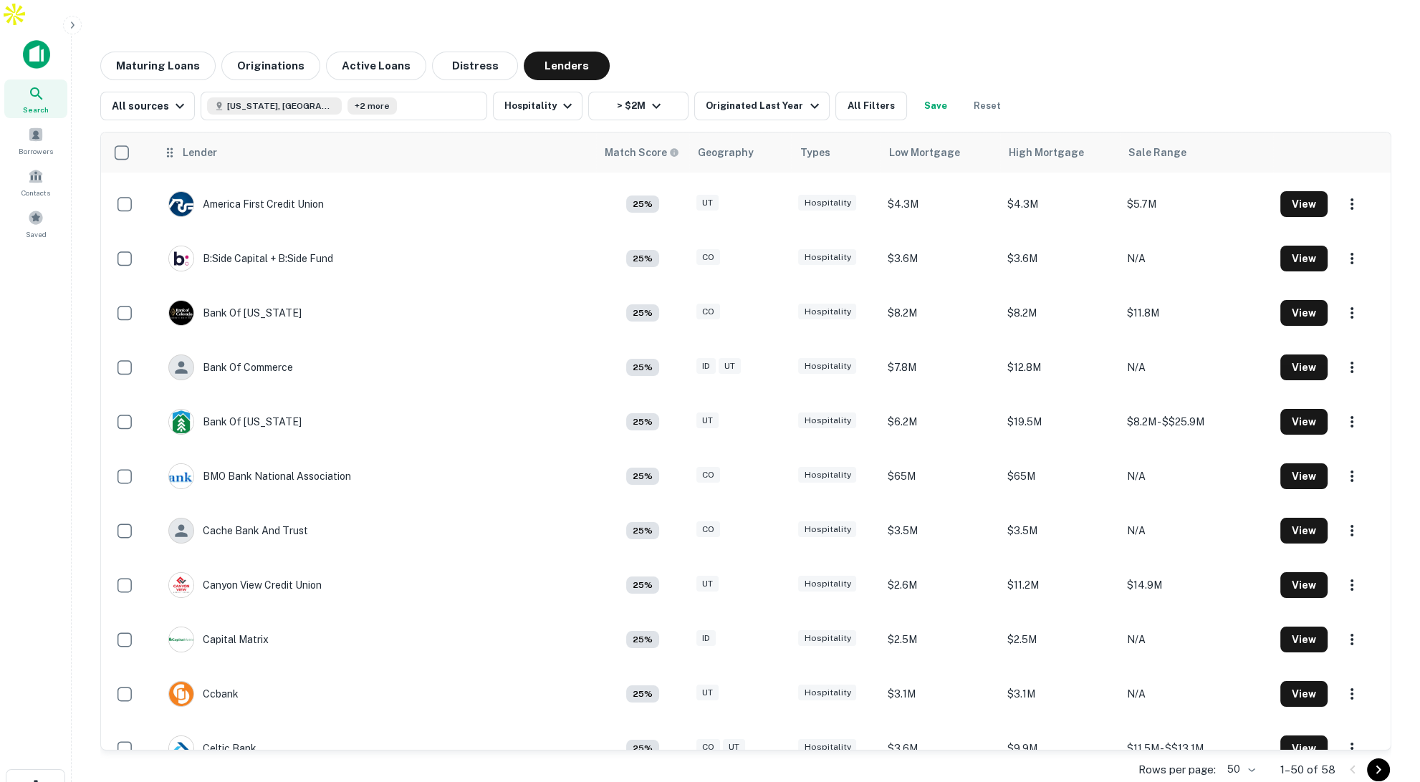
scroll to position [326, 0]
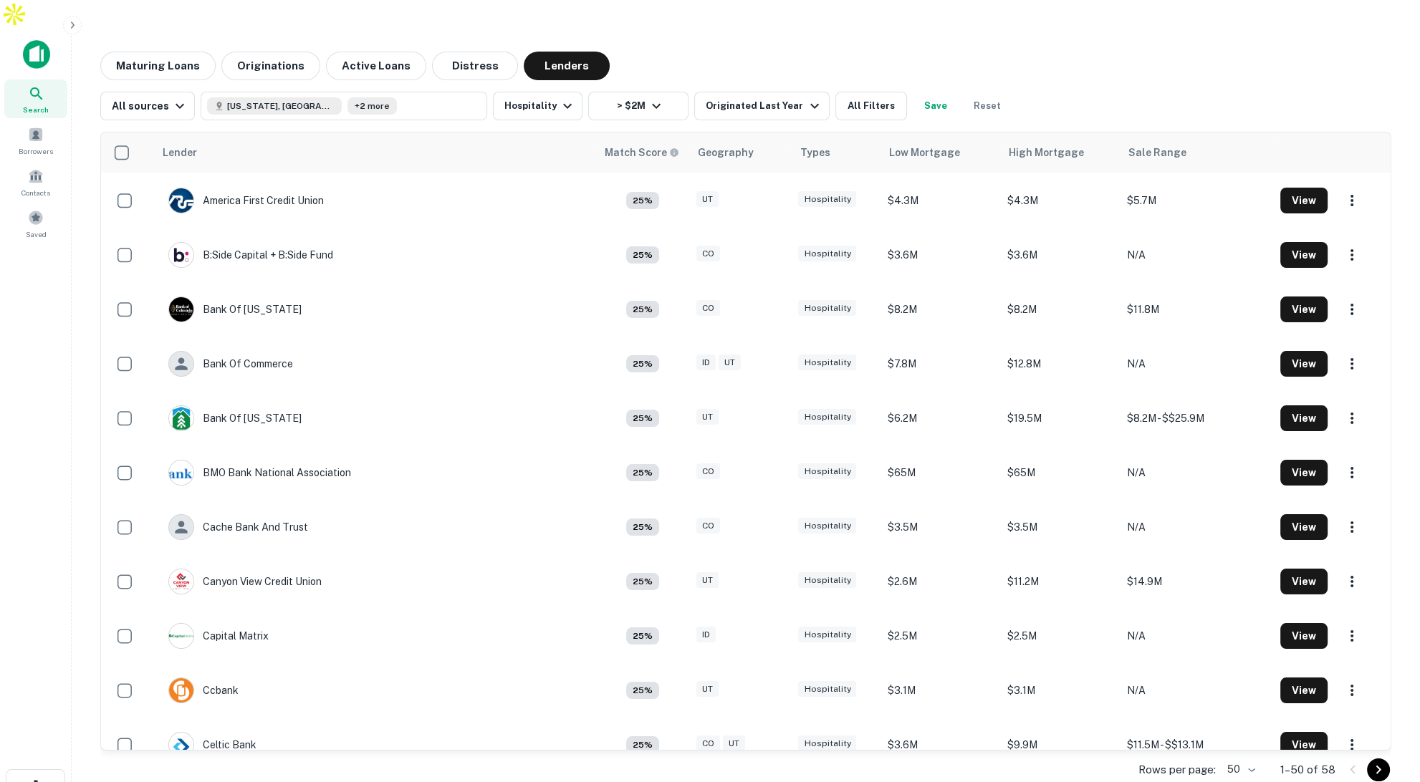
click at [37, 104] on span "Search" at bounding box center [36, 109] width 26 height 11
